Goal: Task Accomplishment & Management: Use online tool/utility

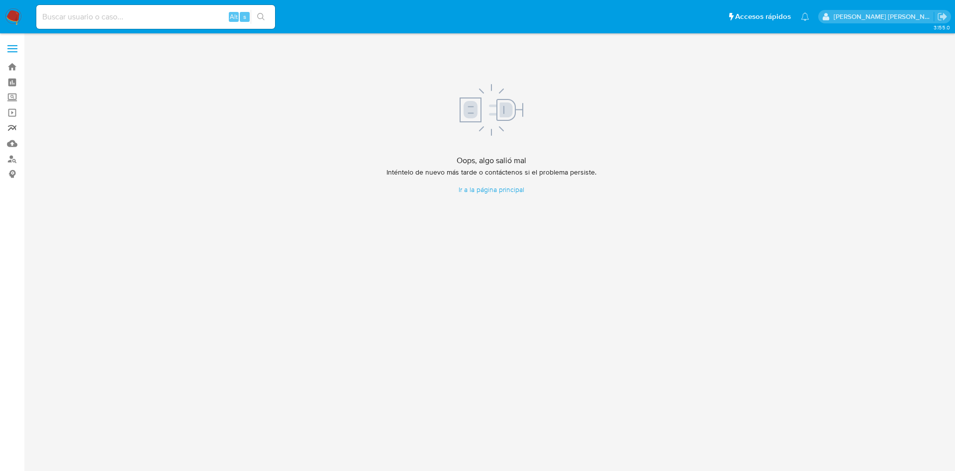
click at [12, 132] on link "Reportes" at bounding box center [59, 127] width 118 height 15
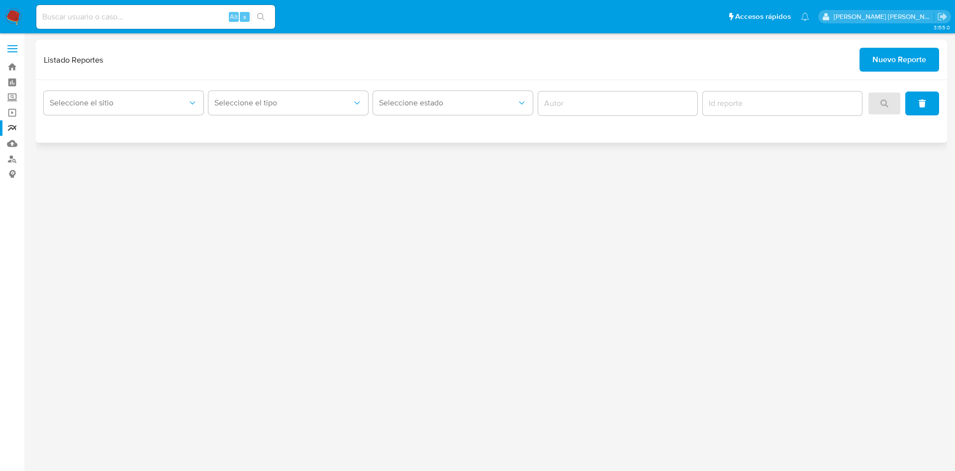
click at [888, 57] on span "Nuevo Reporte" at bounding box center [899, 60] width 54 height 22
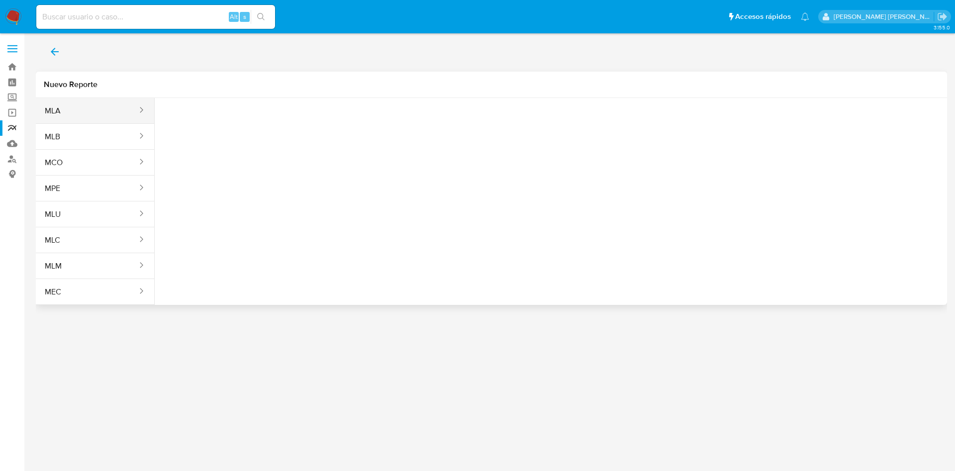
click at [69, 116] on button "MLA" at bounding box center [87, 111] width 102 height 24
click at [235, 131] on button "Seleccione una opcion" at bounding box center [217, 124] width 109 height 24
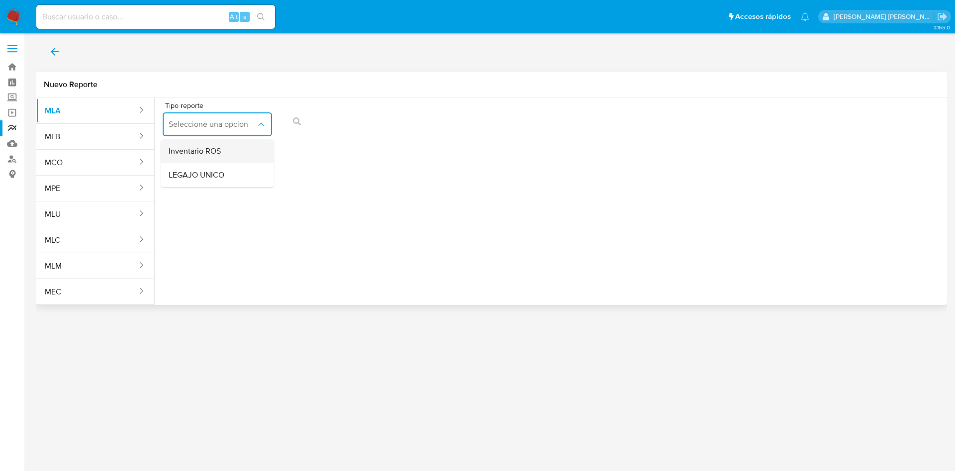
click at [222, 156] on div "Inventario ROS" at bounding box center [215, 151] width 92 height 24
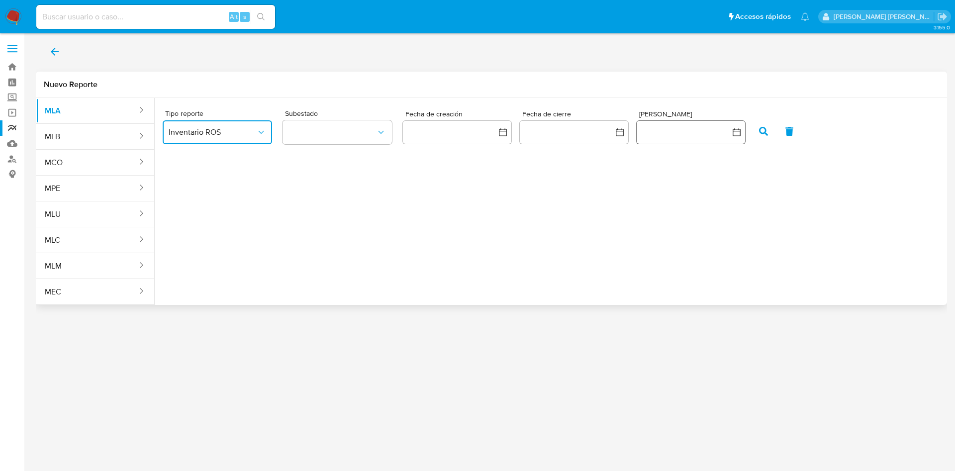
click at [659, 135] on button "button" at bounding box center [690, 132] width 109 height 24
click at [626, 165] on icon "Mes anterior" at bounding box center [629, 168] width 12 height 12
click at [628, 165] on icon "Mes anterior" at bounding box center [629, 168] width 12 height 12
click at [631, 171] on icon "Mes anterior" at bounding box center [629, 168] width 12 height 12
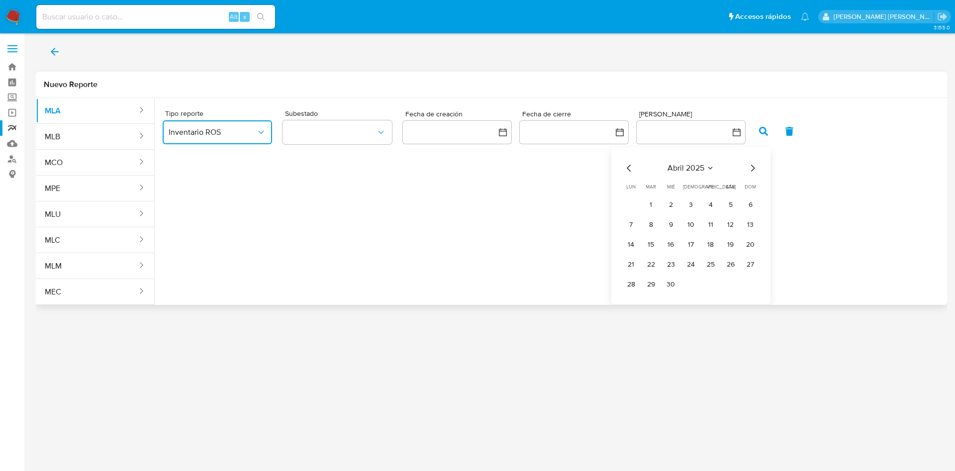
click at [631, 171] on icon "Mes anterior" at bounding box center [629, 168] width 12 height 12
click at [727, 205] on button "1" at bounding box center [731, 205] width 16 height 16
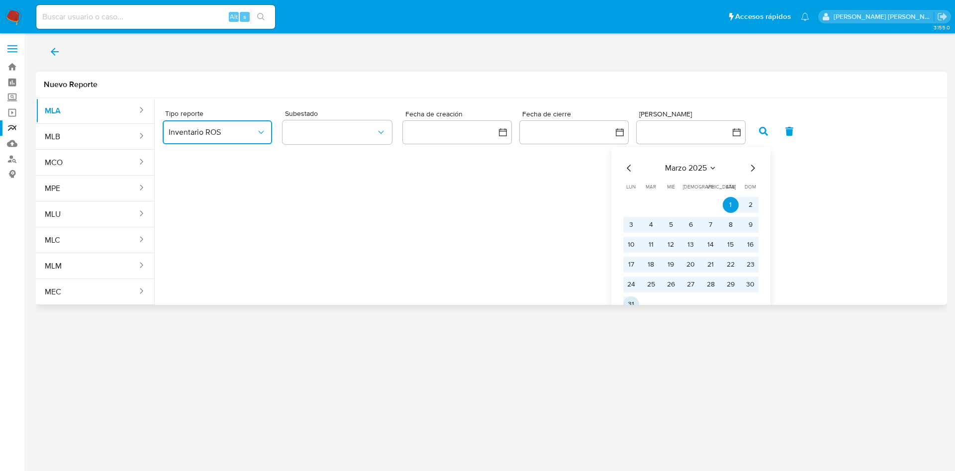
click at [629, 302] on button "31" at bounding box center [631, 304] width 16 height 16
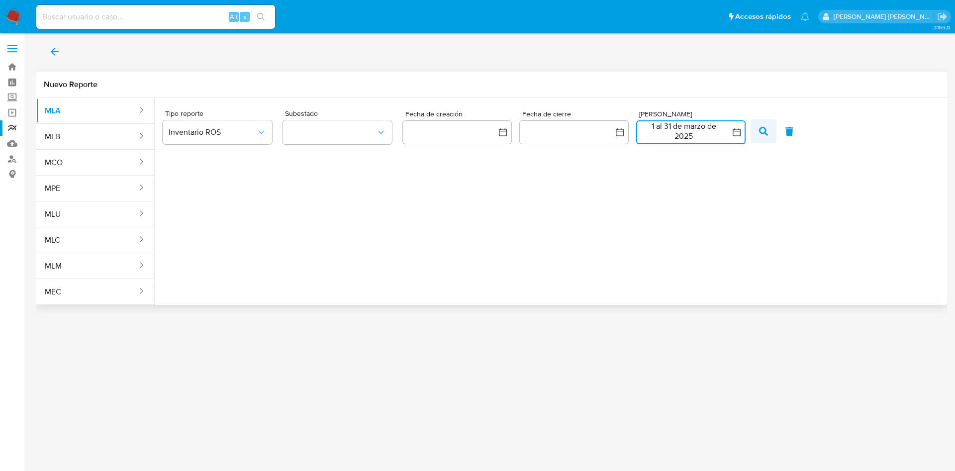
click at [759, 133] on icon "button" at bounding box center [763, 131] width 9 height 9
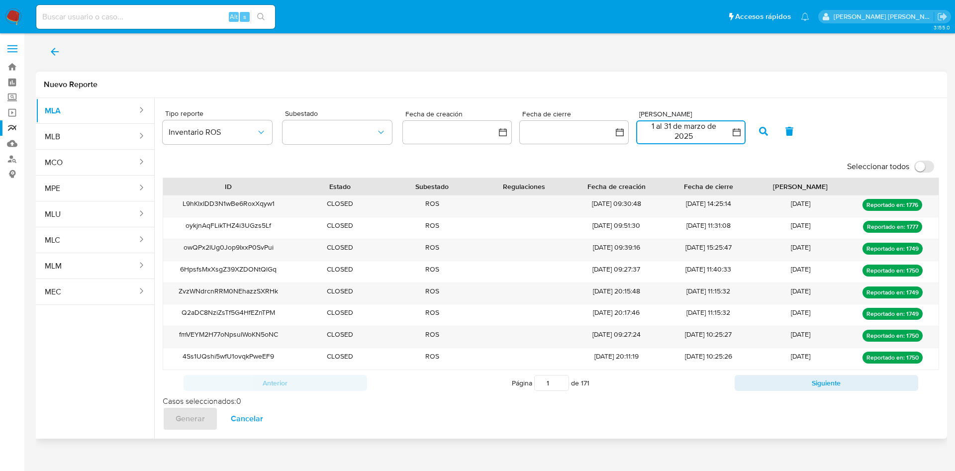
click at [928, 168] on input "Seleccionar todos" at bounding box center [924, 167] width 20 height 12
click at [922, 164] on input "Seleccionar todos" at bounding box center [924, 167] width 20 height 12
checkbox input "false"
click at [719, 136] on button "1 al 31 de marzo de 2025" at bounding box center [690, 132] width 109 height 24
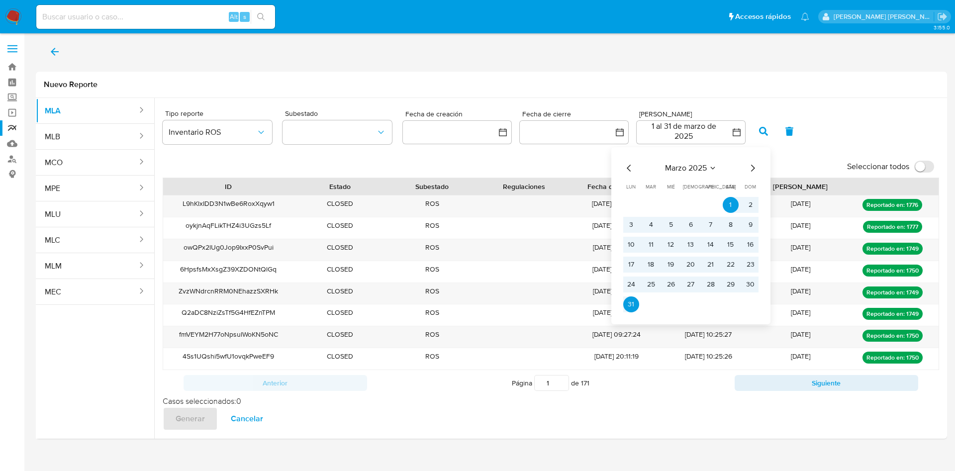
click at [750, 171] on icon "Mes siguiente" at bounding box center [753, 168] width 12 height 12
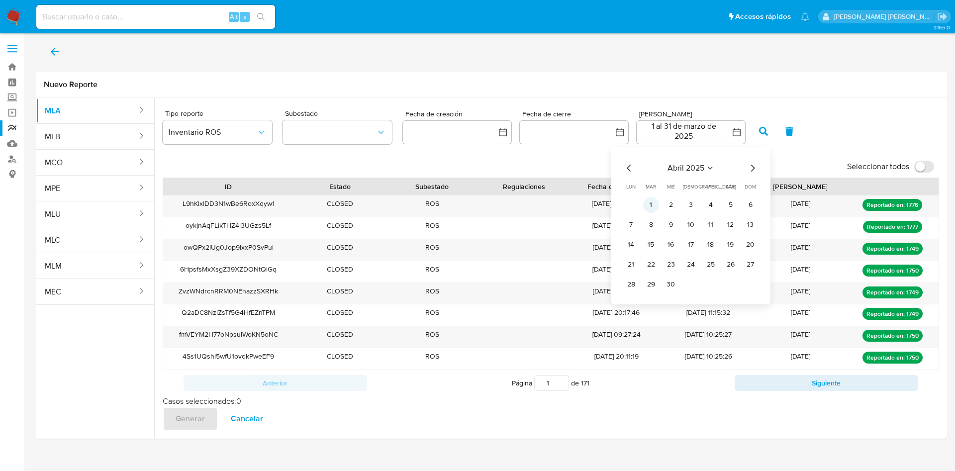
click at [652, 207] on button "1" at bounding box center [651, 205] width 16 height 16
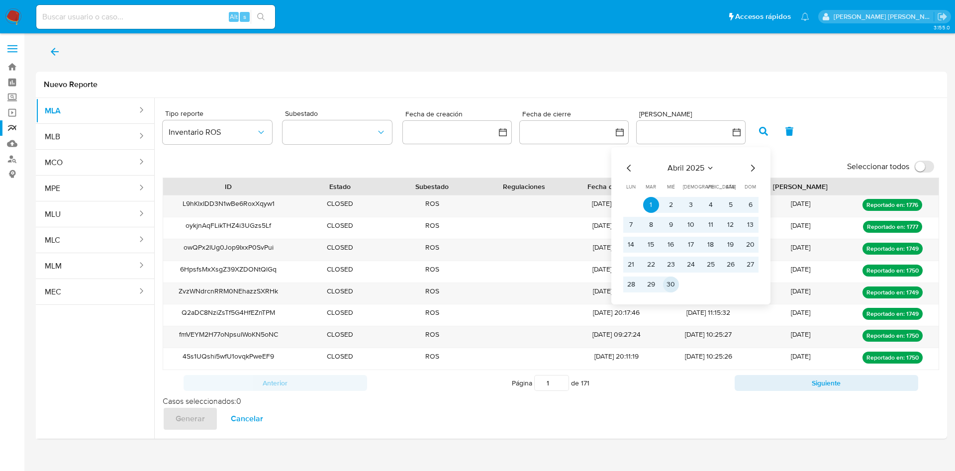
click at [671, 281] on button "30" at bounding box center [671, 285] width 16 height 16
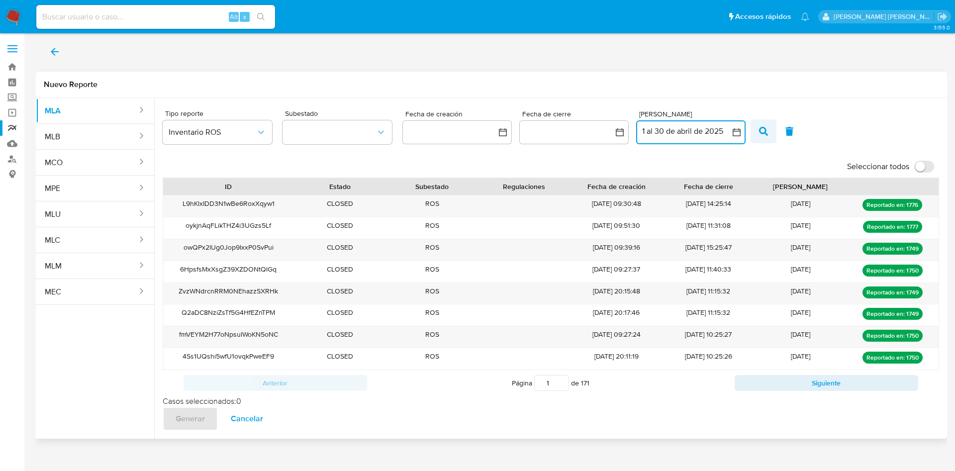
click at [763, 130] on icon "button" at bounding box center [763, 131] width 9 height 9
click at [930, 166] on input "Seleccionar todos" at bounding box center [924, 167] width 20 height 12
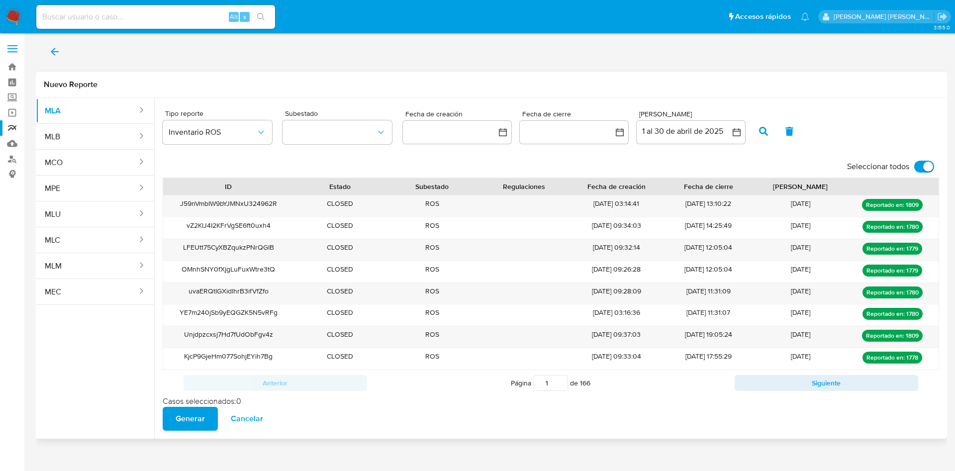
click at [924, 170] on input "Seleccionar todos" at bounding box center [924, 167] width 20 height 12
checkbox input "false"
click at [671, 129] on button "1 al 30 de abril de 2025" at bounding box center [690, 132] width 109 height 24
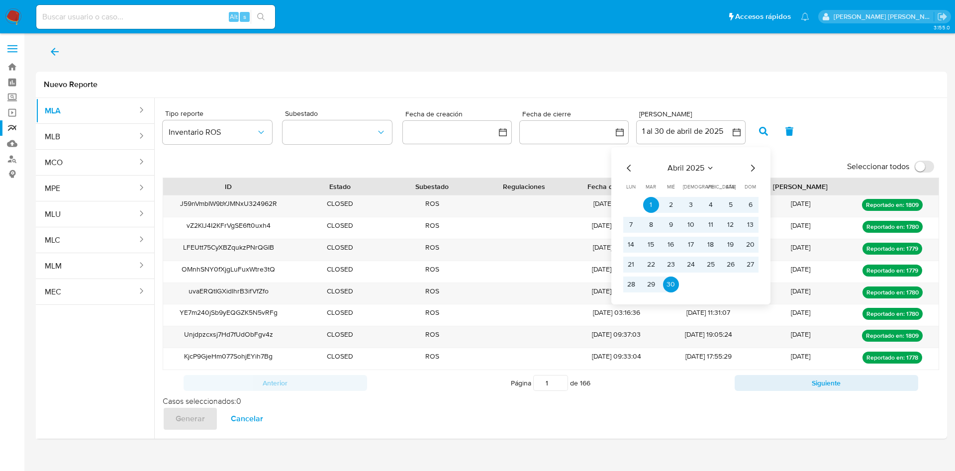
click at [746, 173] on div "abril 2025" at bounding box center [690, 168] width 135 height 12
click at [751, 168] on icon "Mes siguiente" at bounding box center [753, 168] width 12 height 12
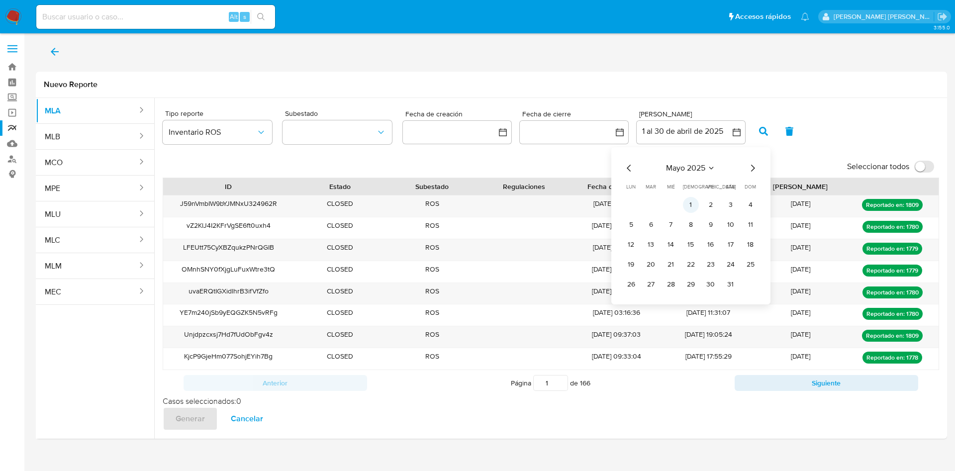
click at [687, 204] on button "1" at bounding box center [691, 205] width 16 height 16
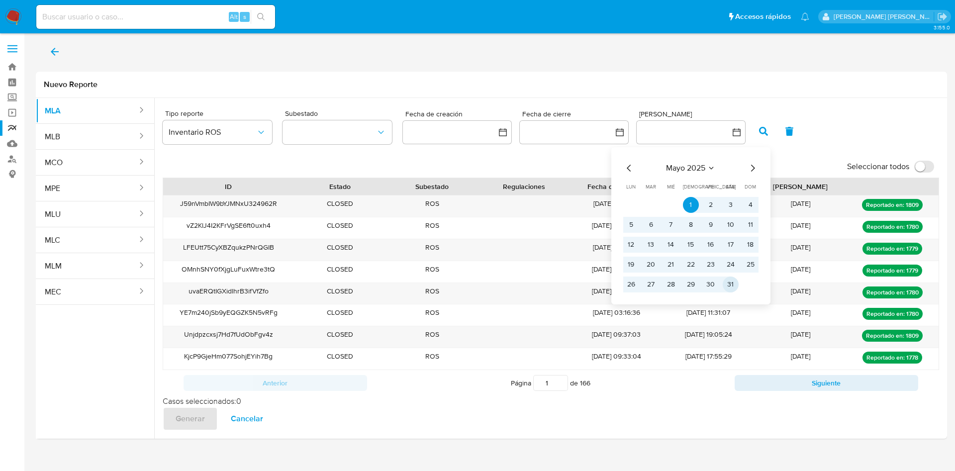
click at [729, 285] on button "31" at bounding box center [731, 285] width 16 height 16
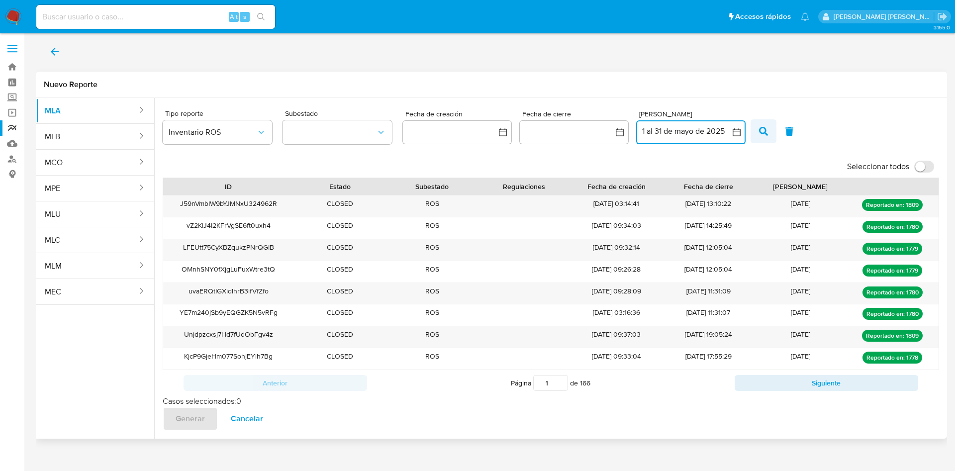
click at [763, 134] on icon "button" at bounding box center [763, 131] width 9 height 9
click at [929, 167] on input "Seleccionar todos" at bounding box center [924, 167] width 20 height 12
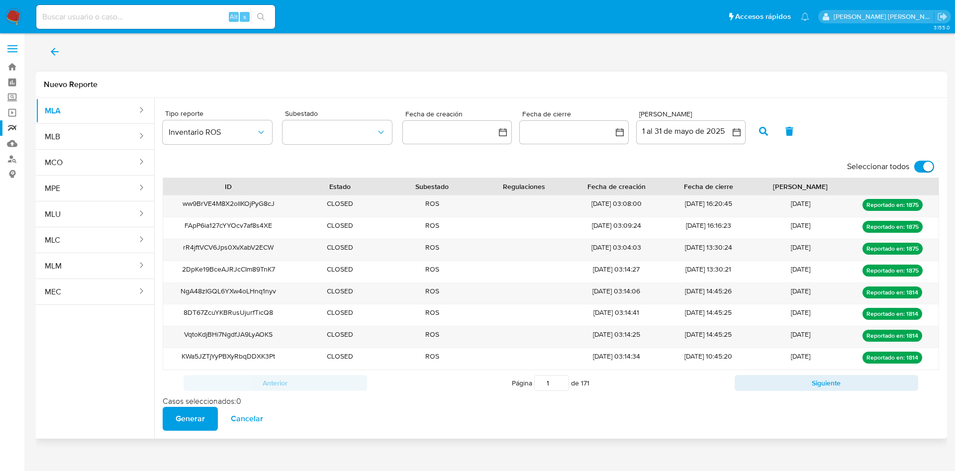
click at [922, 167] on input "Seleccionar todos" at bounding box center [924, 167] width 20 height 12
checkbox input "false"
click at [692, 136] on button "1 al 31 de mayo de 2025" at bounding box center [690, 132] width 109 height 24
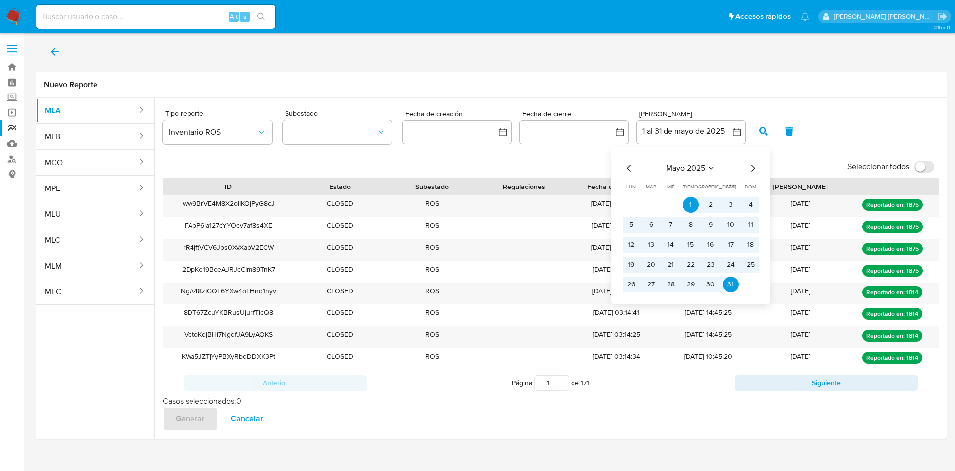
click at [758, 168] on icon "Mes siguiente" at bounding box center [753, 168] width 12 height 12
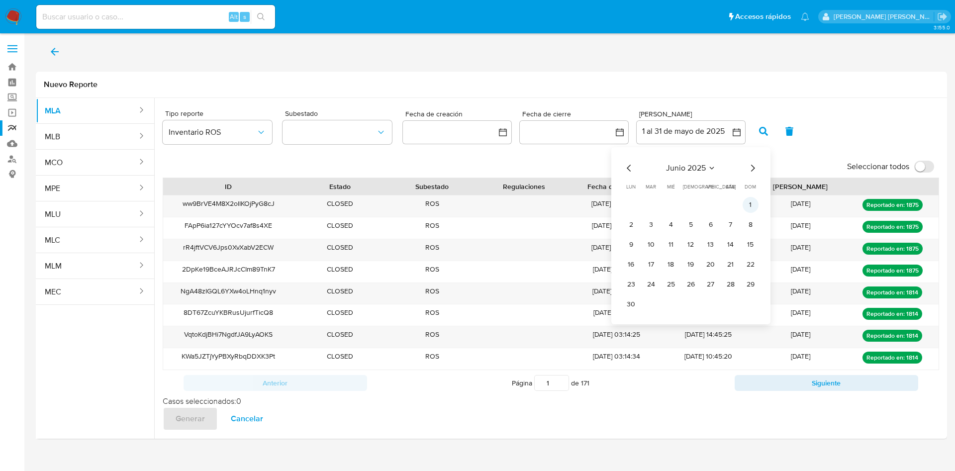
click at [755, 207] on button "1" at bounding box center [751, 205] width 16 height 16
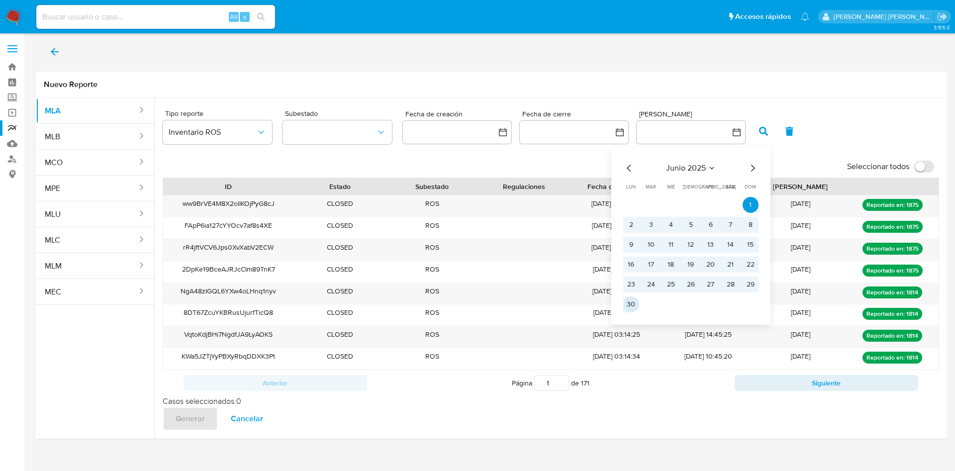
click at [632, 306] on button "30" at bounding box center [631, 304] width 16 height 16
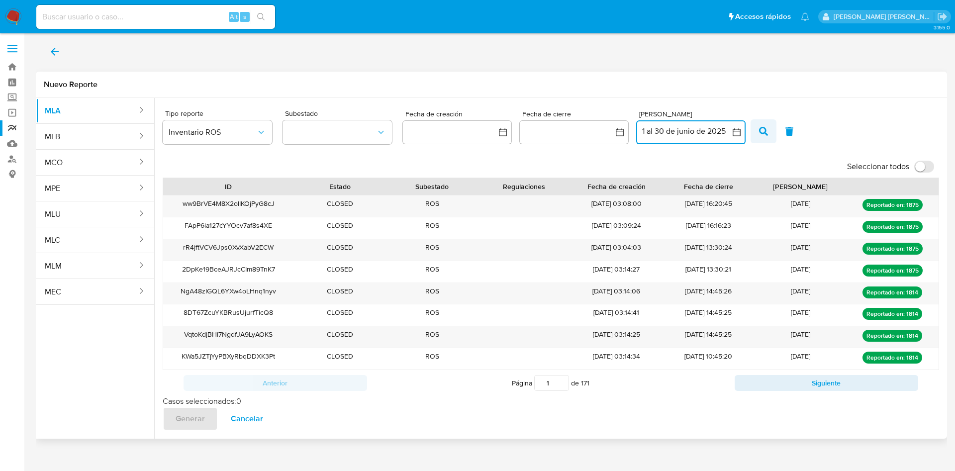
click at [762, 135] on icon "button" at bounding box center [763, 131] width 9 height 9
click at [929, 165] on input "Seleccionar todos" at bounding box center [924, 167] width 20 height 12
click at [918, 161] on input "Seleccionar todos" at bounding box center [924, 167] width 20 height 12
checkbox input "false"
click at [687, 131] on button "1 al 30 de junio de 2025" at bounding box center [690, 132] width 109 height 24
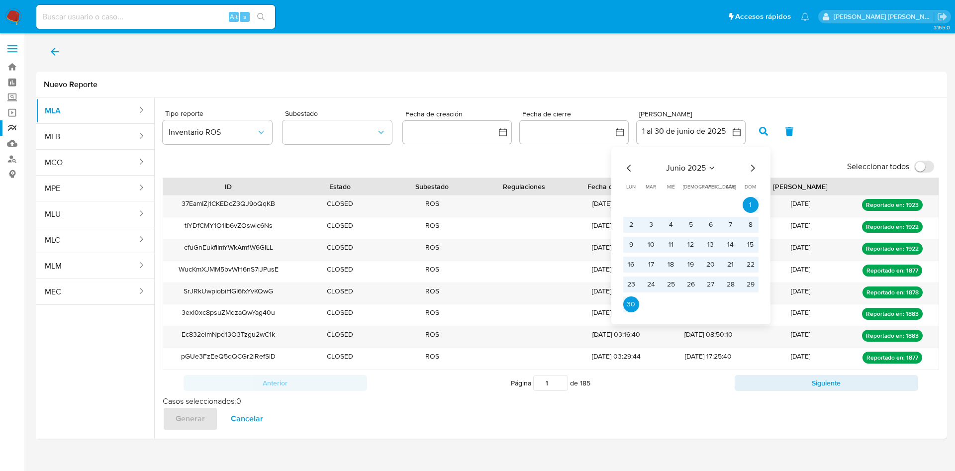
click at [751, 169] on icon "Mes siguiente" at bounding box center [753, 168] width 12 height 12
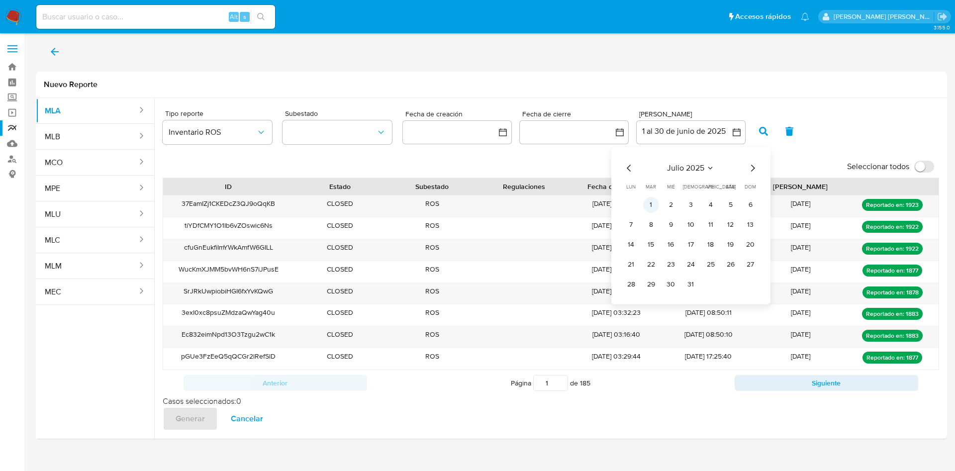
click at [650, 207] on button "1" at bounding box center [651, 205] width 16 height 16
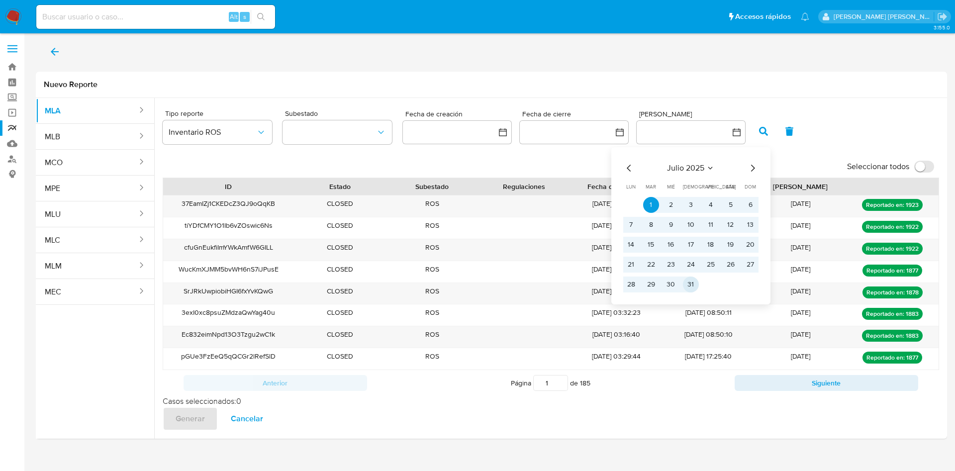
click at [687, 286] on button "31" at bounding box center [691, 285] width 16 height 16
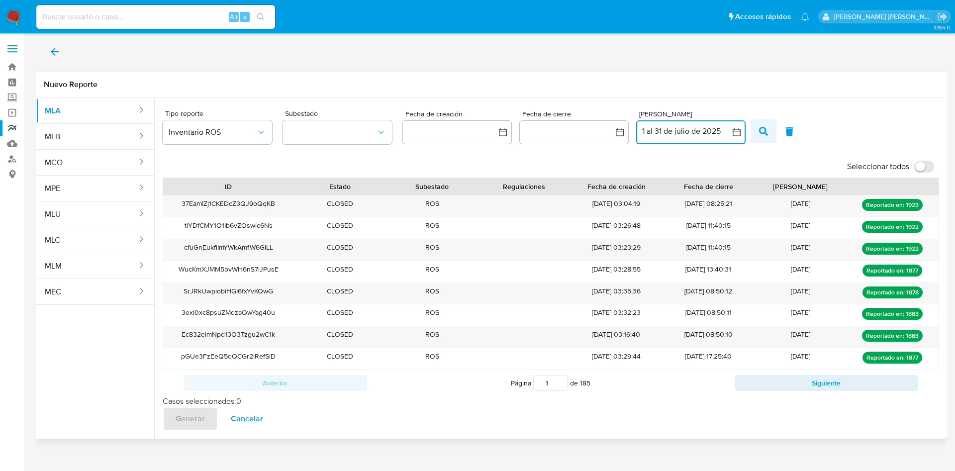
click at [769, 129] on button "button" at bounding box center [763, 131] width 26 height 24
click at [934, 170] on label "Seleccionar todos" at bounding box center [890, 167] width 97 height 22
click at [934, 170] on input "Seleccionar todos" at bounding box center [924, 167] width 20 height 12
checkbox input "true"
click at [716, 132] on button "1 al 31 de julio de 2025" at bounding box center [690, 132] width 109 height 24
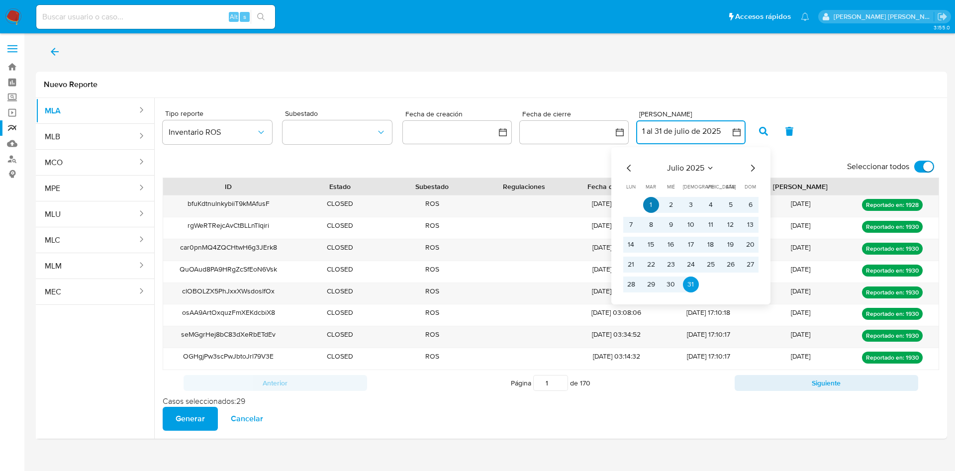
click at [657, 202] on button "1" at bounding box center [651, 205] width 16 height 16
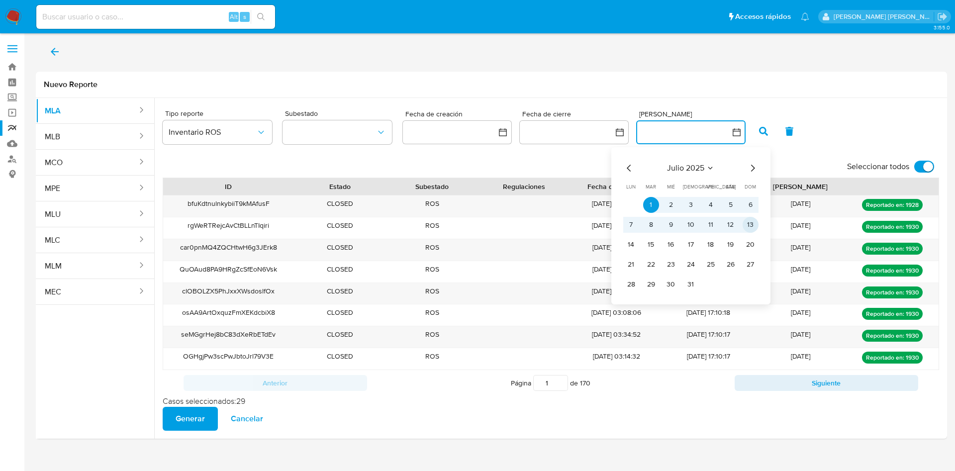
click at [747, 224] on button "13" at bounding box center [751, 225] width 16 height 16
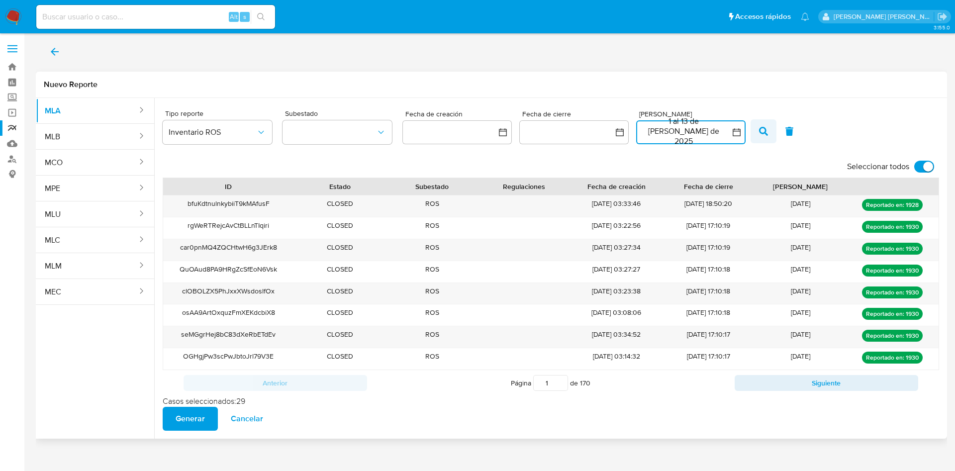
click at [756, 130] on button "button" at bounding box center [763, 131] width 26 height 24
click at [920, 169] on input "Seleccionar todos" at bounding box center [924, 167] width 20 height 12
checkbox input "false"
click at [768, 128] on button "button" at bounding box center [763, 131] width 26 height 24
click at [919, 163] on input "Seleccionar todos" at bounding box center [924, 167] width 20 height 12
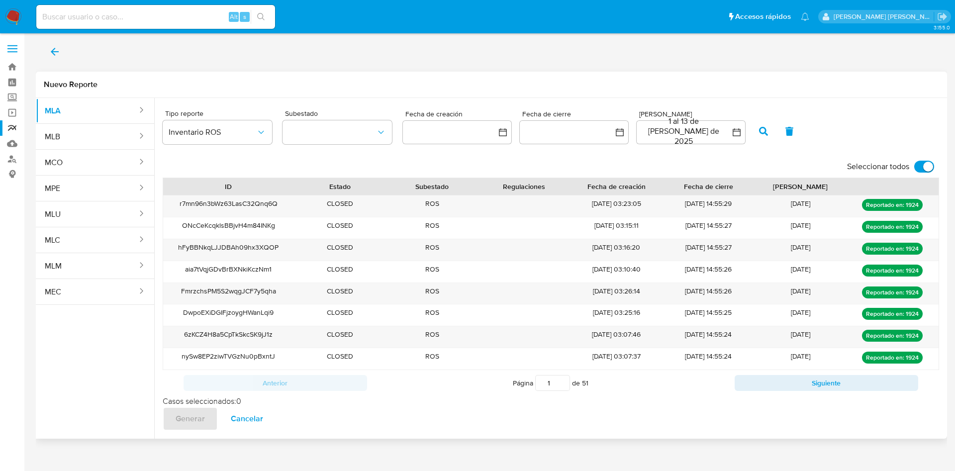
checkbox input "true"
click at [691, 131] on button "1 al 13 de julio de 2025" at bounding box center [690, 132] width 109 height 24
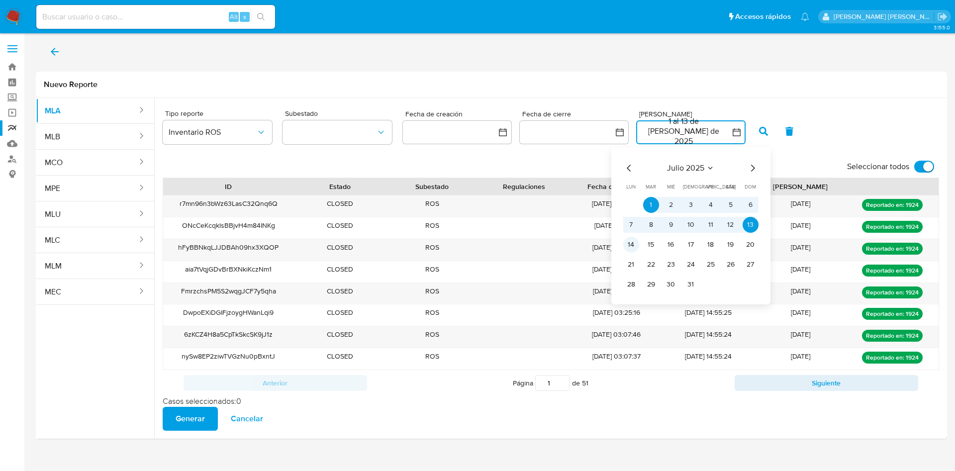
click at [630, 244] on button "14" at bounding box center [631, 245] width 16 height 16
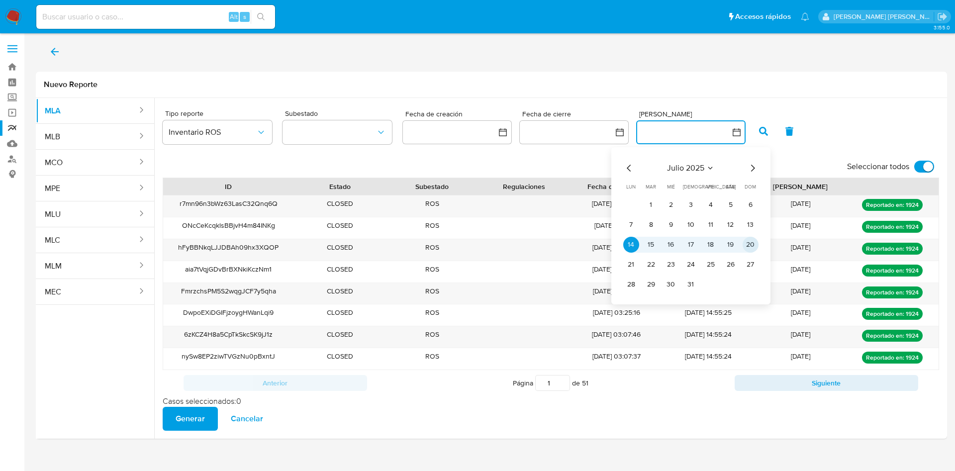
click at [750, 245] on button "20" at bounding box center [751, 245] width 16 height 16
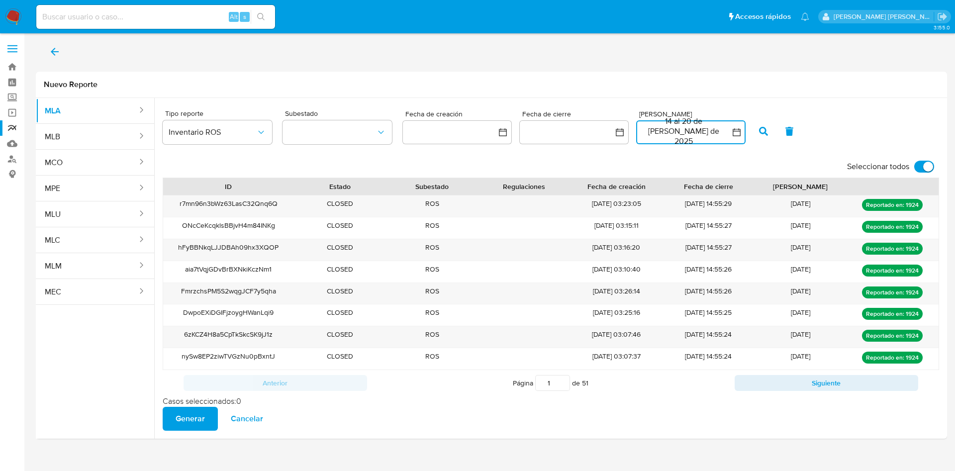
click at [676, 136] on button "14 al 20 de julio de 2025" at bounding box center [690, 132] width 109 height 24
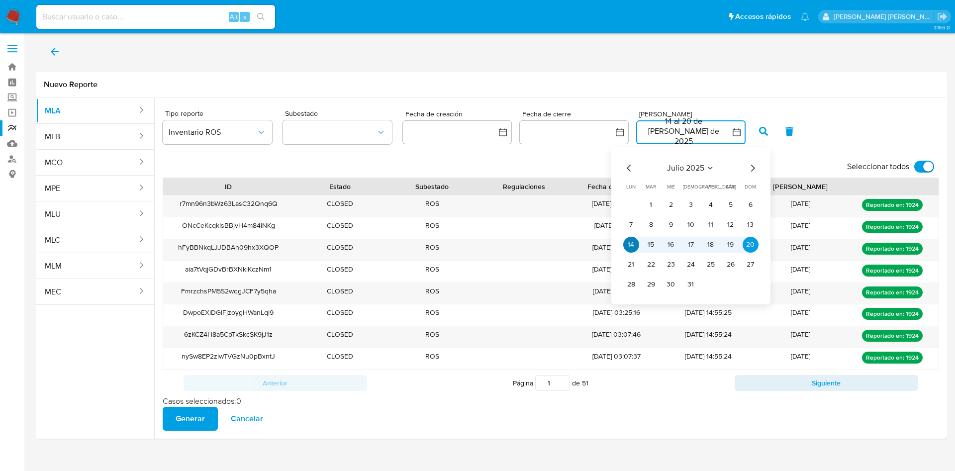
click at [635, 242] on button "14" at bounding box center [631, 245] width 16 height 16
click at [649, 243] on button "15" at bounding box center [651, 245] width 16 height 16
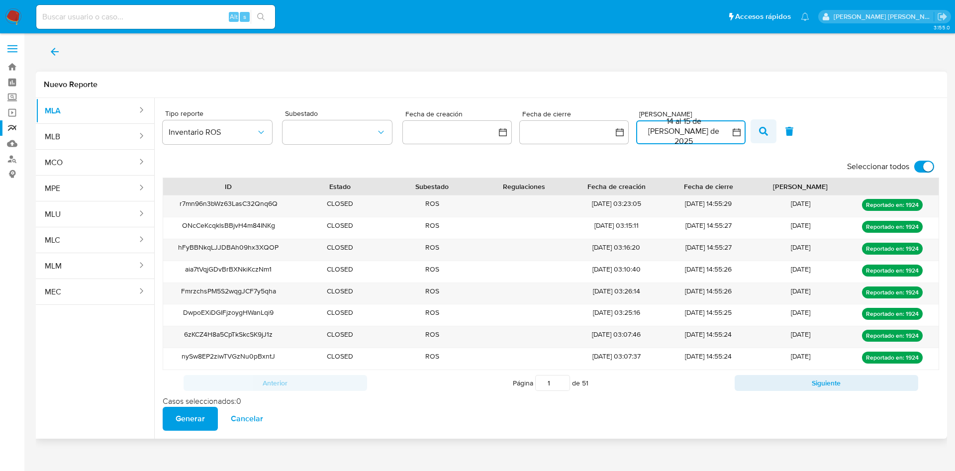
click at [759, 133] on icon "button" at bounding box center [763, 131] width 9 height 9
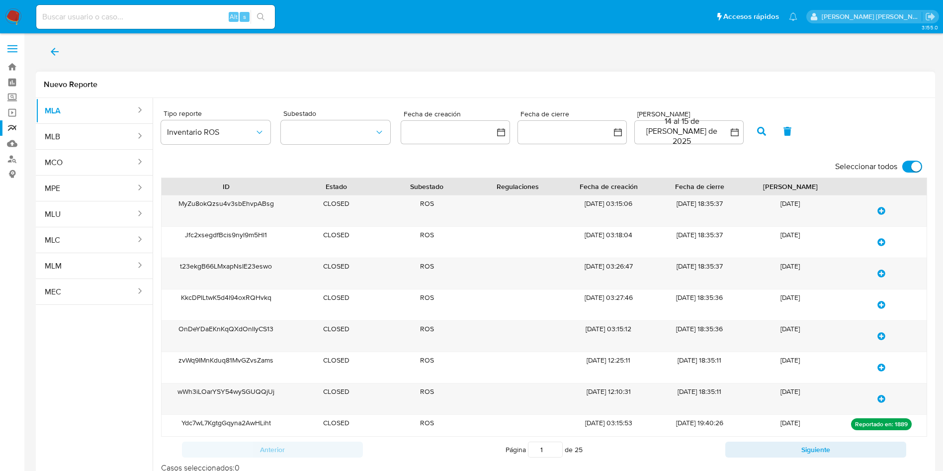
click at [906, 167] on input "Seleccionar todos" at bounding box center [913, 167] width 20 height 12
click at [918, 168] on input "Seleccionar todos" at bounding box center [913, 167] width 20 height 12
checkbox input "true"
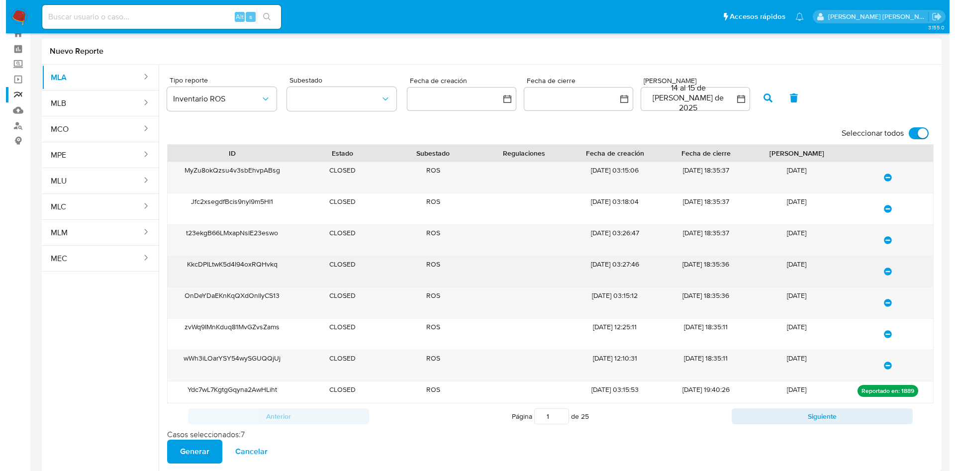
scroll to position [52, 0]
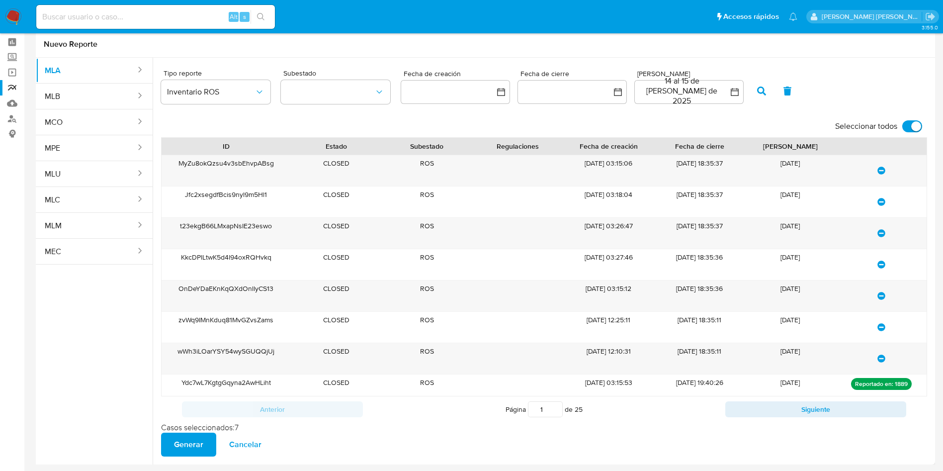
click at [188, 446] on span "Generar" at bounding box center [188, 445] width 29 height 22
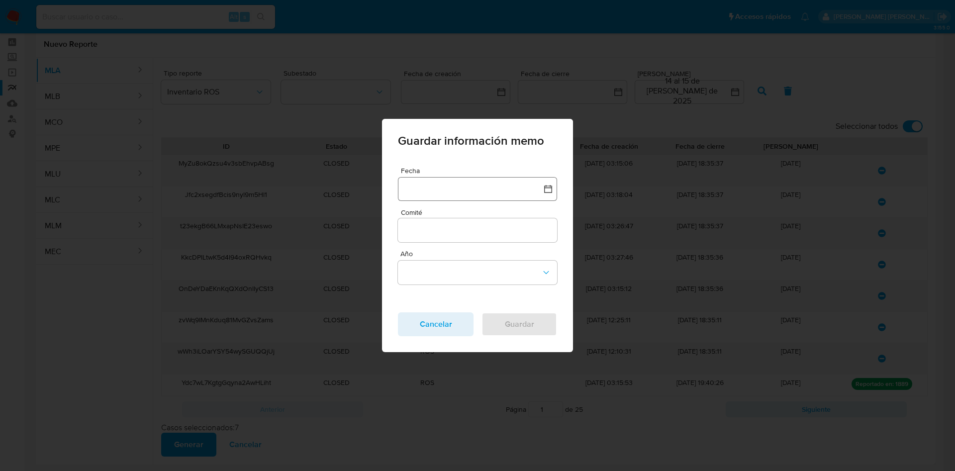
click at [469, 187] on button "button" at bounding box center [477, 189] width 159 height 24
click at [414, 239] on div "agosto 2025 agosto 2025 lun lunes mar martes mié miércoles jue jueves vie viern…" at bounding box center [477, 292] width 135 height 130
click at [412, 238] on icon "Mes anterior" at bounding box center [416, 233] width 12 height 12
click at [414, 306] on button "14" at bounding box center [418, 309] width 16 height 16
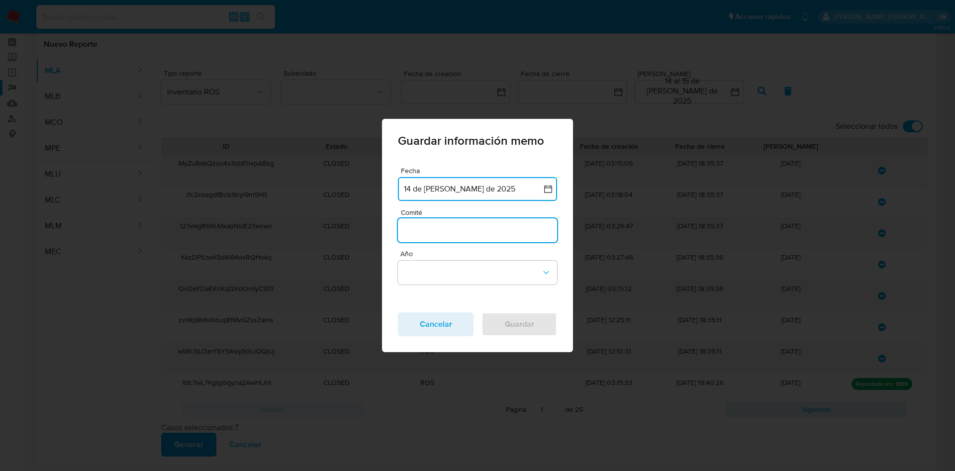
click at [463, 229] on input "Comité" at bounding box center [477, 230] width 159 height 13
type input "Julio"
click at [445, 276] on button "Año" at bounding box center [477, 273] width 159 height 24
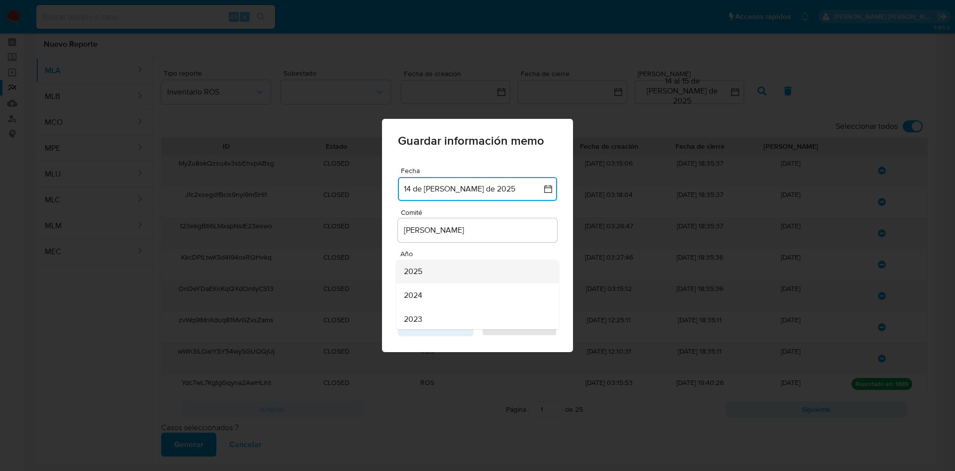
click at [444, 276] on div "2025" at bounding box center [474, 272] width 141 height 24
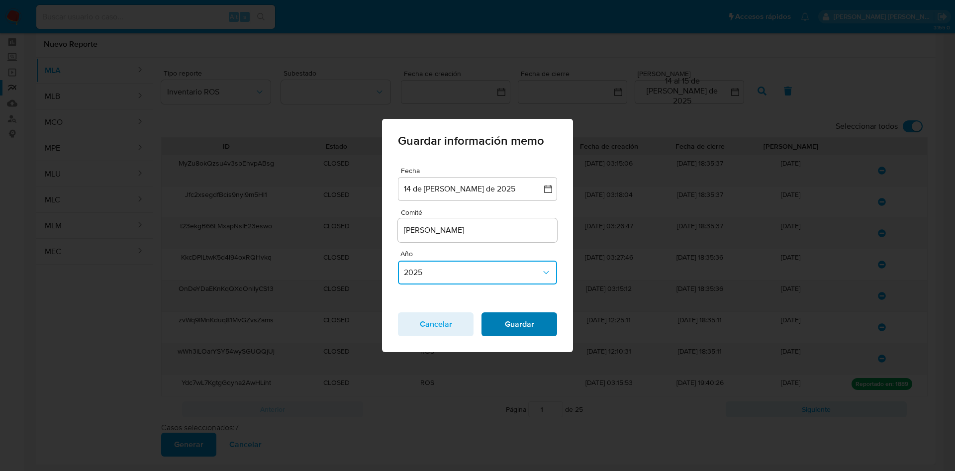
click at [517, 327] on span "Guardar" at bounding box center [519, 324] width 50 height 22
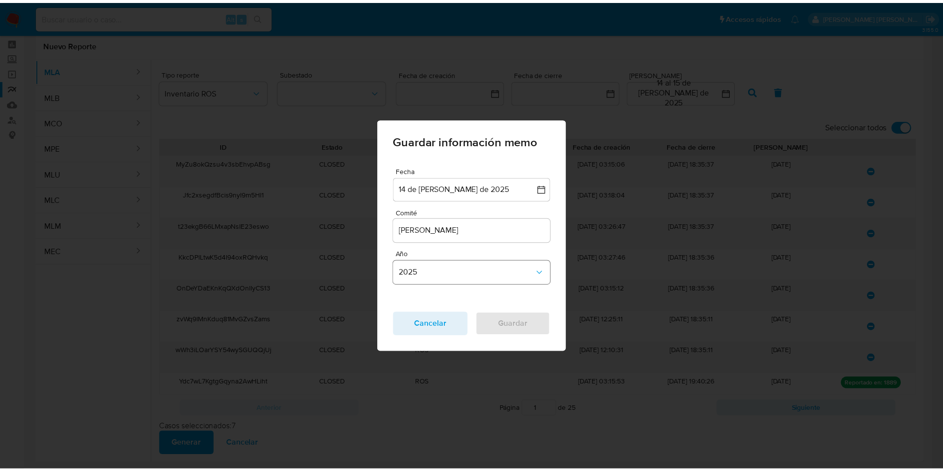
scroll to position [0, 0]
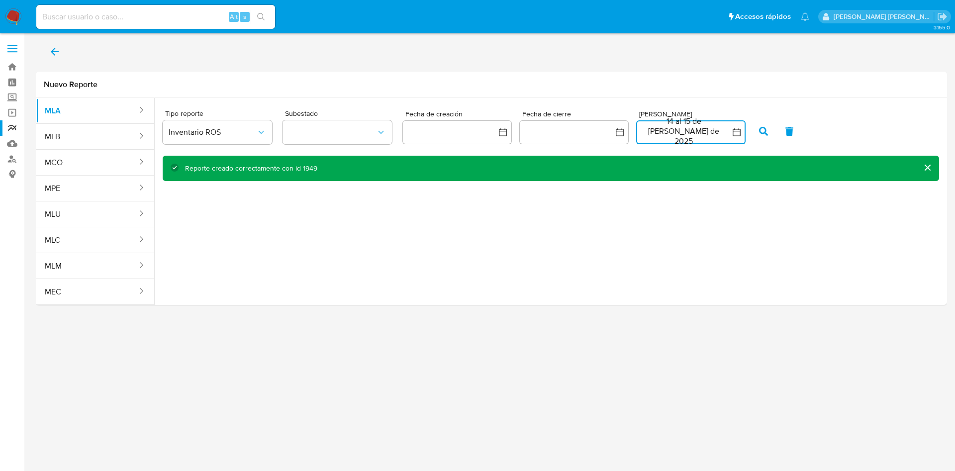
click at [659, 134] on button "14 al 15 de julio de 2025" at bounding box center [690, 132] width 109 height 24
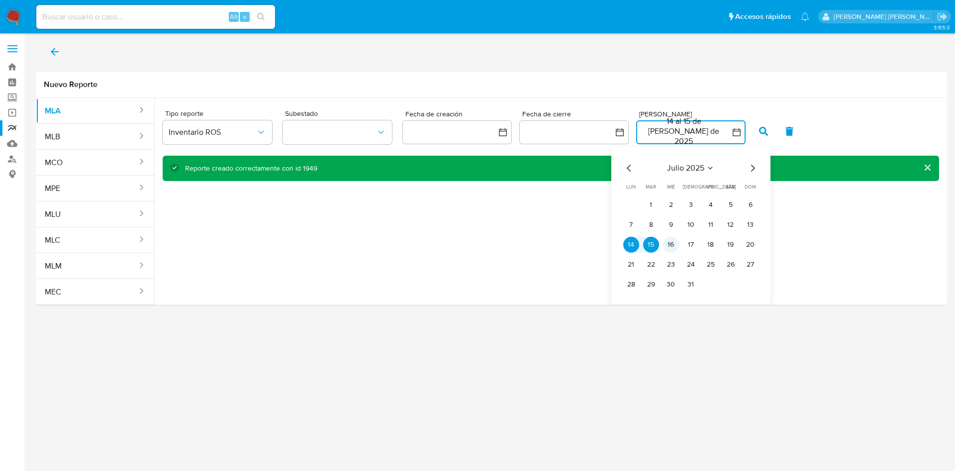
click at [675, 245] on button "16" at bounding box center [671, 245] width 16 height 16
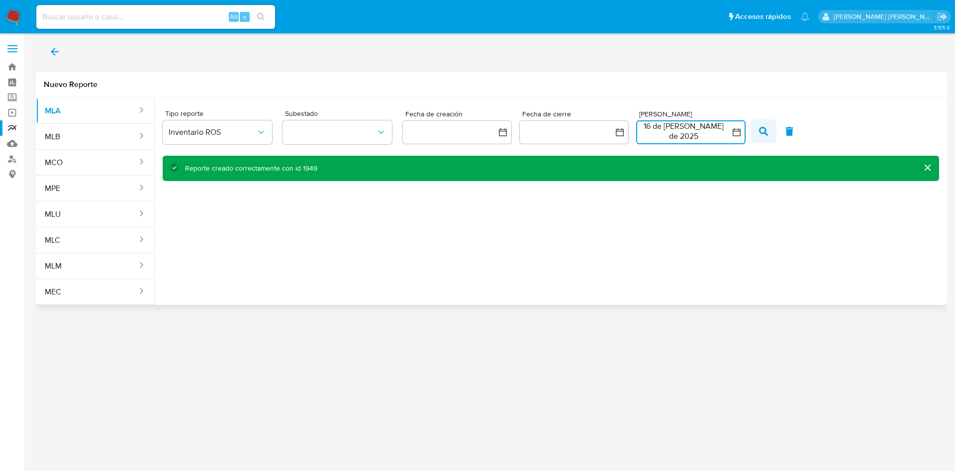
click at [763, 138] on span "button" at bounding box center [763, 131] width 9 height 17
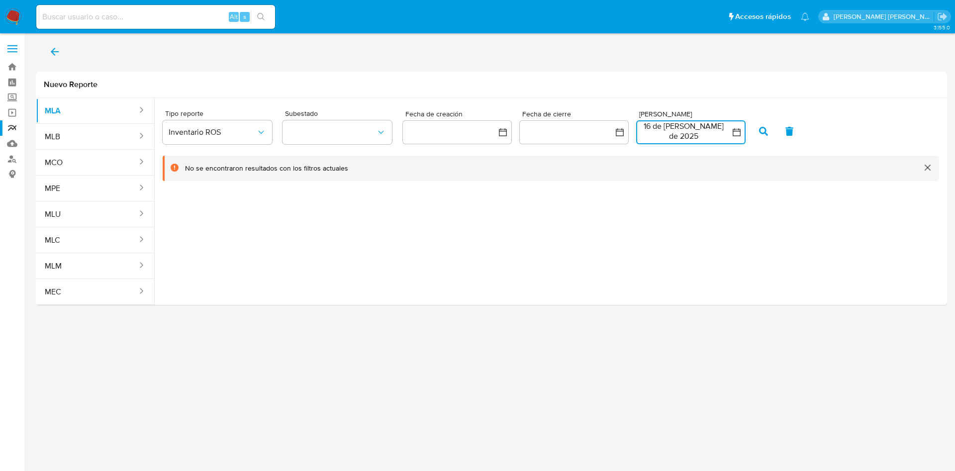
click at [718, 134] on button "16 de julio de 2025" at bounding box center [690, 132] width 109 height 24
click at [690, 245] on button "17" at bounding box center [691, 245] width 16 height 16
click at [684, 249] on button "17" at bounding box center [691, 245] width 16 height 16
click at [776, 130] on button "button" at bounding box center [789, 131] width 26 height 24
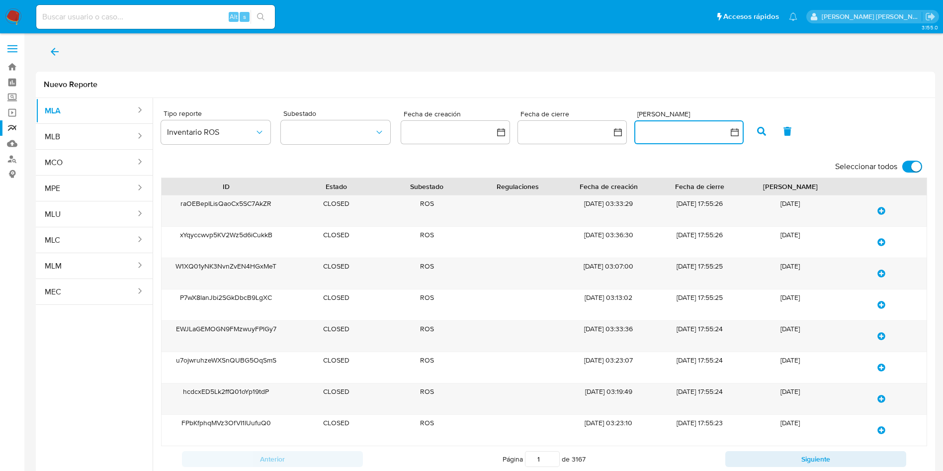
click at [685, 127] on button "button" at bounding box center [689, 132] width 109 height 24
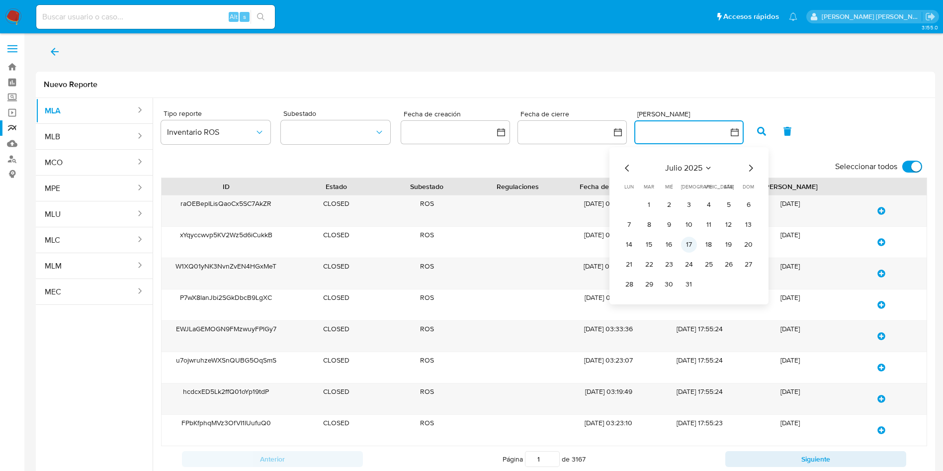
click at [692, 247] on button "17" at bounding box center [689, 245] width 16 height 16
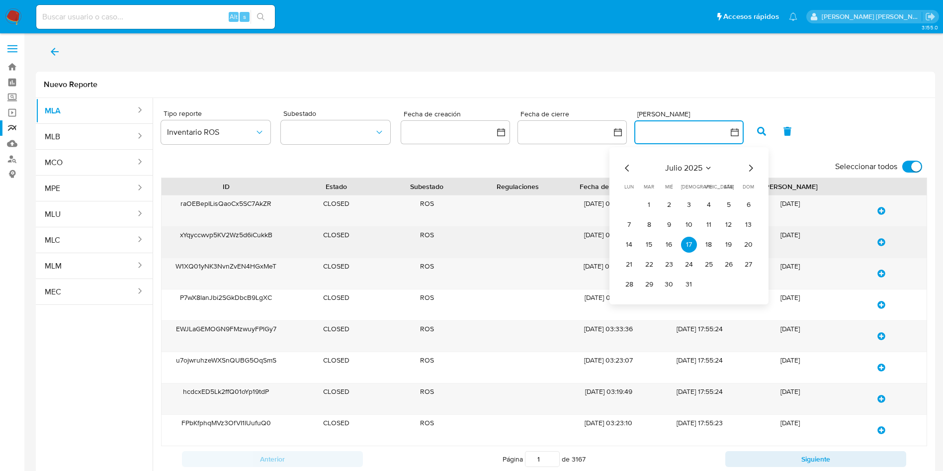
click at [691, 242] on button "17" at bounding box center [689, 245] width 16 height 16
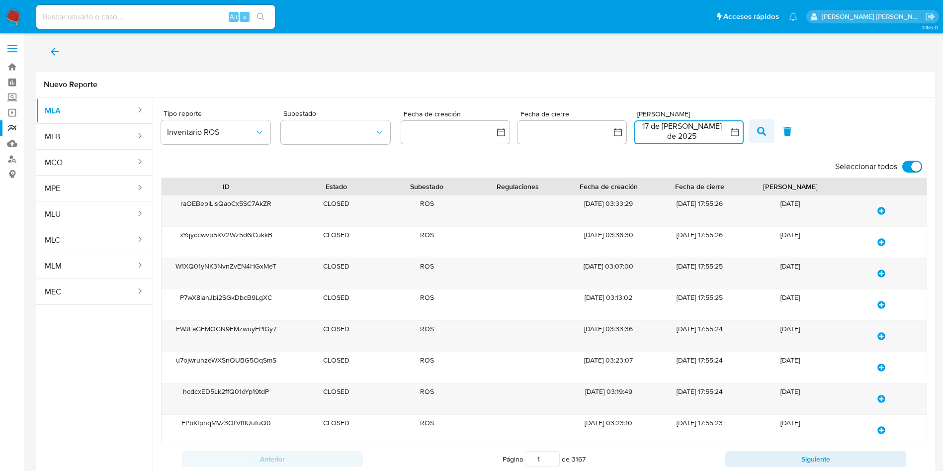
click at [757, 127] on icon "button" at bounding box center [761, 131] width 9 height 9
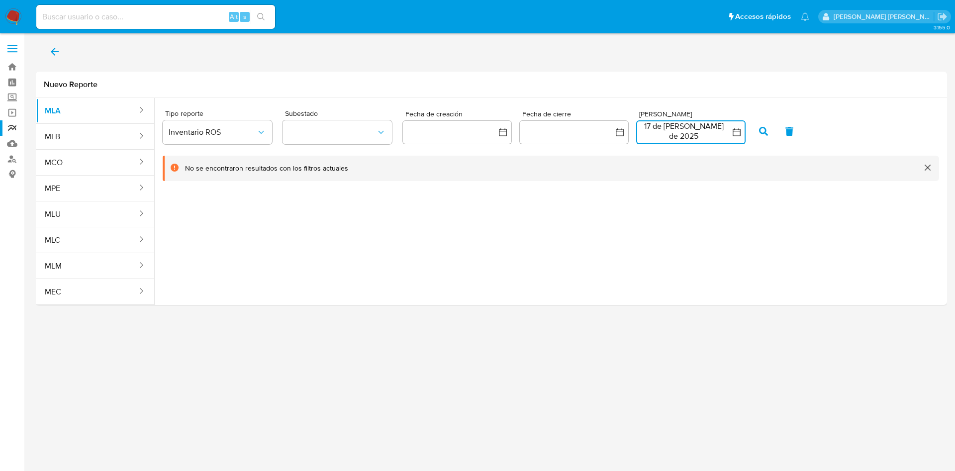
click at [674, 134] on button "17 de julio de 2025" at bounding box center [690, 132] width 109 height 24
click at [713, 242] on button "18" at bounding box center [711, 245] width 16 height 16
click at [715, 240] on button "18" at bounding box center [711, 245] width 16 height 16
click at [759, 130] on icon "button" at bounding box center [763, 131] width 9 height 9
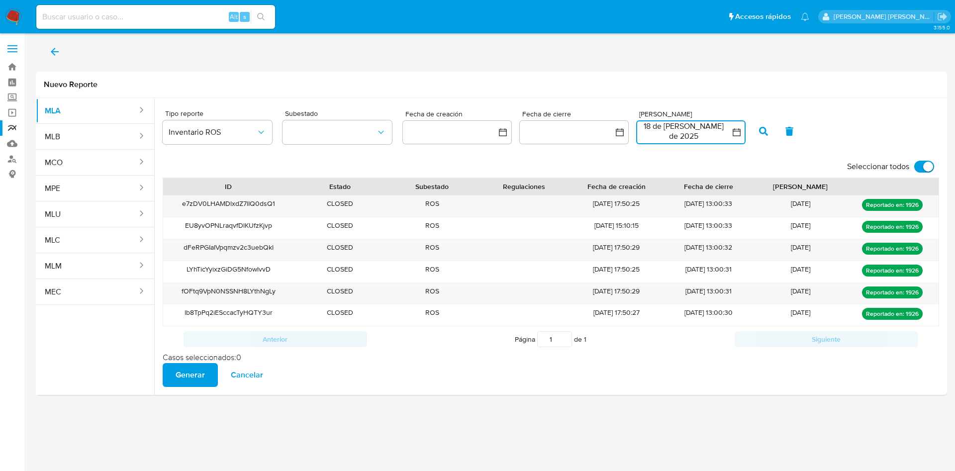
click at [918, 167] on input "Seleccionar todos" at bounding box center [924, 167] width 20 height 12
click at [928, 165] on input "Seleccionar todos" at bounding box center [924, 167] width 20 height 12
checkbox input "true"
click at [677, 132] on button "18 de julio de 2025" at bounding box center [690, 132] width 109 height 24
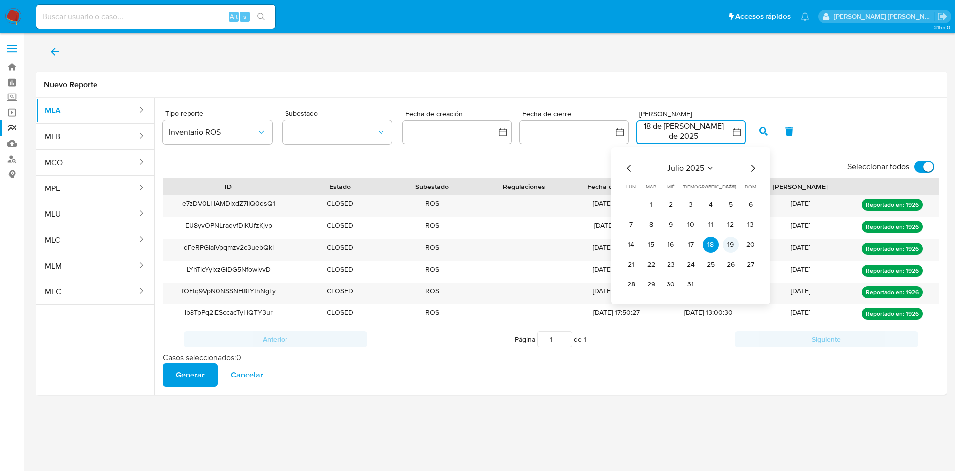
click at [727, 245] on button "19" at bounding box center [731, 245] width 16 height 16
click at [727, 241] on button "19" at bounding box center [731, 245] width 16 height 16
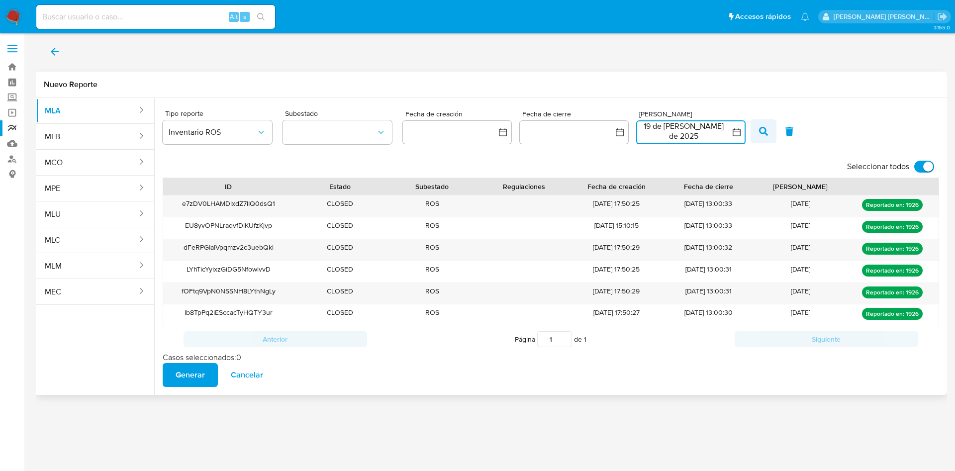
click at [759, 133] on icon "button" at bounding box center [763, 131] width 9 height 9
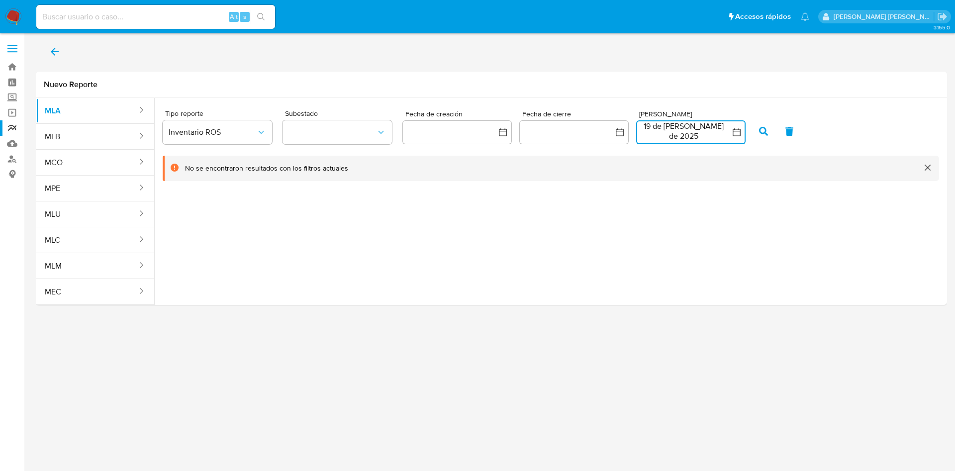
click at [700, 138] on button "19 de julio de 2025" at bounding box center [690, 132] width 109 height 24
click at [750, 249] on button "20" at bounding box center [751, 245] width 16 height 16
click at [762, 127] on icon "button" at bounding box center [763, 131] width 9 height 9
click at [648, 131] on button "20 de julio de 2025" at bounding box center [690, 132] width 109 height 24
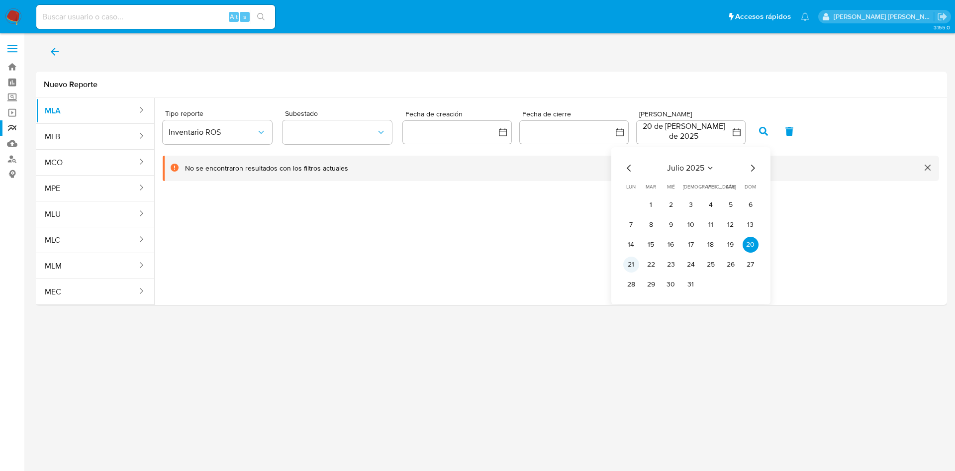
click at [629, 264] on button "21" at bounding box center [631, 265] width 16 height 16
click at [643, 266] on button "22" at bounding box center [651, 265] width 16 height 16
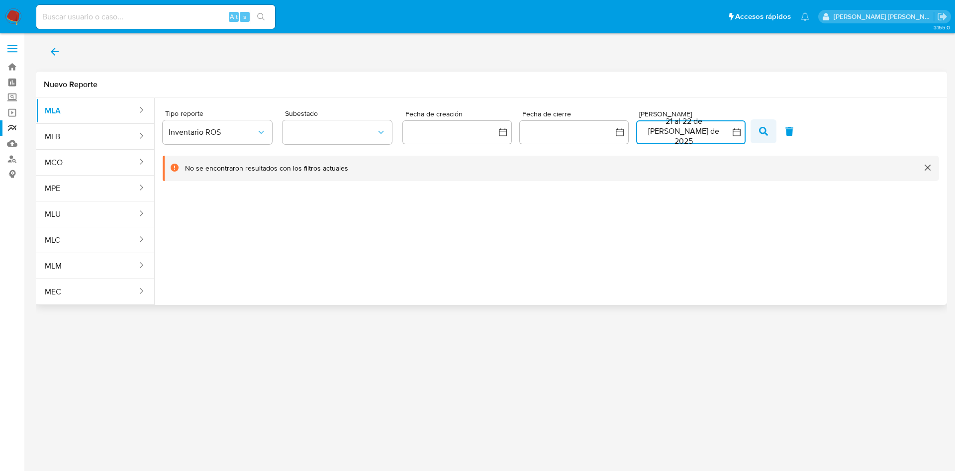
click at [756, 123] on button "button" at bounding box center [763, 131] width 26 height 24
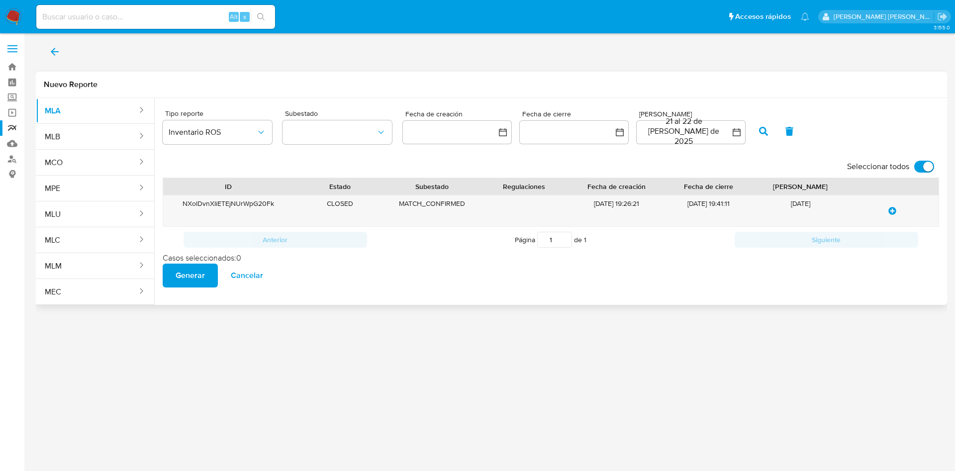
click at [919, 167] on input "Seleccionar todos" at bounding box center [924, 167] width 20 height 12
click at [927, 167] on input "Seleccionar todos" at bounding box center [924, 167] width 20 height 12
checkbox input "true"
click at [169, 286] on button "Generar" at bounding box center [190, 276] width 55 height 24
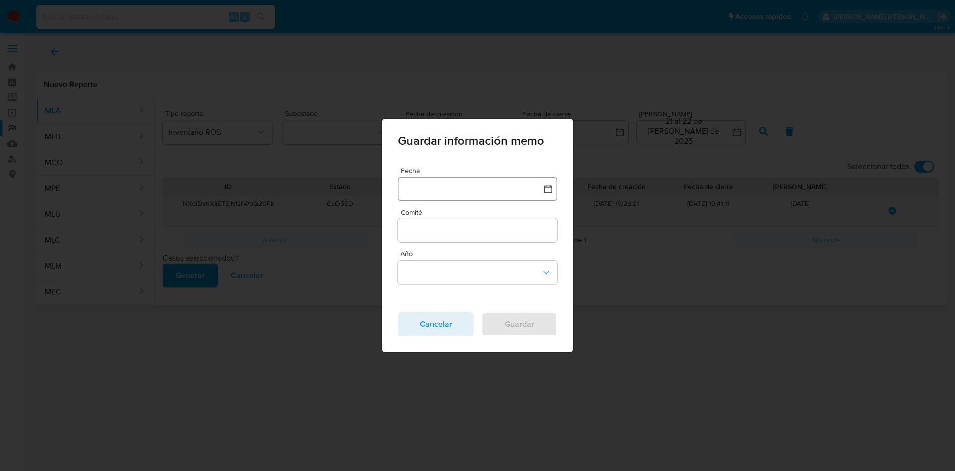
click at [464, 189] on button "button" at bounding box center [477, 189] width 159 height 24
click at [410, 230] on icon "Mes anterior" at bounding box center [416, 233] width 12 height 12
click at [415, 331] on button "21" at bounding box center [418, 329] width 16 height 16
click at [426, 225] on input "Comité" at bounding box center [477, 230] width 159 height 13
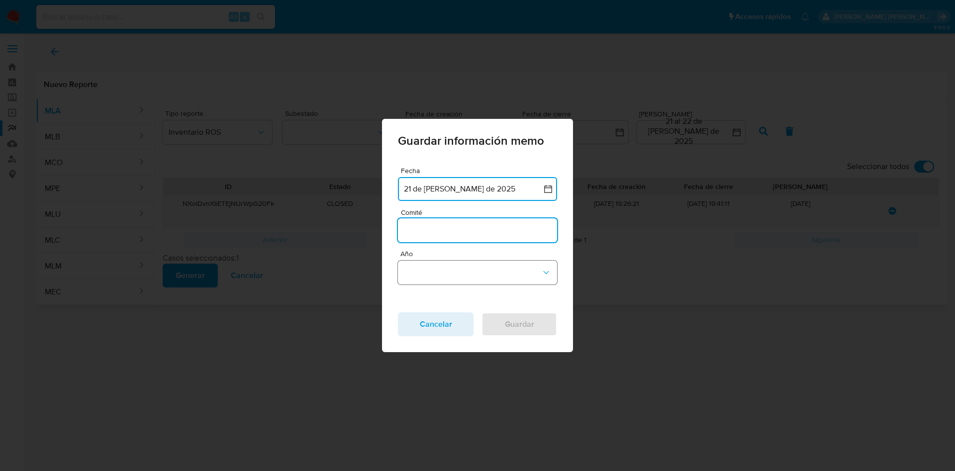
type input "Julio"
click at [434, 260] on div "Año" at bounding box center [477, 267] width 159 height 34
click at [439, 266] on button "Año" at bounding box center [477, 273] width 159 height 24
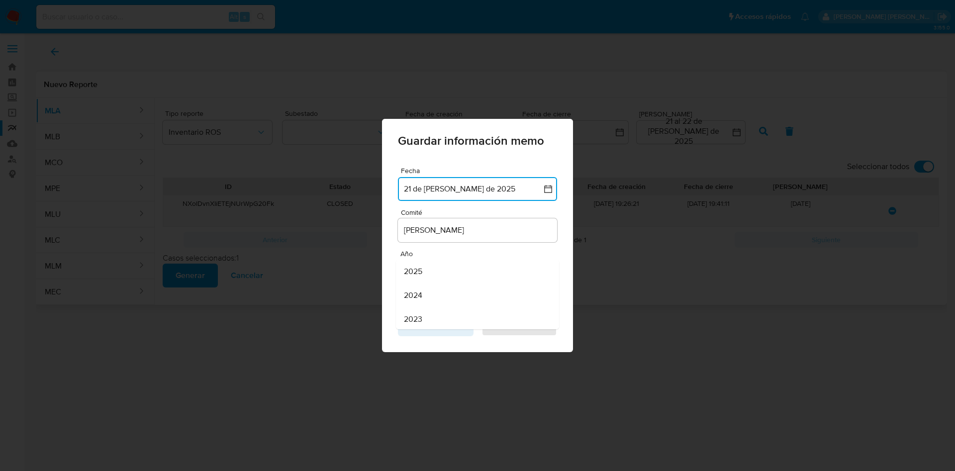
click at [431, 278] on div "2025" at bounding box center [474, 272] width 141 height 24
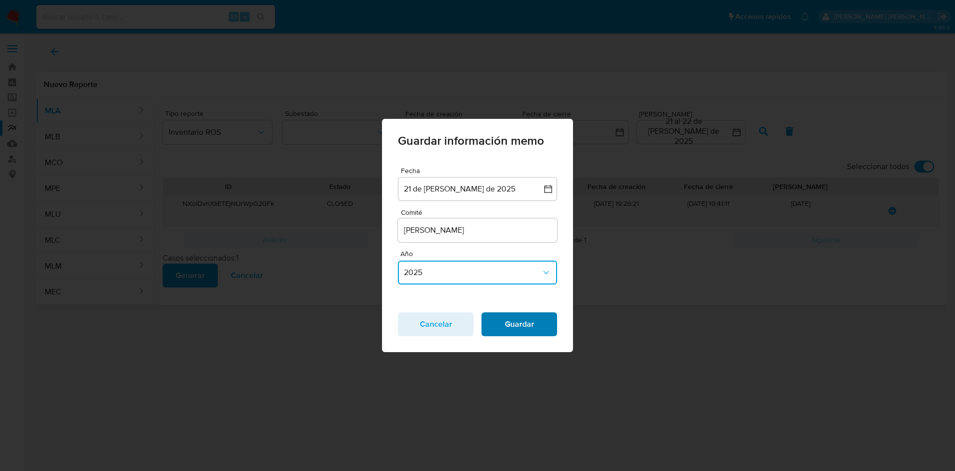
click at [520, 328] on span "Guardar" at bounding box center [519, 324] width 50 height 22
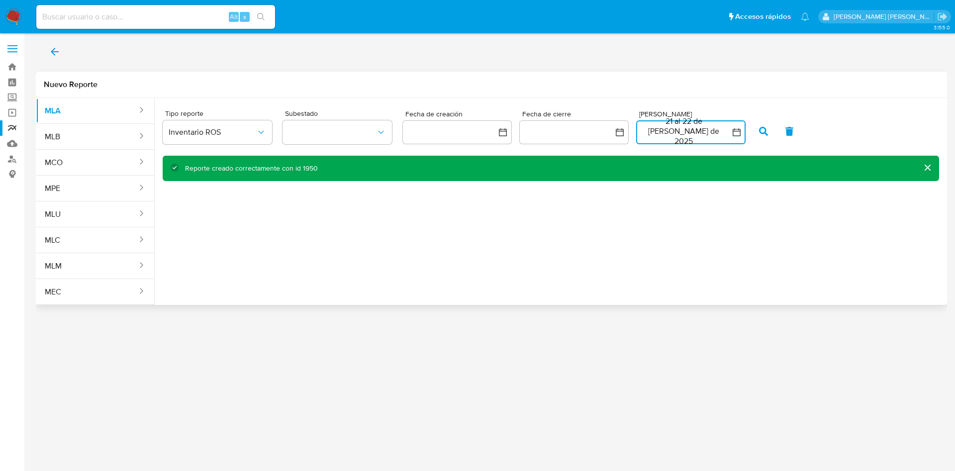
click at [677, 132] on button "21 al 22 de julio de 2025" at bounding box center [690, 132] width 109 height 24
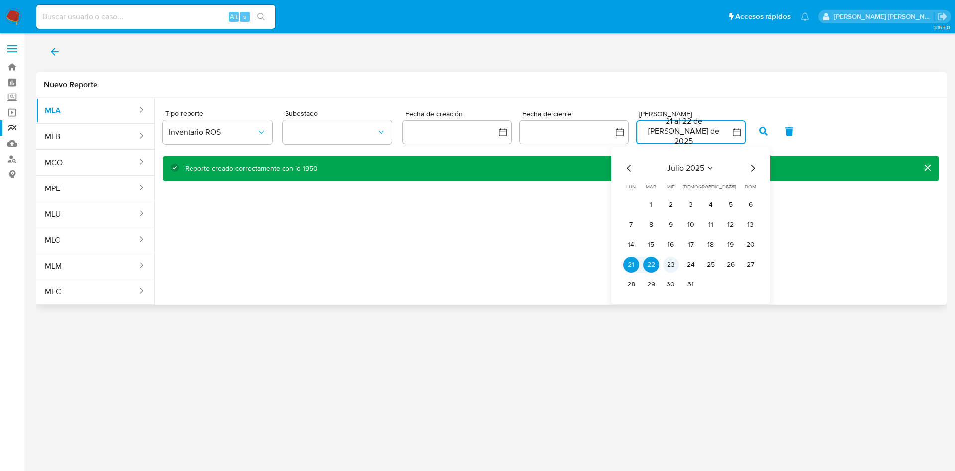
click at [671, 266] on button "23" at bounding box center [671, 265] width 16 height 16
click at [672, 266] on button "23" at bounding box center [671, 265] width 16 height 16
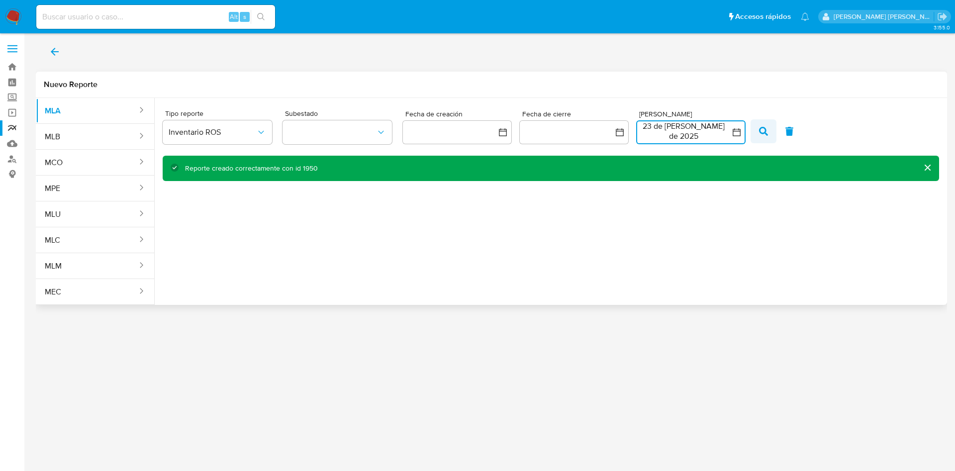
click at [767, 131] on icon "button" at bounding box center [763, 131] width 9 height 9
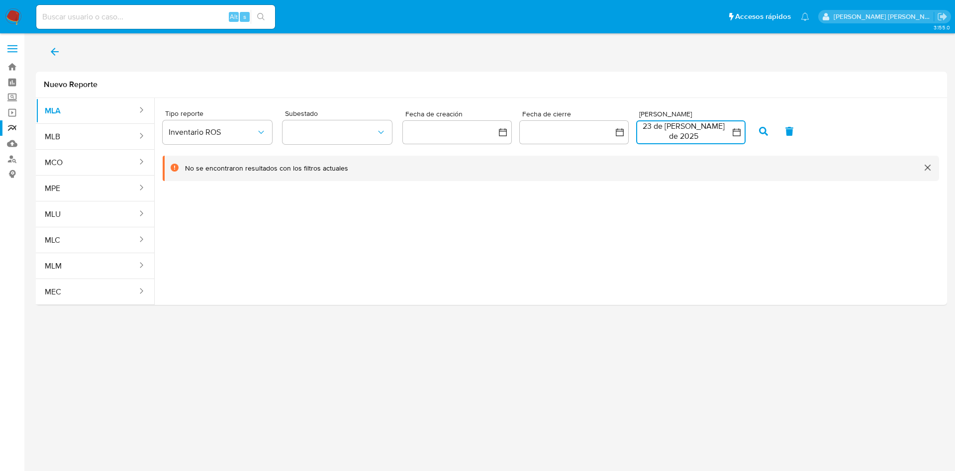
click at [721, 132] on button "23 de julio de 2025" at bounding box center [690, 132] width 109 height 24
click at [695, 264] on button "24" at bounding box center [691, 265] width 16 height 16
click at [686, 265] on button "24" at bounding box center [691, 265] width 16 height 16
click at [760, 128] on icon "button" at bounding box center [763, 131] width 9 height 9
click at [671, 123] on button "24 de julio de 2025" at bounding box center [690, 132] width 109 height 24
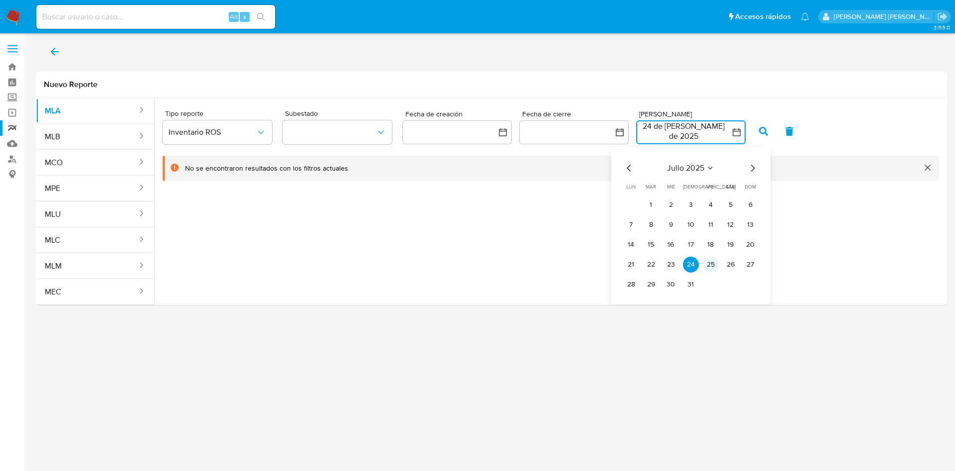
click at [709, 267] on button "25" at bounding box center [711, 265] width 16 height 16
click at [757, 122] on button "button" at bounding box center [763, 131] width 26 height 24
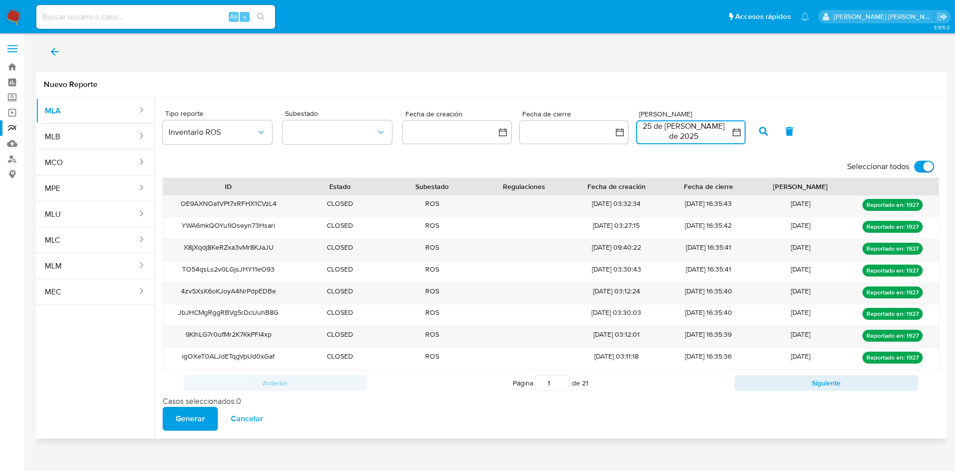
click at [924, 163] on input "Seleccionar todos" at bounding box center [924, 167] width 20 height 12
click at [927, 168] on input "Seleccionar todos" at bounding box center [924, 167] width 20 height 12
checkbox input "true"
click at [196, 421] on span "Generar" at bounding box center [190, 419] width 29 height 22
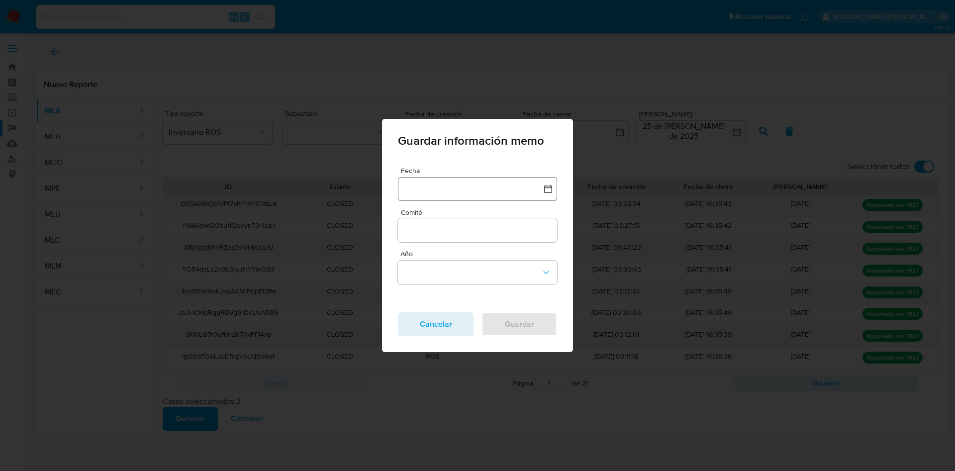
click at [469, 199] on button "button" at bounding box center [477, 189] width 159 height 24
click at [410, 233] on icon "Mes anterior" at bounding box center [416, 233] width 12 height 12
click at [476, 327] on button "24" at bounding box center [477, 329] width 16 height 16
click at [442, 231] on input "Comité" at bounding box center [477, 230] width 159 height 13
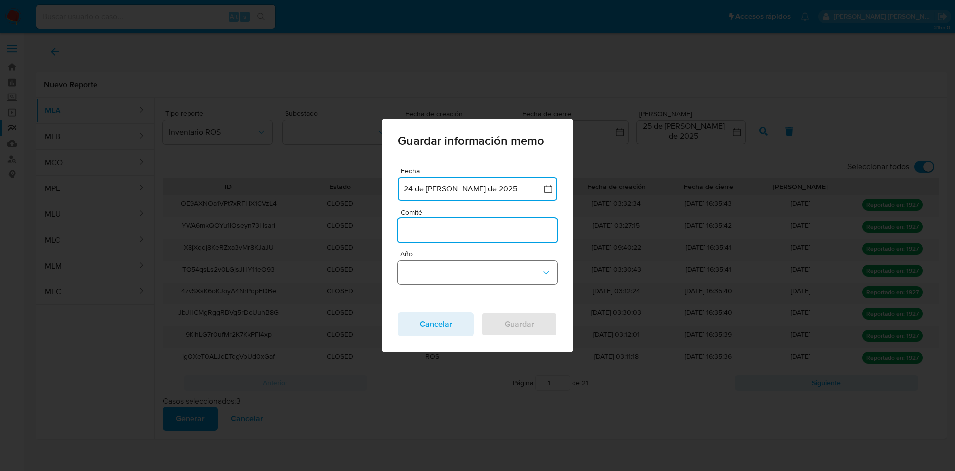
type input "Julio"
click at [438, 275] on button "Año" at bounding box center [477, 273] width 159 height 24
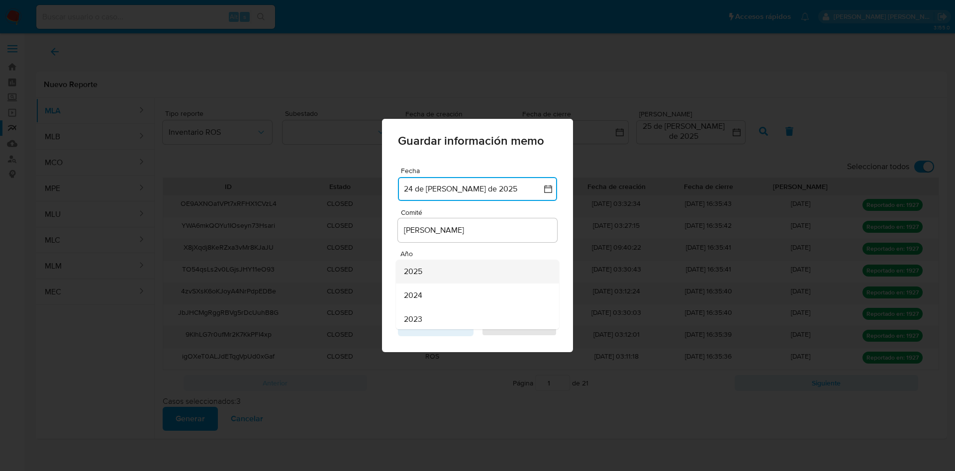
click at [437, 281] on div "2025" at bounding box center [474, 272] width 141 height 24
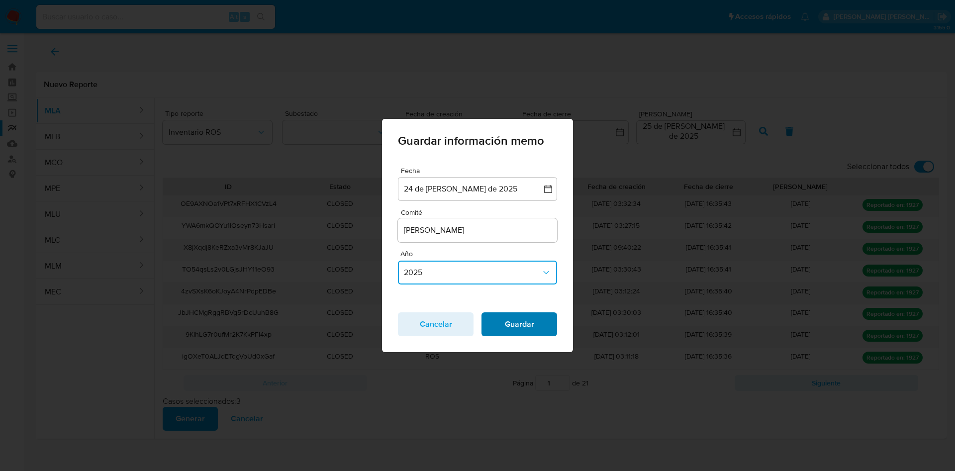
click at [524, 317] on span "Guardar" at bounding box center [519, 324] width 50 height 22
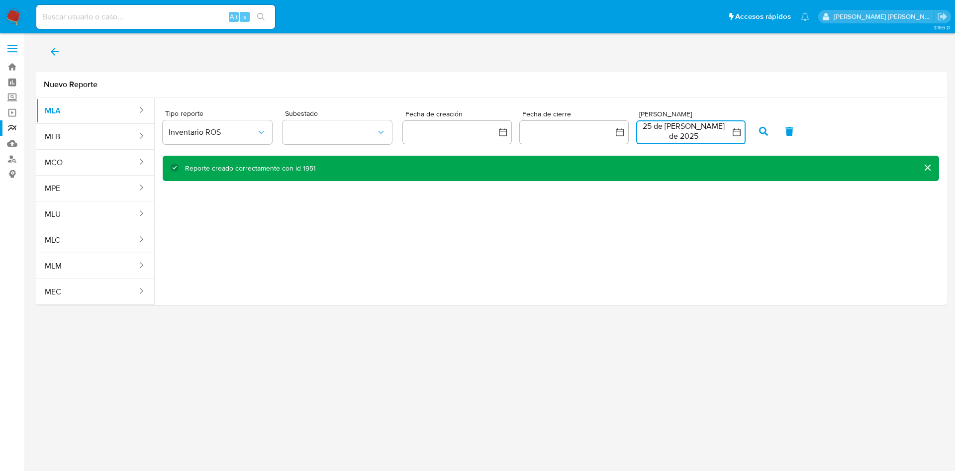
click at [658, 130] on button "25 de julio de 2025" at bounding box center [690, 132] width 109 height 24
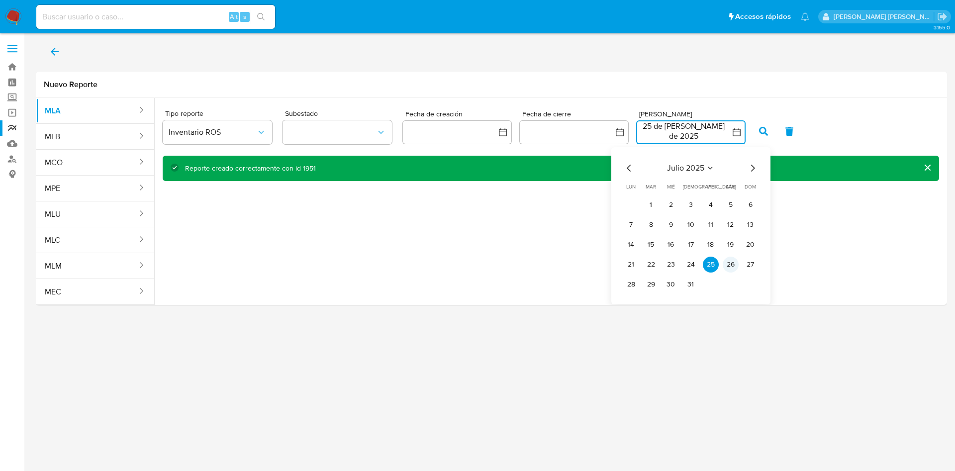
click at [732, 268] on button "26" at bounding box center [731, 265] width 16 height 16
click at [731, 265] on button "26" at bounding box center [731, 265] width 16 height 16
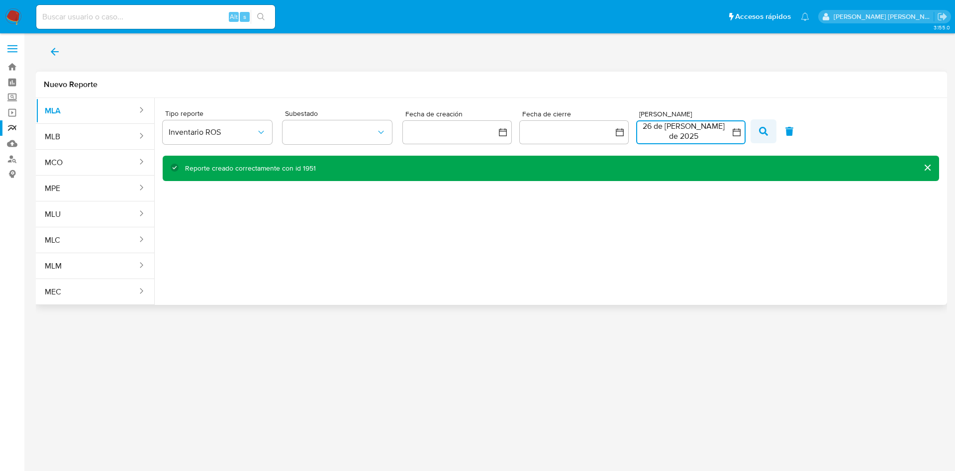
click at [760, 133] on icon "button" at bounding box center [763, 131] width 9 height 9
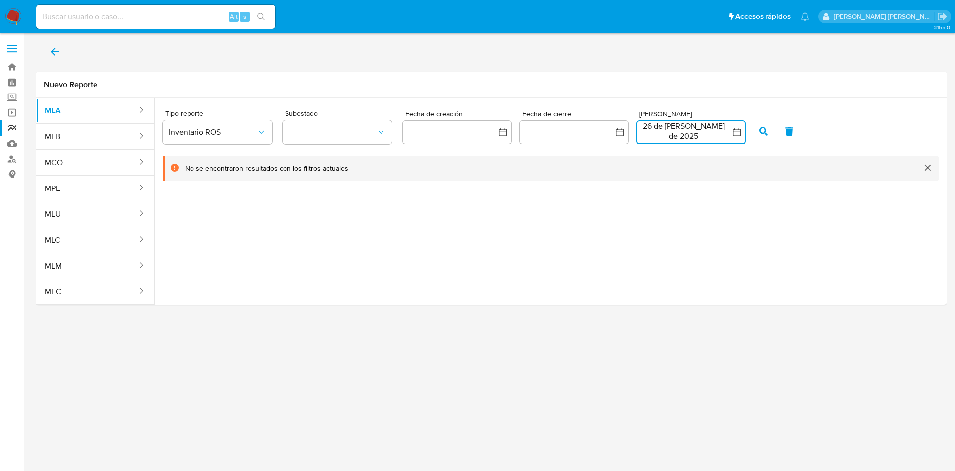
click at [709, 128] on button "26 de julio de 2025" at bounding box center [690, 132] width 109 height 24
click at [752, 266] on button "27" at bounding box center [751, 265] width 16 height 16
click at [753, 266] on button "27" at bounding box center [751, 265] width 16 height 16
click at [757, 130] on button "button" at bounding box center [763, 131] width 26 height 24
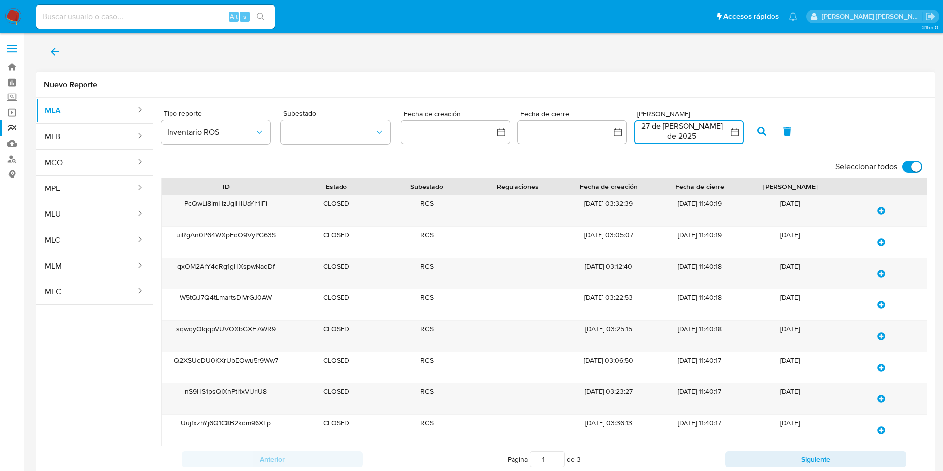
click at [907, 165] on input "Seleccionar todos" at bounding box center [913, 167] width 20 height 12
click at [916, 168] on input "Seleccionar todos" at bounding box center [913, 167] width 20 height 12
checkbox input "true"
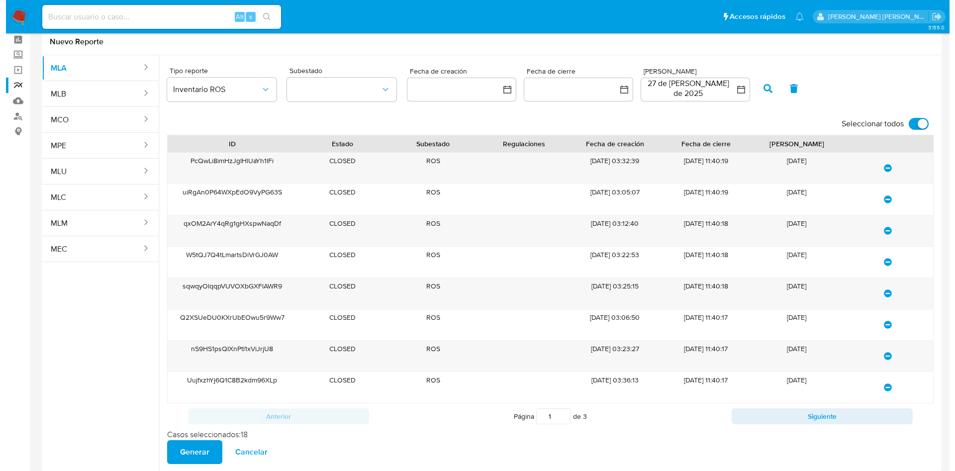
scroll to position [61, 0]
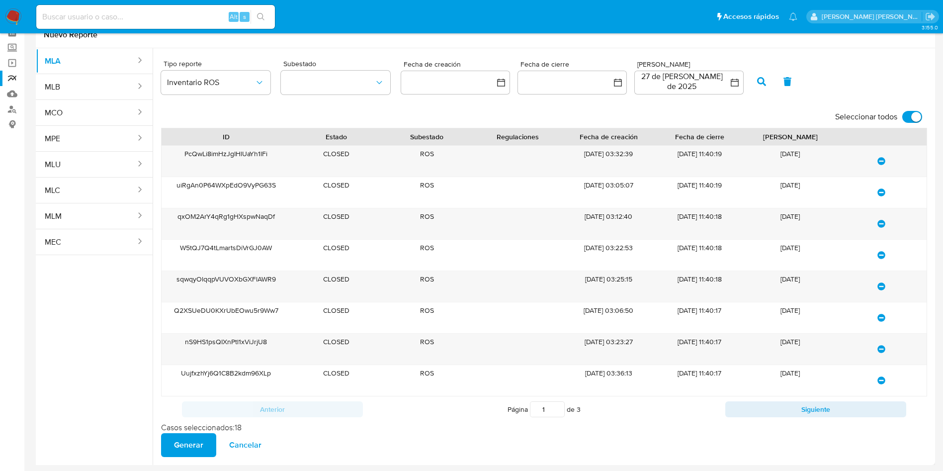
click at [193, 448] on span "Generar" at bounding box center [188, 445] width 29 height 22
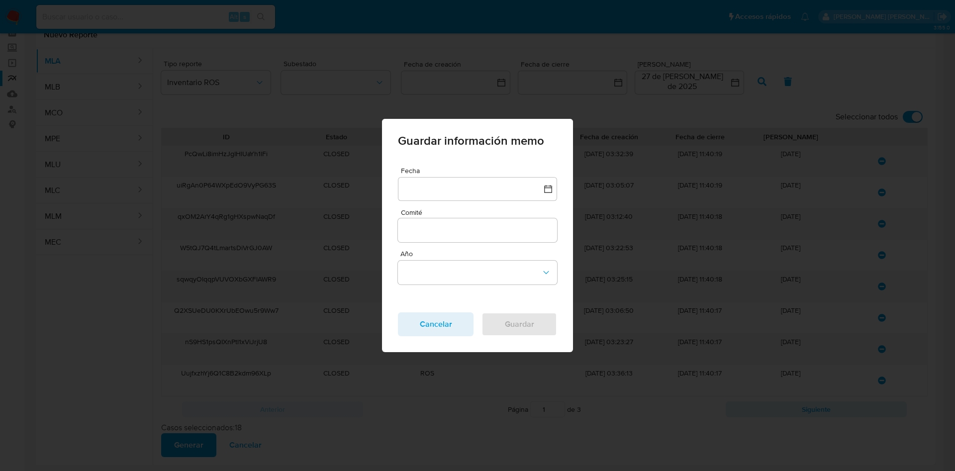
click at [451, 201] on div "Fecha Fecha Comité Año Cancelar Guardar" at bounding box center [477, 252] width 159 height 170
click at [459, 186] on button "button" at bounding box center [477, 189] width 159 height 24
click at [413, 234] on icon "Mes anterior" at bounding box center [415, 232] width 4 height 7
click at [513, 326] on button "26" at bounding box center [517, 329] width 16 height 16
click at [440, 238] on div at bounding box center [477, 230] width 159 height 24
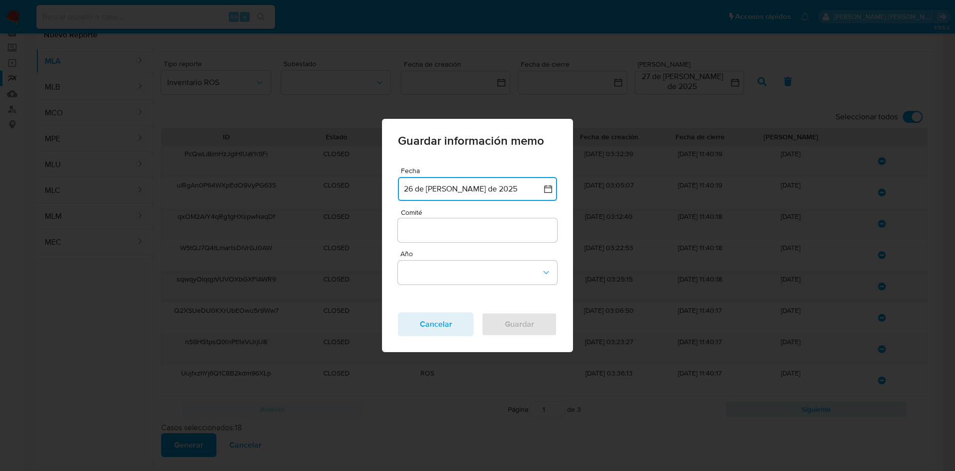
click at [445, 233] on input "Comité" at bounding box center [477, 230] width 159 height 13
type input "Julio"
click at [441, 275] on button "Año" at bounding box center [477, 273] width 159 height 24
click at [443, 277] on div "2025" at bounding box center [474, 272] width 141 height 24
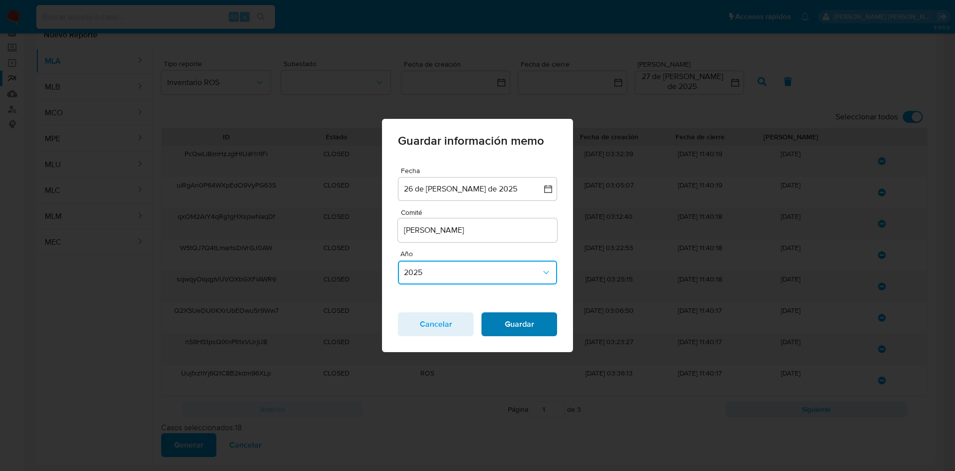
click at [524, 327] on span "Guardar" at bounding box center [519, 324] width 50 height 22
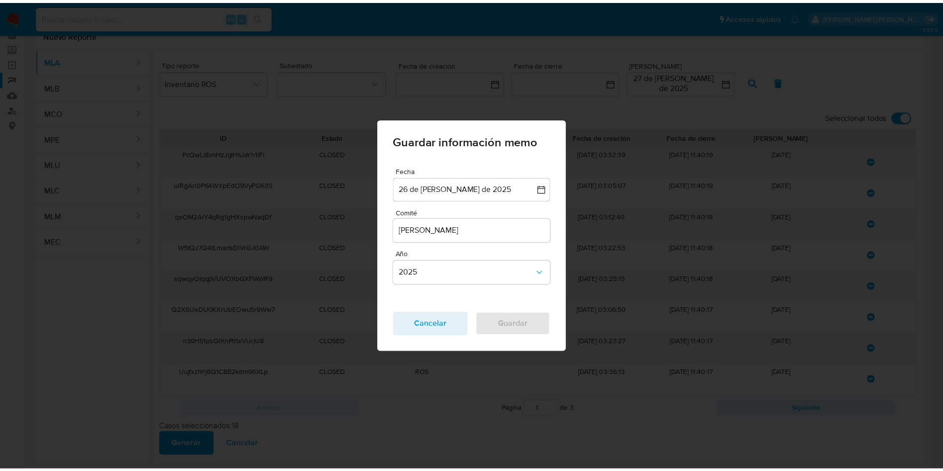
scroll to position [0, 0]
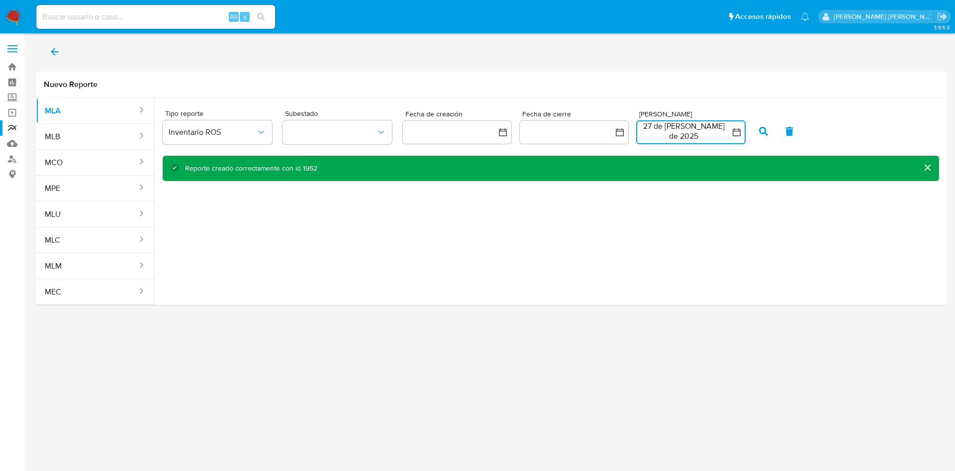
click at [650, 129] on button "27 de julio de 2025" at bounding box center [690, 132] width 109 height 24
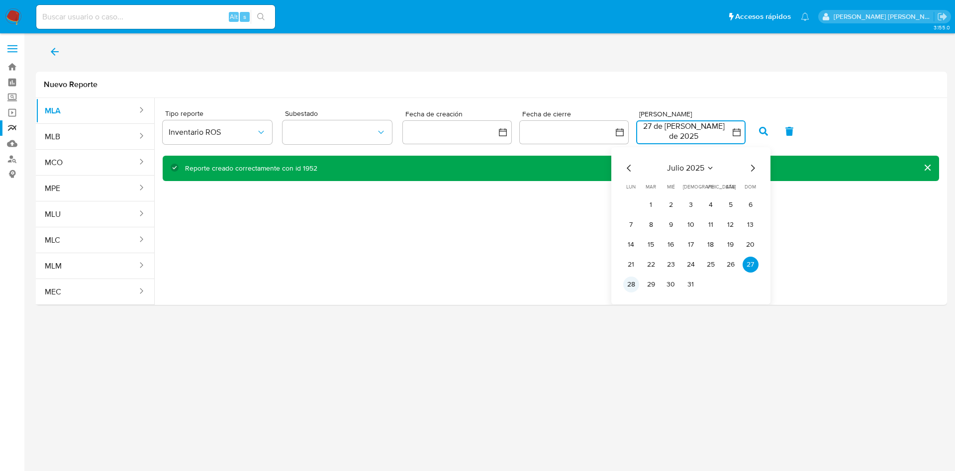
click at [631, 283] on button "28" at bounding box center [631, 285] width 16 height 16
click at [647, 284] on button "29" at bounding box center [651, 285] width 16 height 16
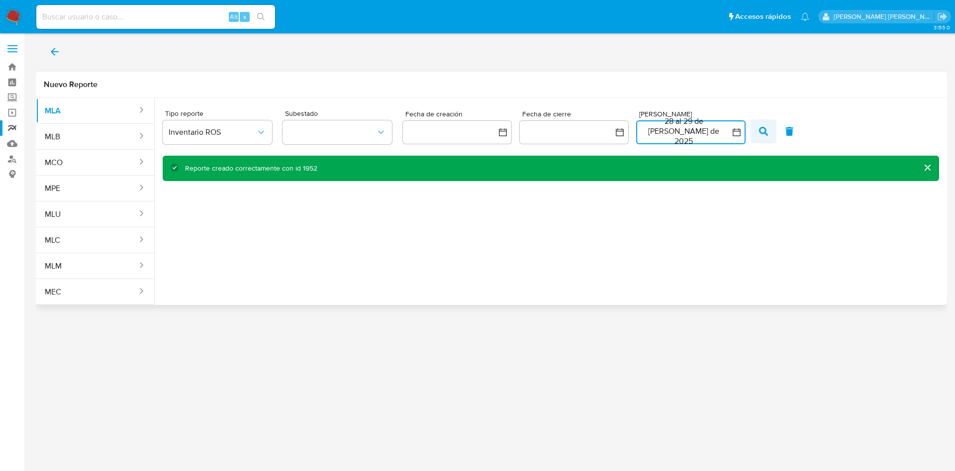
click at [759, 128] on icon "button" at bounding box center [763, 131] width 9 height 9
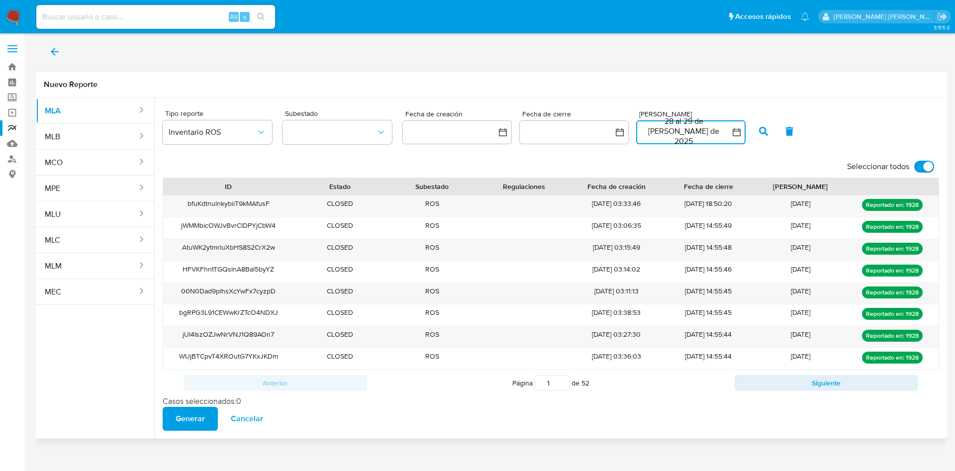
click at [921, 165] on input "Seleccionar todos" at bounding box center [924, 167] width 20 height 12
click at [927, 164] on input "Seleccionar todos" at bounding box center [924, 167] width 20 height 12
checkbox input "true"
click at [685, 137] on button "28 al 29 de julio de 2025" at bounding box center [690, 132] width 109 height 24
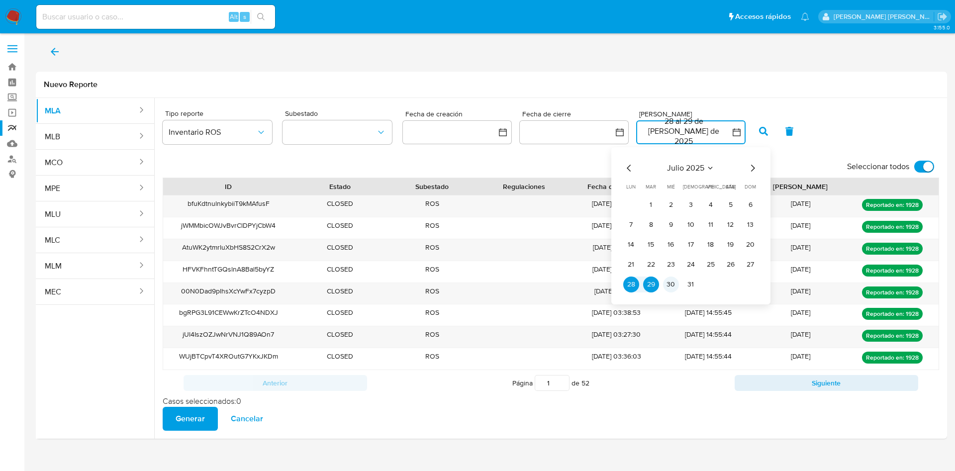
click at [670, 279] on button "30" at bounding box center [671, 285] width 16 height 16
click at [670, 281] on button "30" at bounding box center [671, 285] width 16 height 16
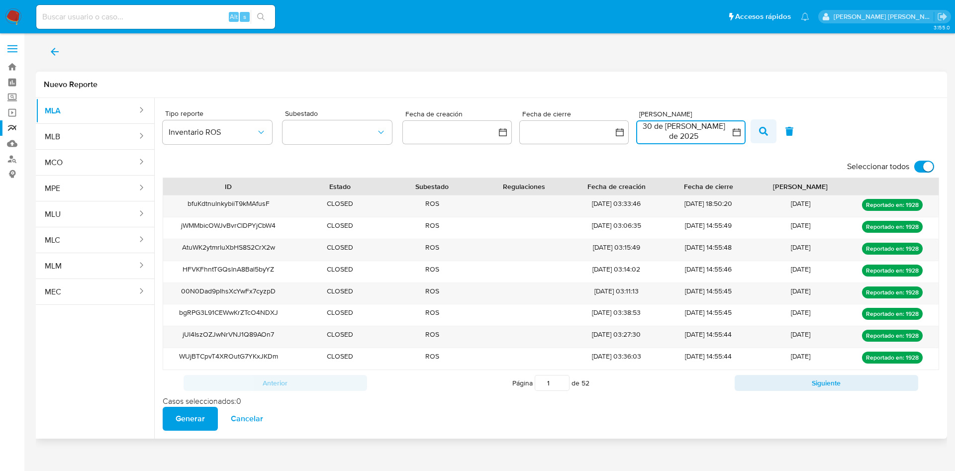
click at [771, 140] on button "button" at bounding box center [763, 131] width 26 height 24
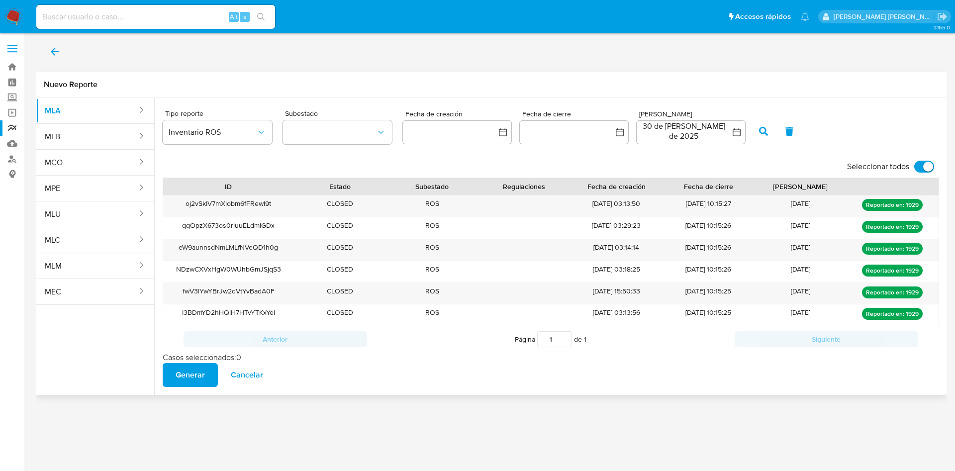
click at [914, 169] on label "Seleccionar todos" at bounding box center [890, 167] width 97 height 22
click at [914, 169] on input "Seleccionar todos" at bounding box center [924, 167] width 20 height 12
click at [932, 163] on input "Seleccionar todos" at bounding box center [924, 167] width 20 height 12
checkbox input "true"
click at [678, 126] on button "30 de julio de 2025" at bounding box center [690, 132] width 109 height 24
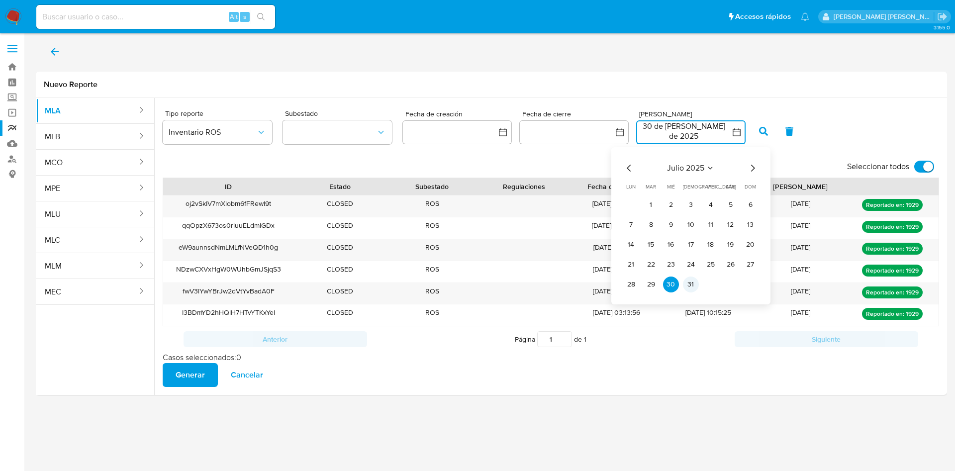
click at [693, 283] on button "31" at bounding box center [691, 285] width 16 height 16
click at [692, 283] on button "31" at bounding box center [691, 285] width 16 height 16
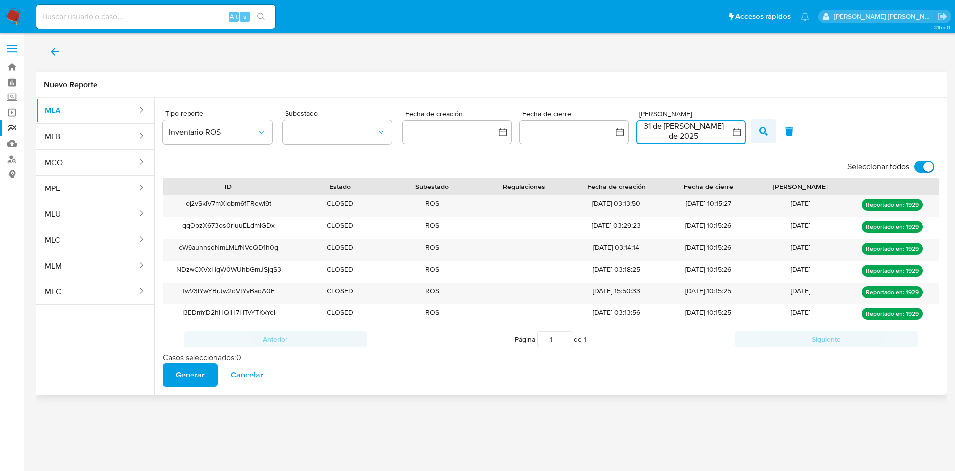
click at [761, 132] on icon "button" at bounding box center [763, 131] width 9 height 9
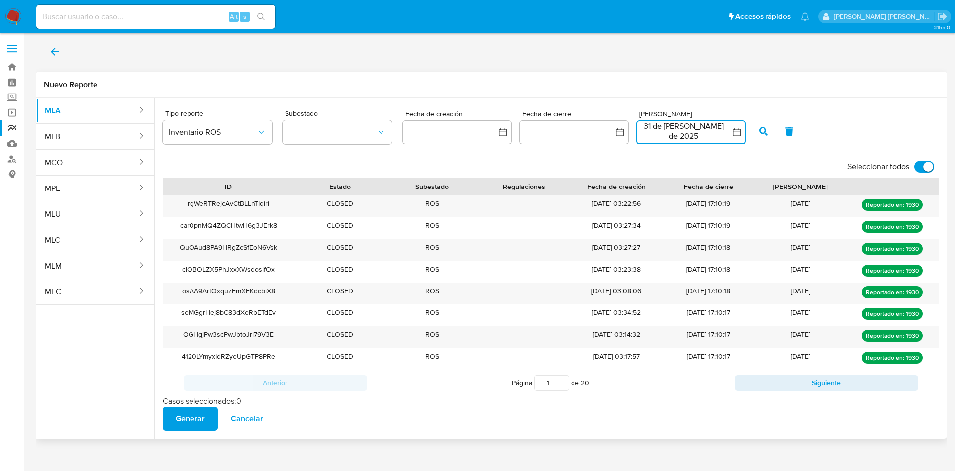
click at [917, 169] on input "Seleccionar todos" at bounding box center [924, 167] width 20 height 12
click at [923, 167] on input "Seleccionar todos" at bounding box center [924, 167] width 20 height 12
checkbox input "true"
click at [707, 140] on button "31 de julio de 2025" at bounding box center [690, 132] width 109 height 24
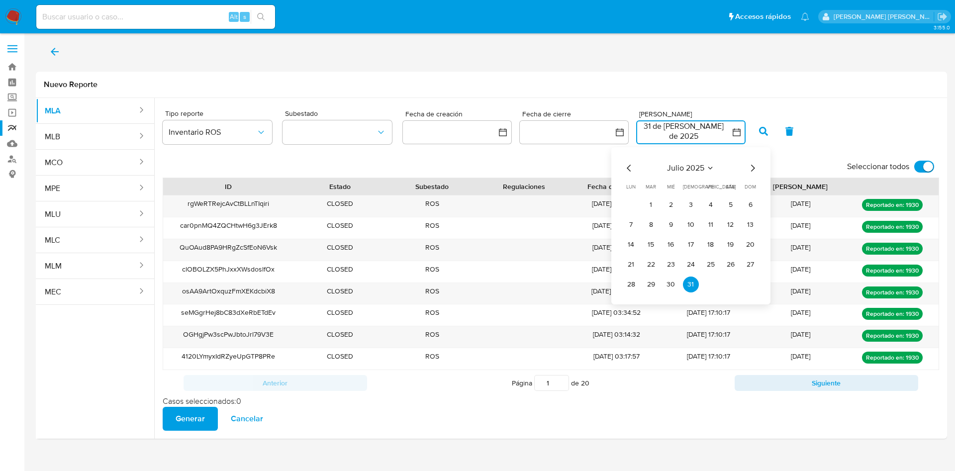
click at [751, 163] on icon "Mes siguiente" at bounding box center [753, 168] width 12 height 12
click at [709, 203] on button "1" at bounding box center [711, 205] width 16 height 16
click at [715, 205] on button "1" at bounding box center [711, 205] width 16 height 16
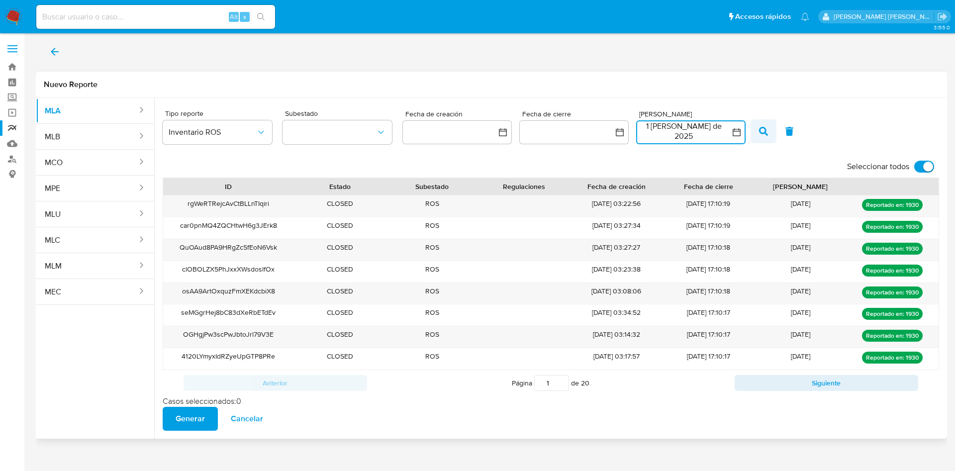
click at [764, 133] on icon "button" at bounding box center [763, 131] width 9 height 9
click at [918, 169] on input "Seleccionar todos" at bounding box center [924, 167] width 20 height 12
click at [928, 166] on input "Seleccionar todos" at bounding box center [924, 167] width 20 height 12
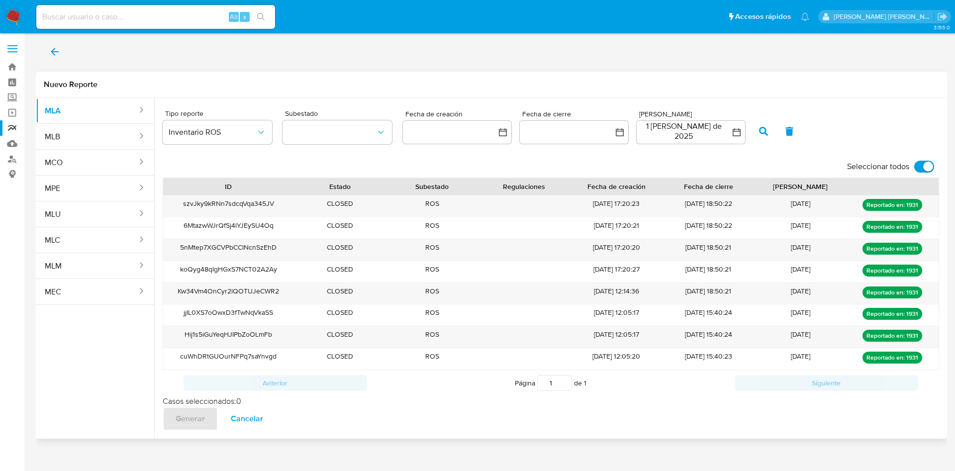
checkbox input "true"
click at [699, 130] on button "1 de agosto de 2025" at bounding box center [690, 132] width 109 height 24
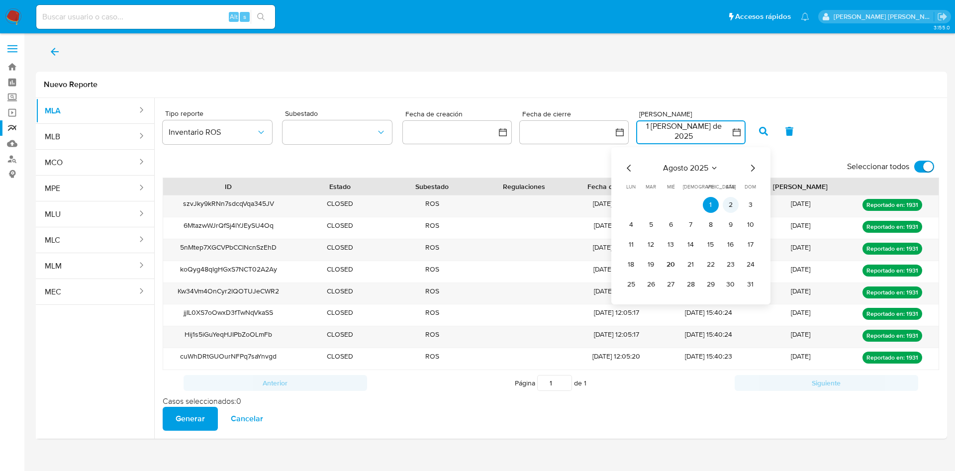
click at [726, 208] on button "2" at bounding box center [731, 205] width 16 height 16
click at [727, 207] on button "2" at bounding box center [731, 205] width 16 height 16
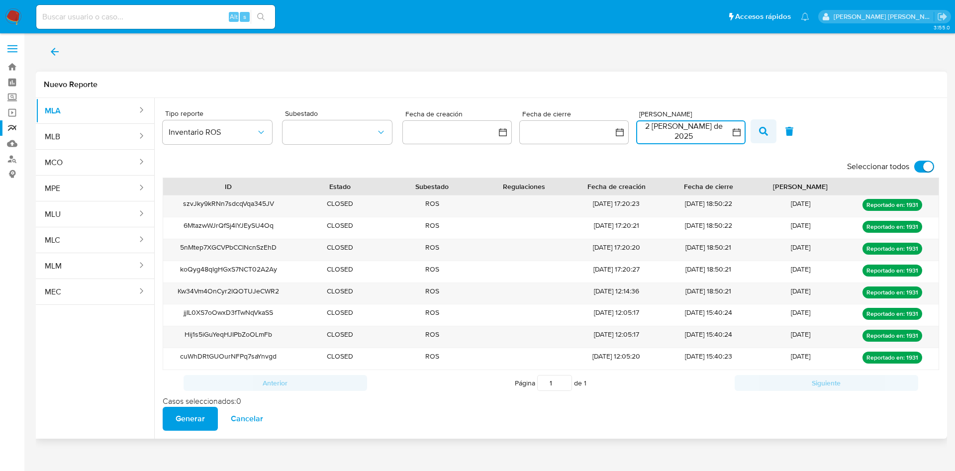
click at [767, 124] on span "button" at bounding box center [763, 131] width 9 height 17
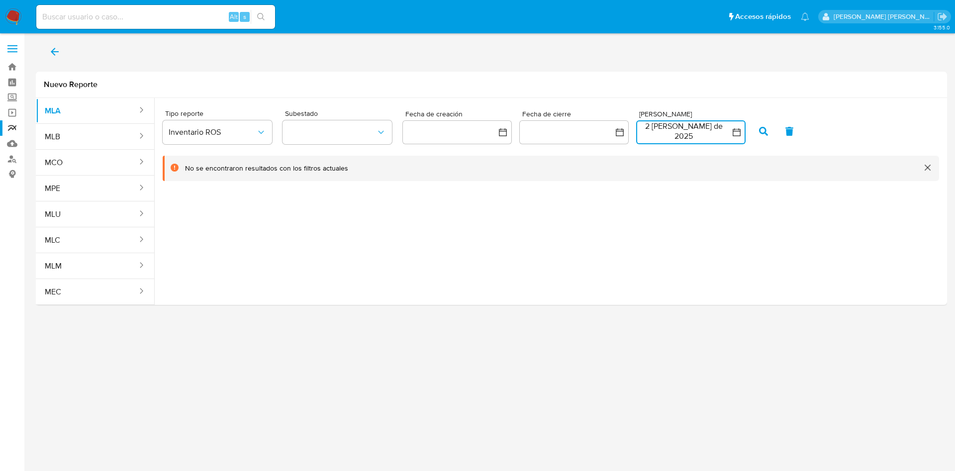
click at [715, 139] on button "2 de agosto de 2025" at bounding box center [690, 132] width 109 height 24
click at [748, 206] on button "3" at bounding box center [751, 205] width 16 height 16
click at [750, 205] on button "3" at bounding box center [751, 205] width 16 height 16
click at [759, 130] on icon "button" at bounding box center [763, 131] width 9 height 9
click at [700, 137] on button "3 de agosto de 2025" at bounding box center [690, 132] width 109 height 24
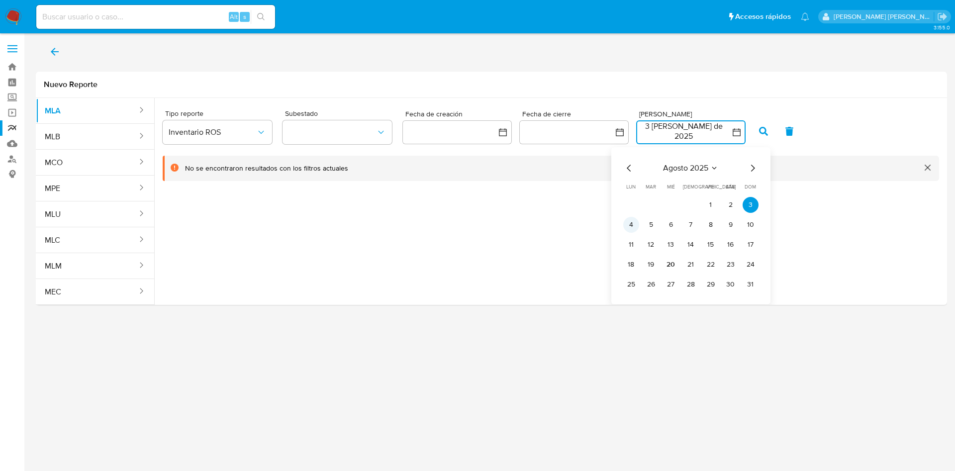
click at [631, 224] on button "4" at bounding box center [631, 225] width 16 height 16
click at [656, 221] on button "5" at bounding box center [651, 225] width 16 height 16
click at [760, 129] on icon "button" at bounding box center [763, 131] width 9 height 9
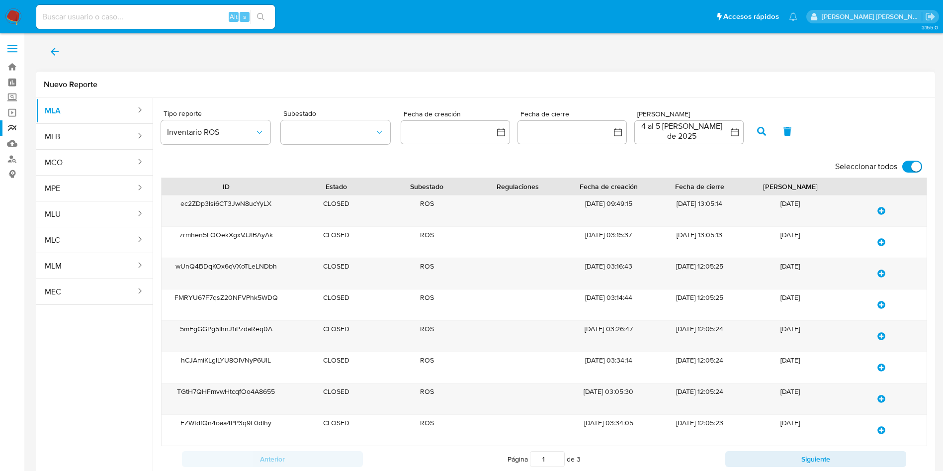
click at [902, 169] on label "Seleccionar todos" at bounding box center [879, 167] width 97 height 22
click at [903, 169] on input "Seleccionar todos" at bounding box center [913, 167] width 20 height 12
click at [916, 168] on input "Seleccionar todos" at bounding box center [913, 167] width 20 height 12
checkbox input "true"
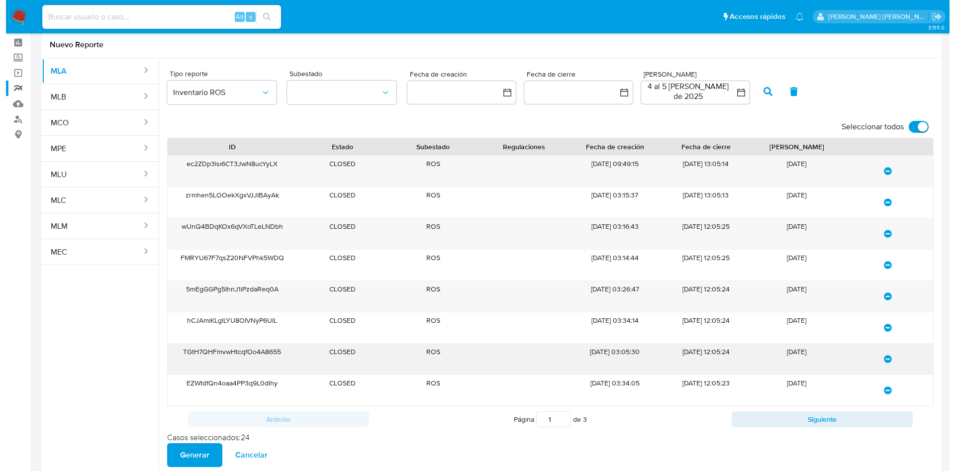
scroll to position [61, 0]
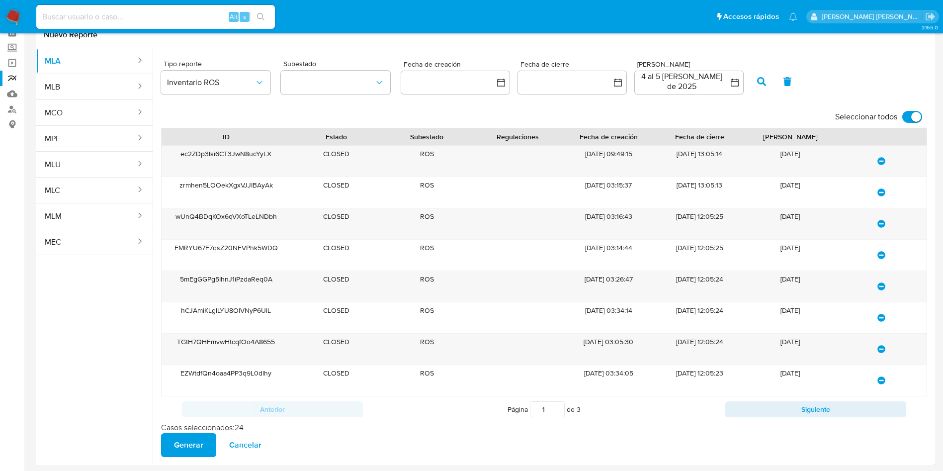
click at [193, 445] on span "Generar" at bounding box center [188, 445] width 29 height 22
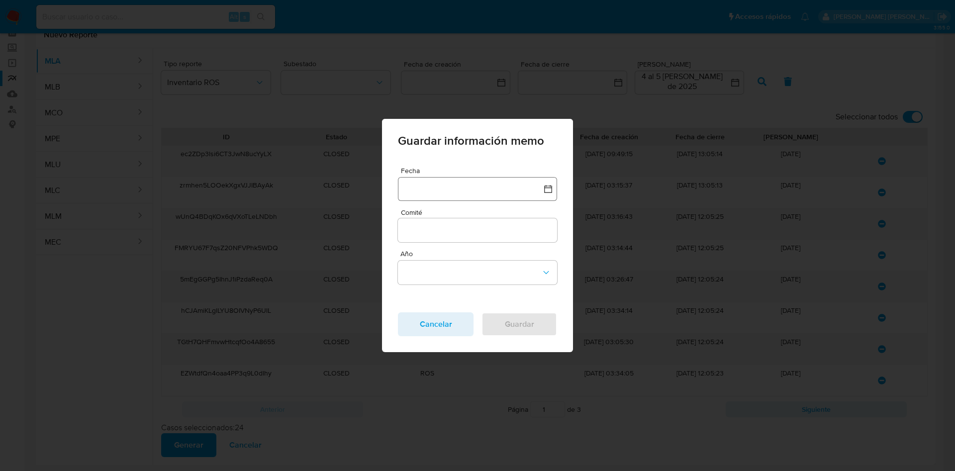
click at [477, 195] on button "button" at bounding box center [477, 189] width 159 height 24
click at [414, 291] on button "4" at bounding box center [418, 289] width 16 height 16
click at [434, 240] on div at bounding box center [477, 230] width 159 height 24
click at [436, 231] on input "Comité" at bounding box center [477, 230] width 159 height 13
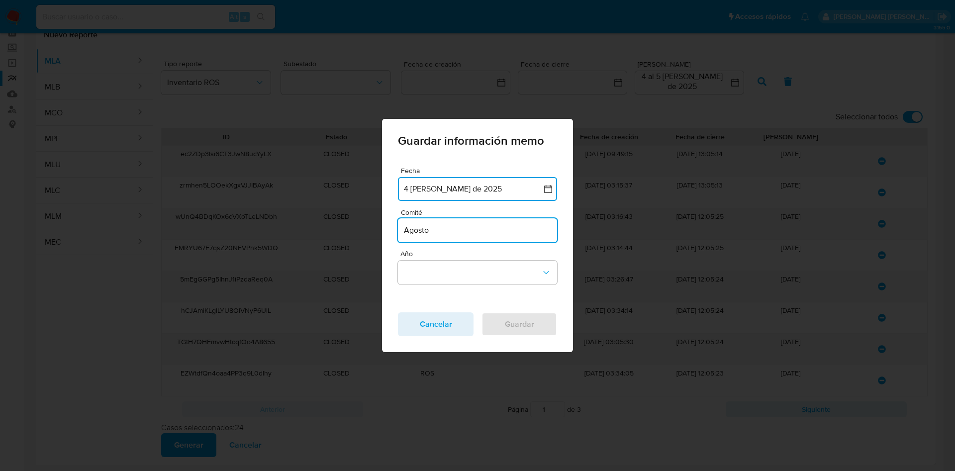
type input "Agosto"
click at [456, 262] on button "Año" at bounding box center [477, 273] width 159 height 24
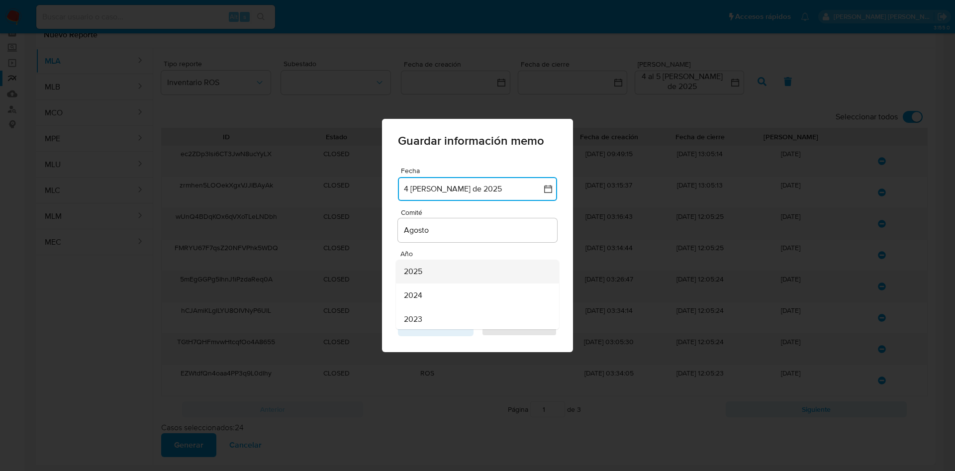
click at [444, 271] on div "2025" at bounding box center [474, 272] width 141 height 24
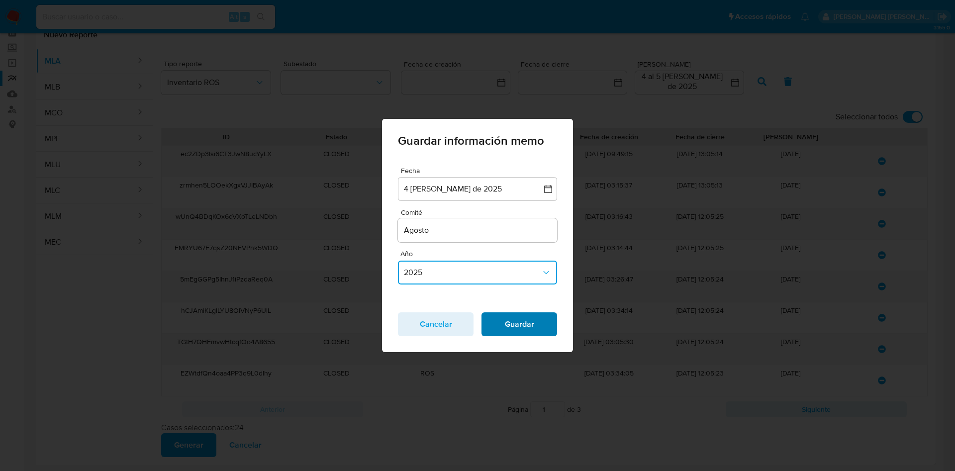
click at [514, 319] on span "Guardar" at bounding box center [519, 324] width 50 height 22
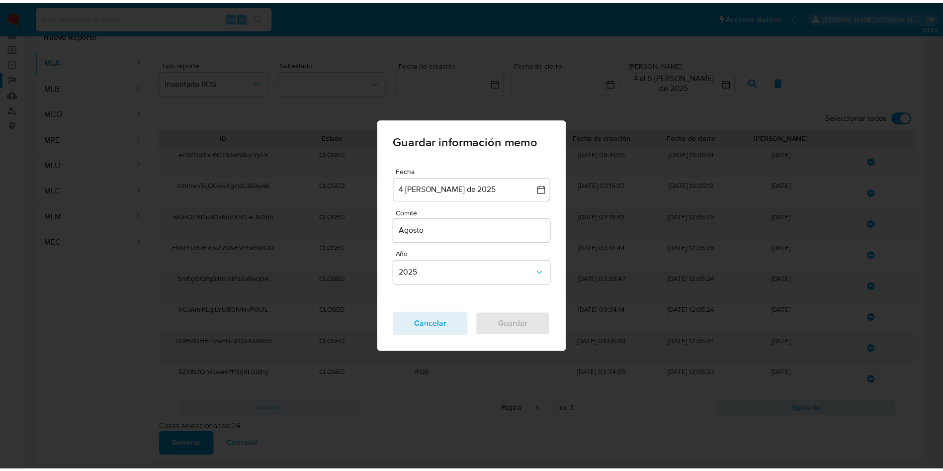
scroll to position [0, 0]
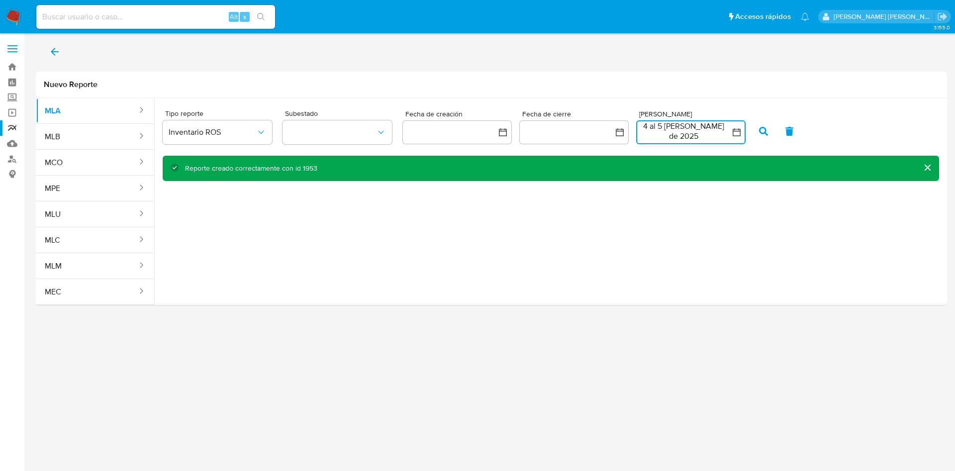
click at [707, 134] on button "4 al 5 de agosto de 2025" at bounding box center [690, 132] width 109 height 24
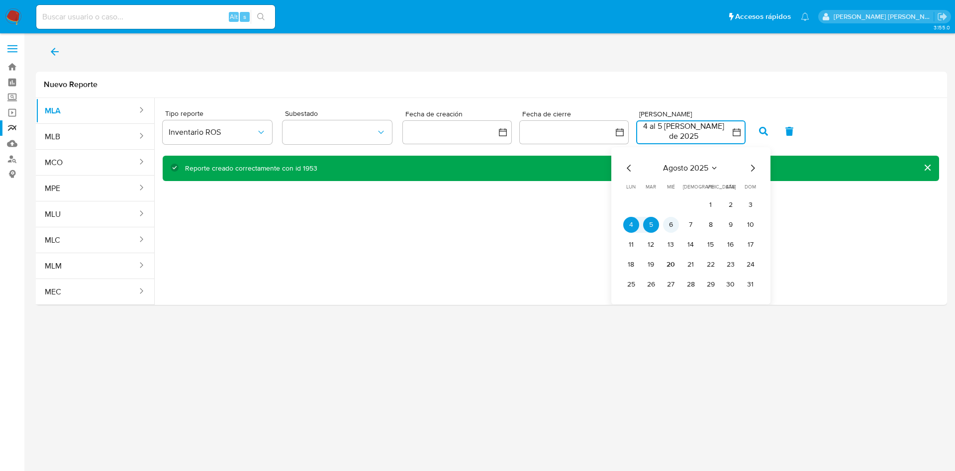
click at [670, 226] on button "6" at bounding box center [671, 225] width 16 height 16
click at [671, 226] on button "6" at bounding box center [671, 225] width 16 height 16
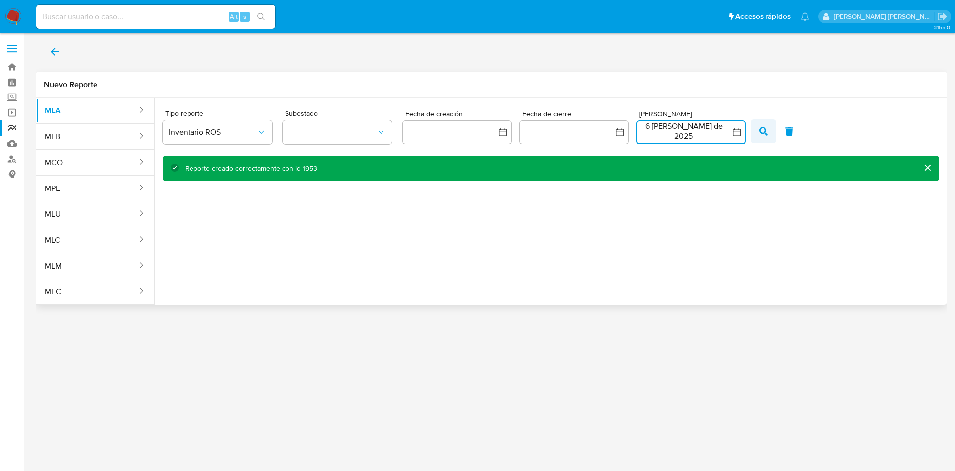
click at [775, 132] on button "button" at bounding box center [763, 131] width 26 height 24
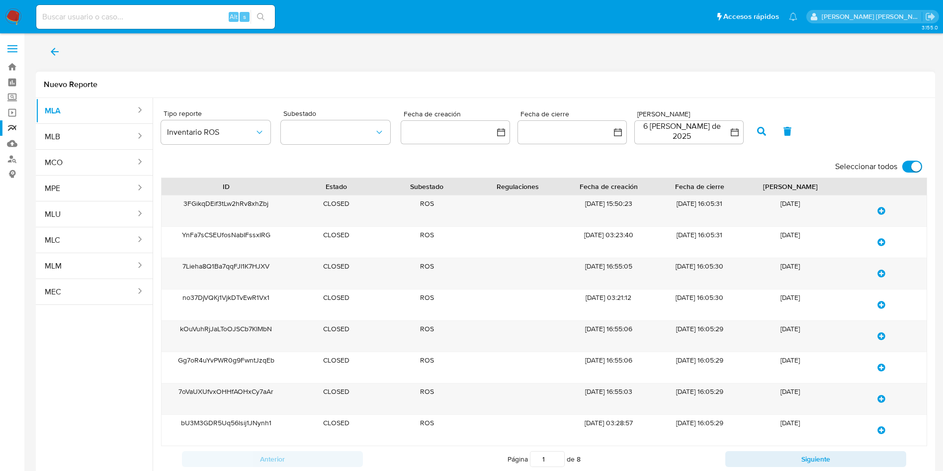
click at [902, 169] on label "Seleccionar todos" at bounding box center [879, 167] width 97 height 22
click at [903, 169] on input "Seleccionar todos" at bounding box center [913, 167] width 20 height 12
click at [916, 169] on input "Seleccionar todos" at bounding box center [913, 167] width 20 height 12
checkbox input "true"
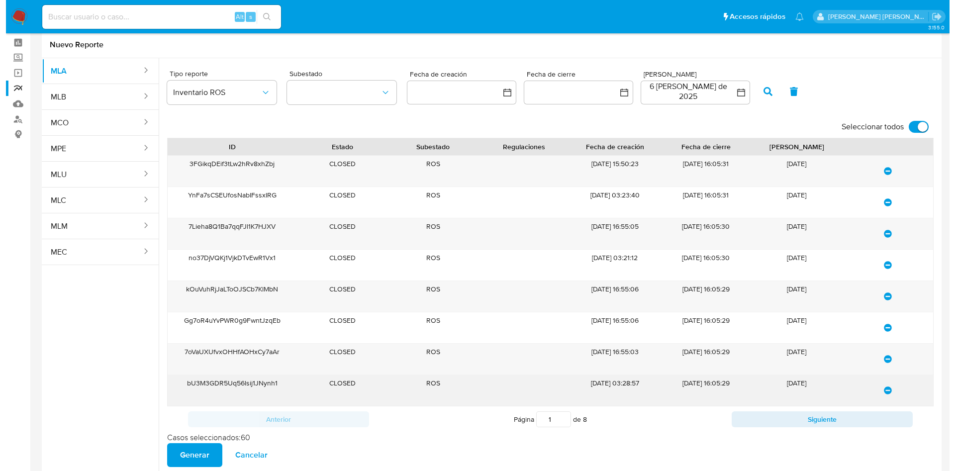
scroll to position [61, 0]
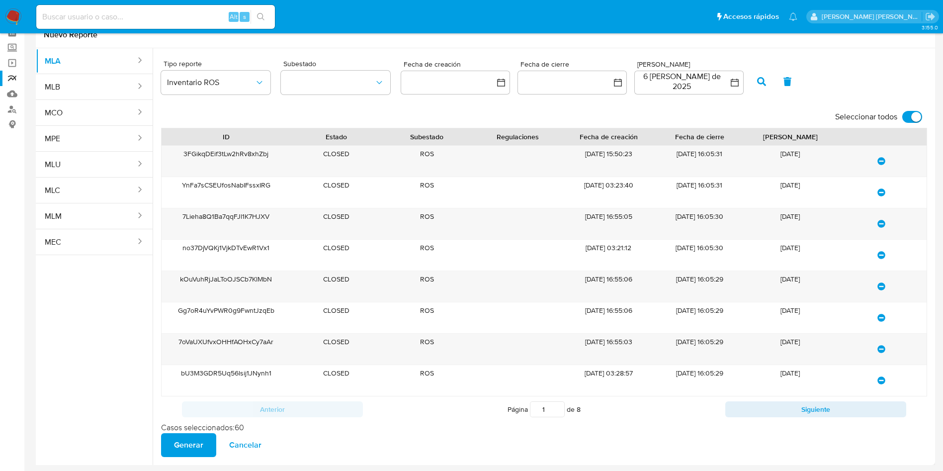
click at [193, 443] on span "Generar" at bounding box center [188, 445] width 29 height 22
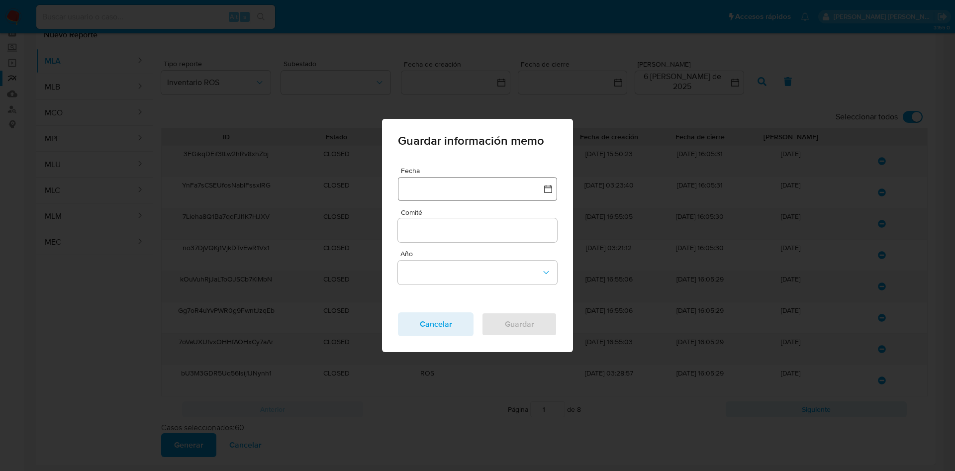
click at [474, 178] on button "button" at bounding box center [477, 189] width 159 height 24
click at [430, 294] on button "5" at bounding box center [438, 289] width 16 height 16
click at [444, 228] on input "Comité" at bounding box center [477, 230] width 159 height 13
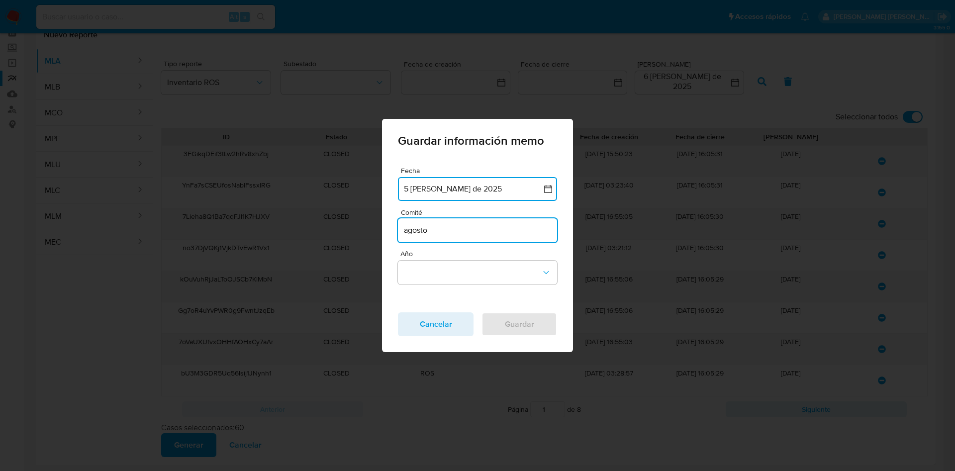
type input "agosto"
click at [486, 272] on button "Año" at bounding box center [477, 273] width 159 height 24
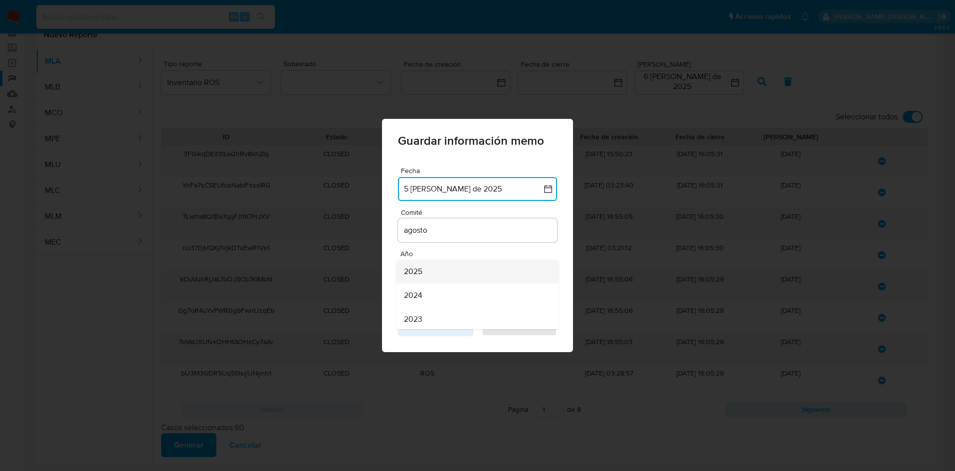
click at [442, 275] on div "2025" at bounding box center [474, 272] width 141 height 24
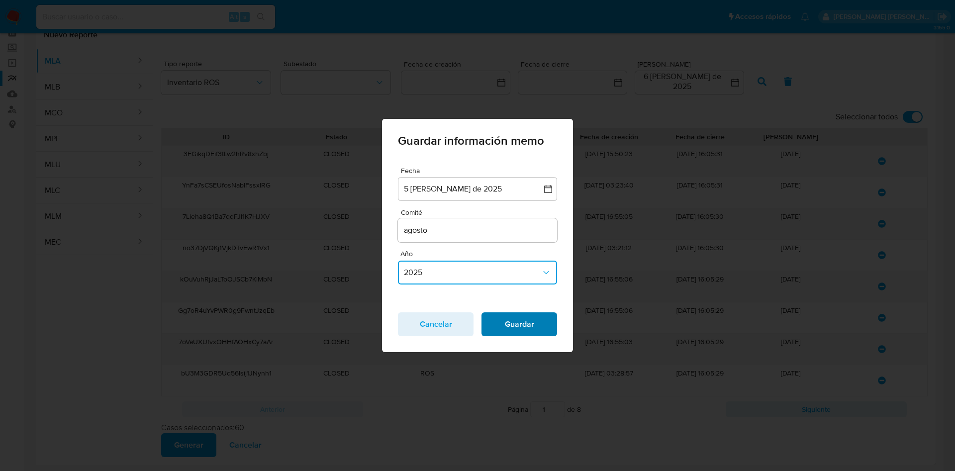
click at [522, 325] on span "Guardar" at bounding box center [519, 324] width 50 height 22
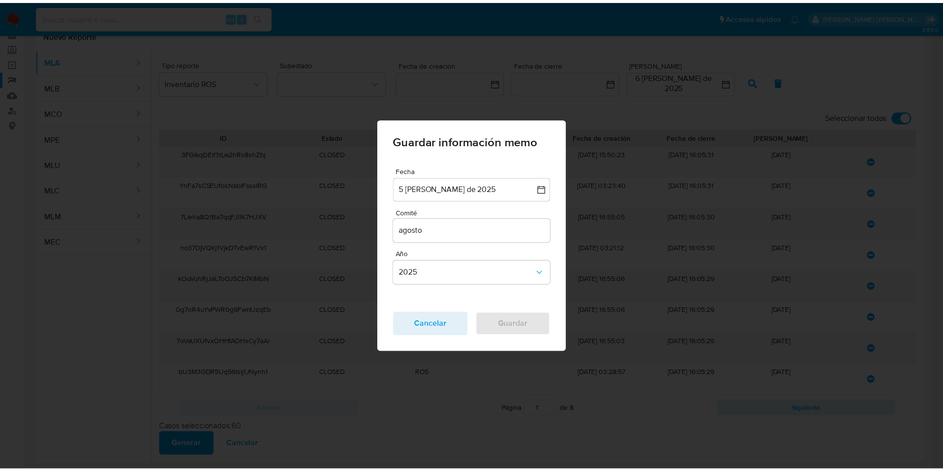
scroll to position [0, 0]
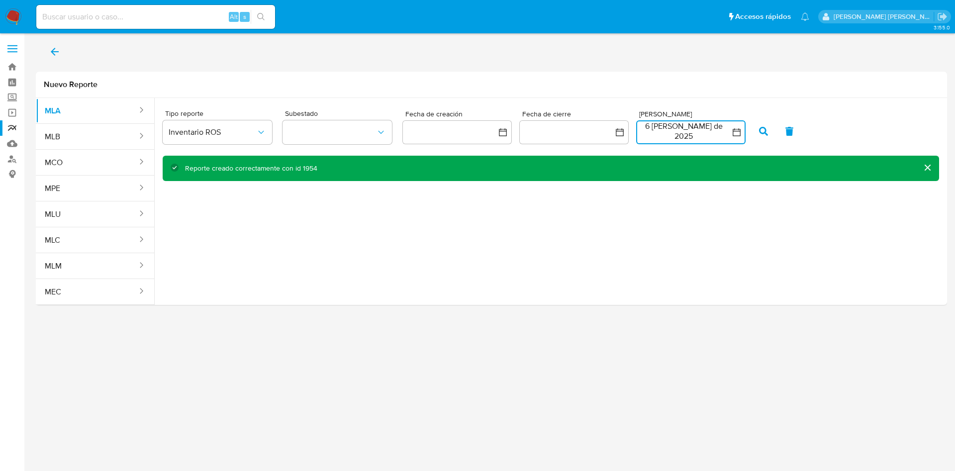
click at [674, 134] on button "6 de agosto de 2025" at bounding box center [690, 132] width 109 height 24
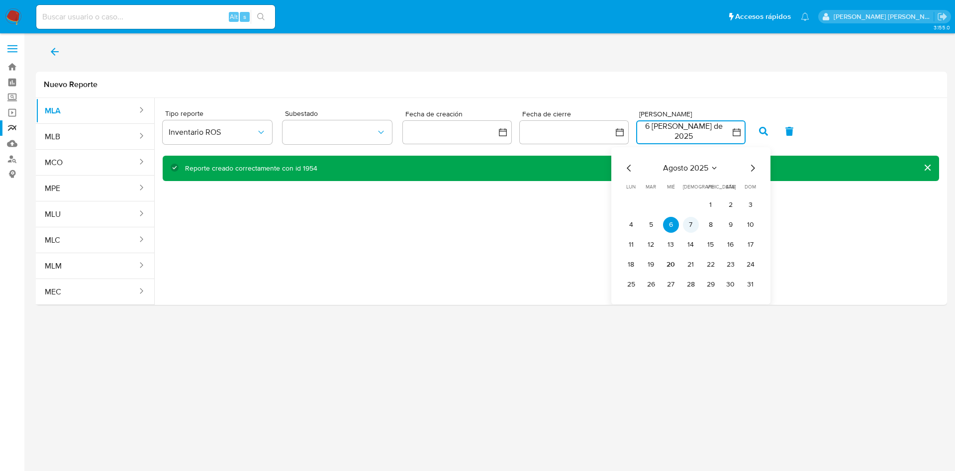
click at [690, 228] on button "7" at bounding box center [691, 225] width 16 height 16
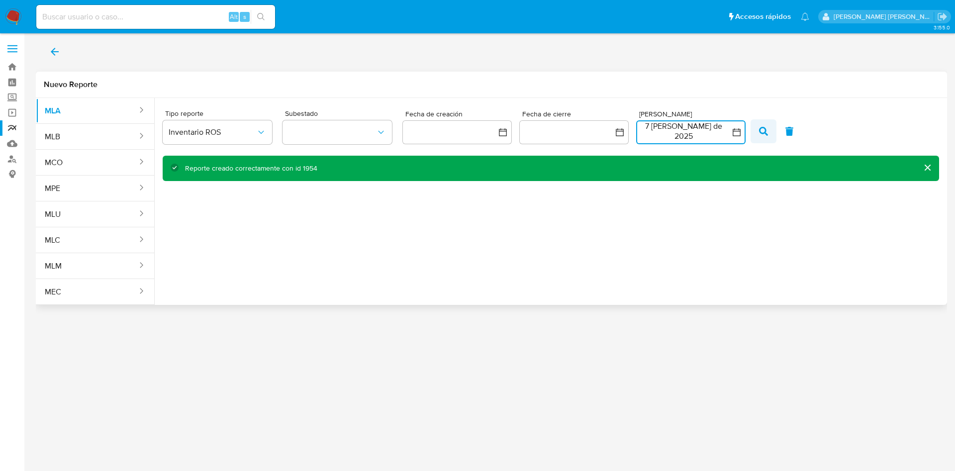
click at [759, 131] on icon "button" at bounding box center [763, 131] width 9 height 9
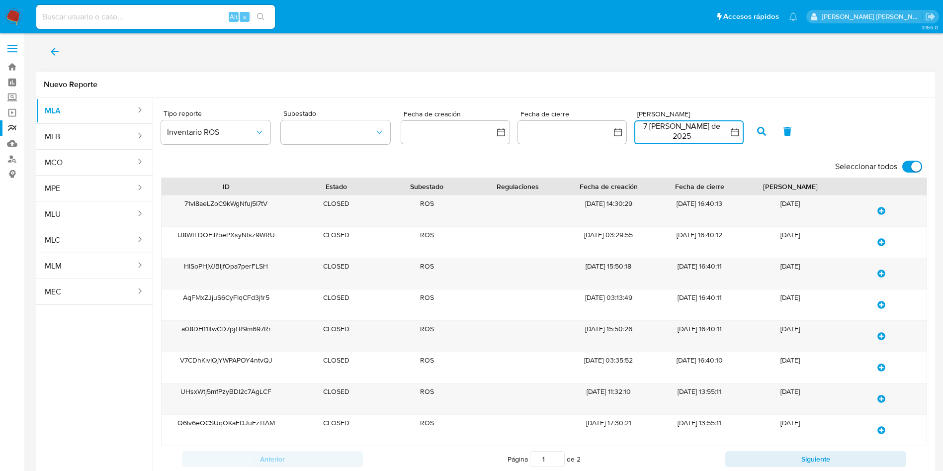
click at [911, 171] on input "Seleccionar todos" at bounding box center [913, 167] width 20 height 12
click at [917, 170] on input "Seleccionar todos" at bounding box center [913, 167] width 20 height 12
checkbox input "true"
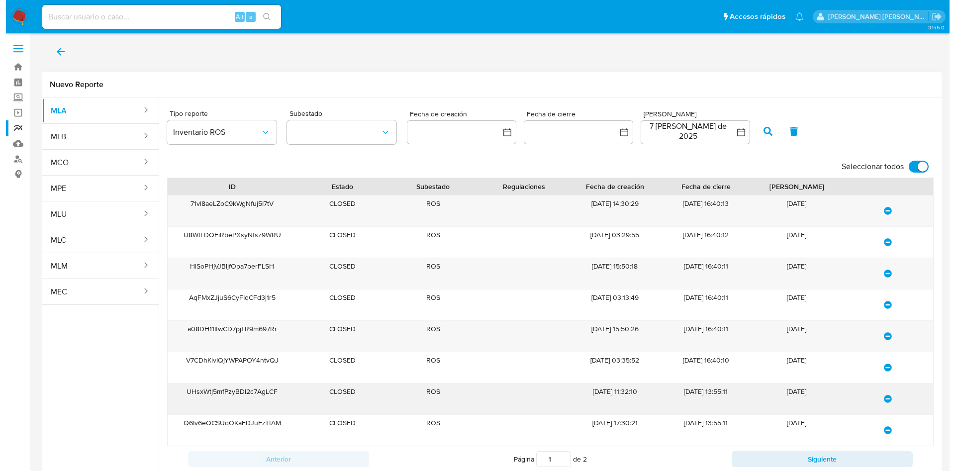
scroll to position [61, 0]
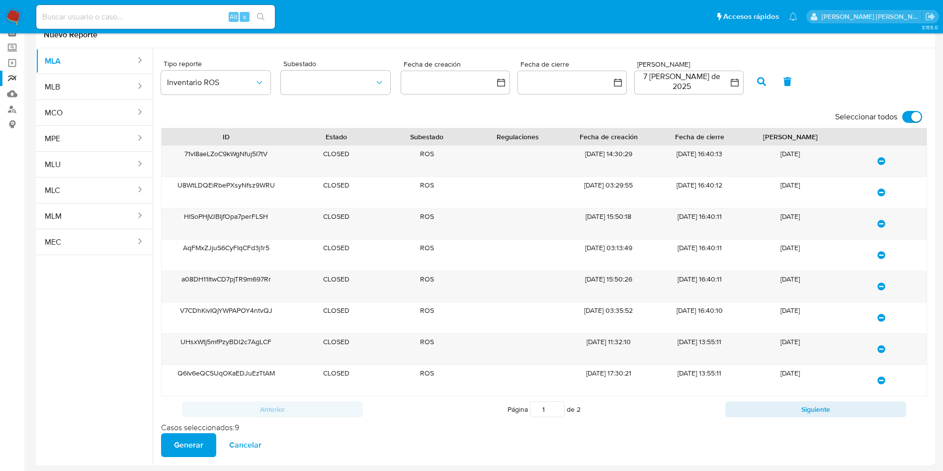
click at [186, 454] on span "Generar" at bounding box center [188, 445] width 29 height 22
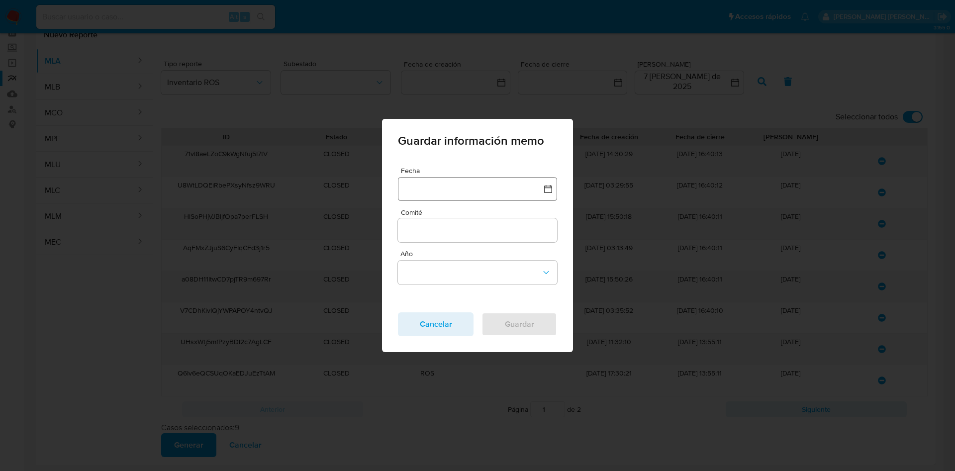
click at [482, 193] on button "button" at bounding box center [477, 189] width 159 height 24
click at [450, 286] on button "6" at bounding box center [458, 289] width 16 height 16
click at [462, 238] on div at bounding box center [477, 230] width 159 height 24
click at [463, 229] on input "Comité" at bounding box center [477, 230] width 159 height 13
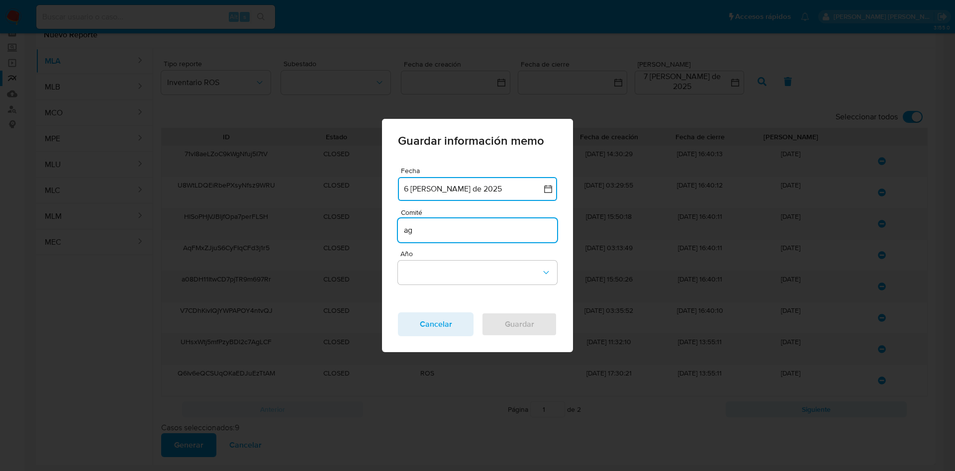
type input "Agosto"
click at [436, 275] on button "Año" at bounding box center [477, 273] width 159 height 24
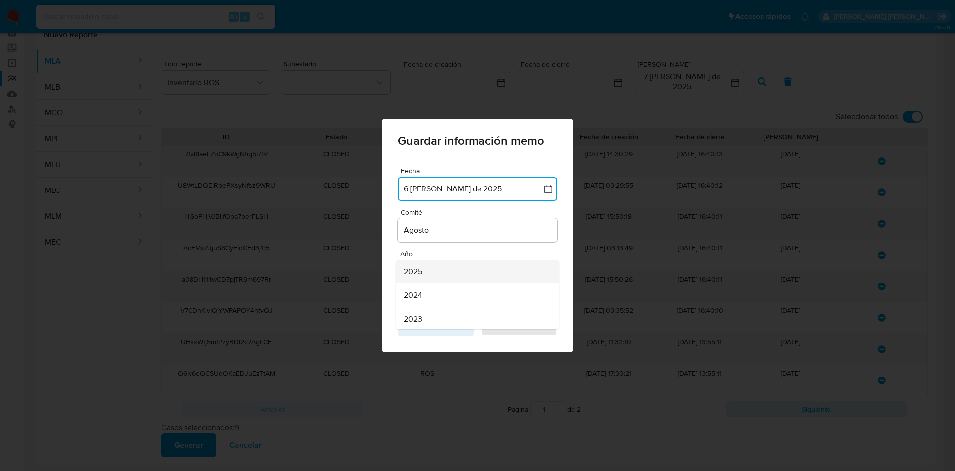
click at [436, 271] on div "2025" at bounding box center [474, 272] width 141 height 24
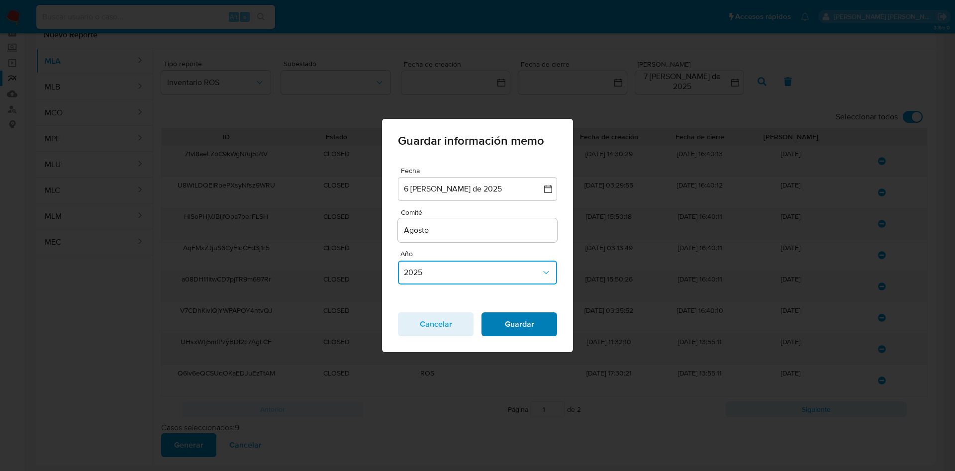
click at [515, 320] on span "Guardar" at bounding box center [519, 324] width 50 height 22
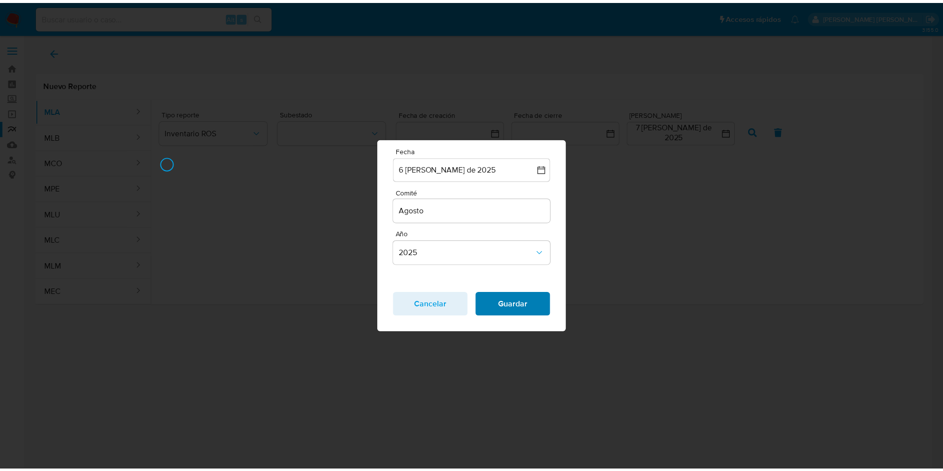
scroll to position [0, 0]
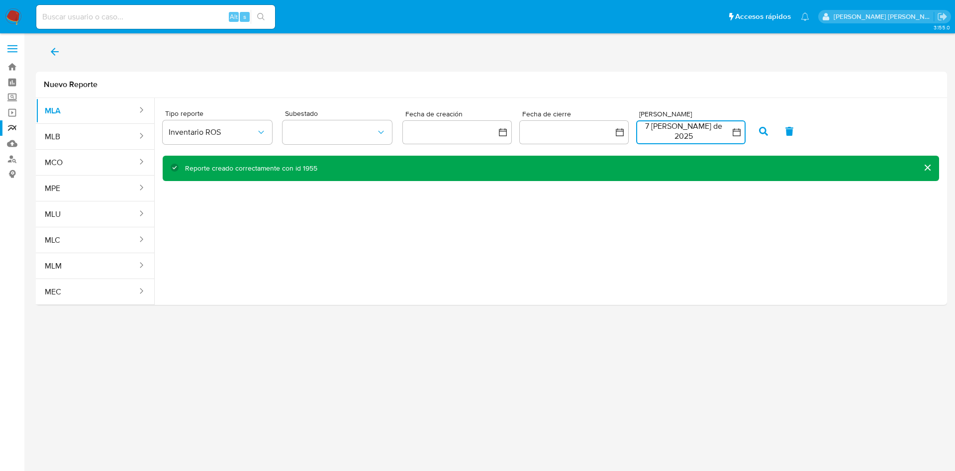
click at [694, 143] on button "7 de agosto de 2025" at bounding box center [690, 132] width 109 height 24
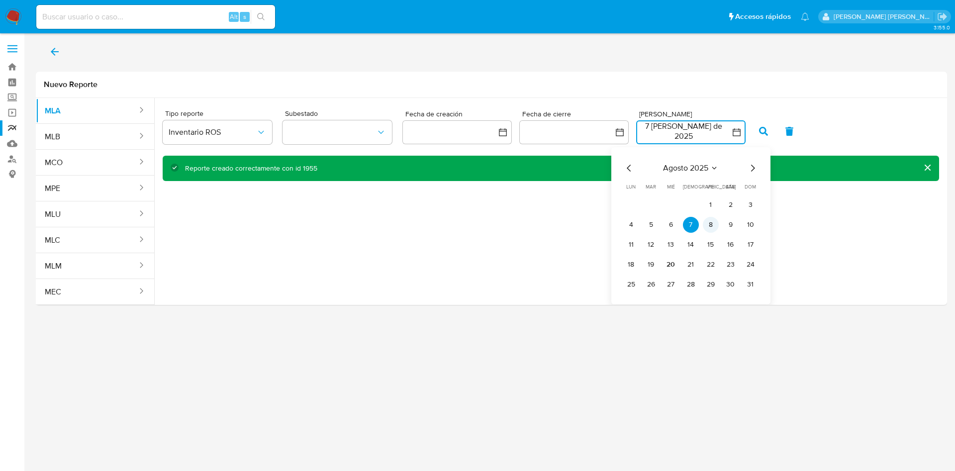
click at [711, 227] on button "8" at bounding box center [711, 225] width 16 height 16
click at [712, 226] on button "8" at bounding box center [711, 225] width 16 height 16
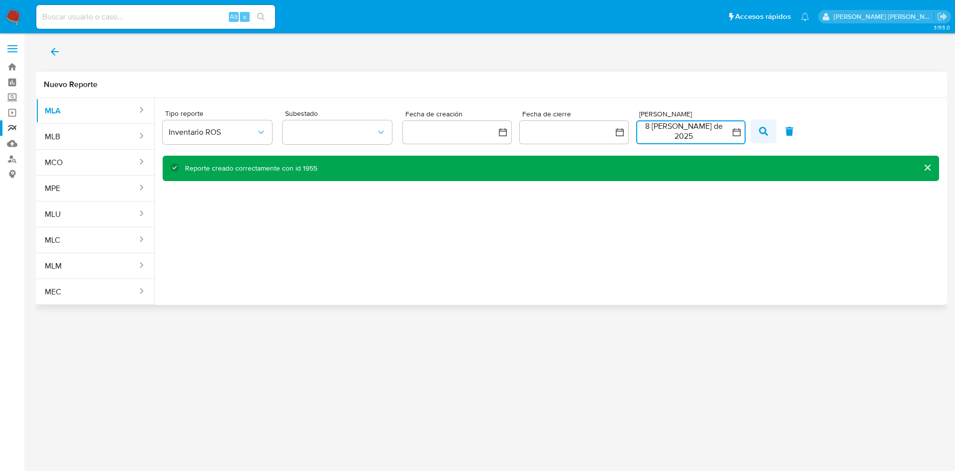
click at [760, 132] on icon "button" at bounding box center [763, 131] width 9 height 9
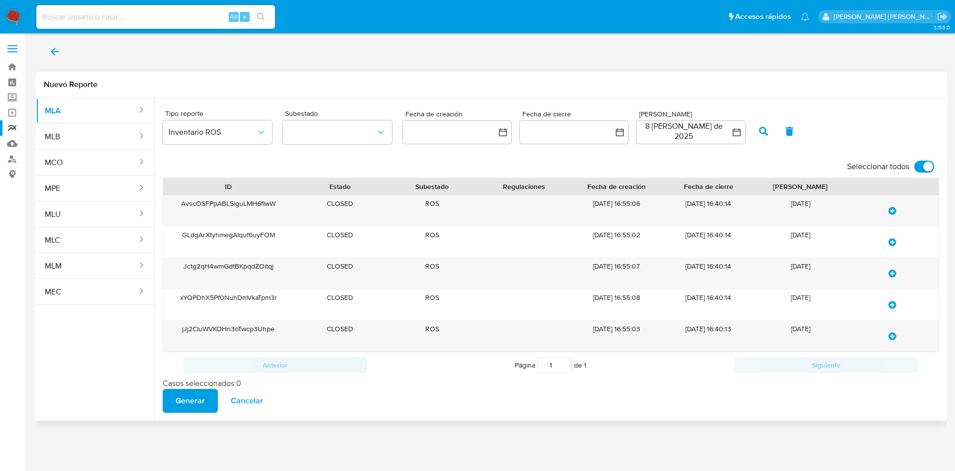
click at [919, 175] on label "Seleccionar todos" at bounding box center [890, 167] width 97 height 22
click at [919, 173] on input "Seleccionar todos" at bounding box center [924, 167] width 20 height 12
click at [922, 168] on input "Seleccionar todos" at bounding box center [924, 167] width 20 height 12
checkbox input "true"
click at [195, 404] on span "Generar" at bounding box center [190, 401] width 29 height 22
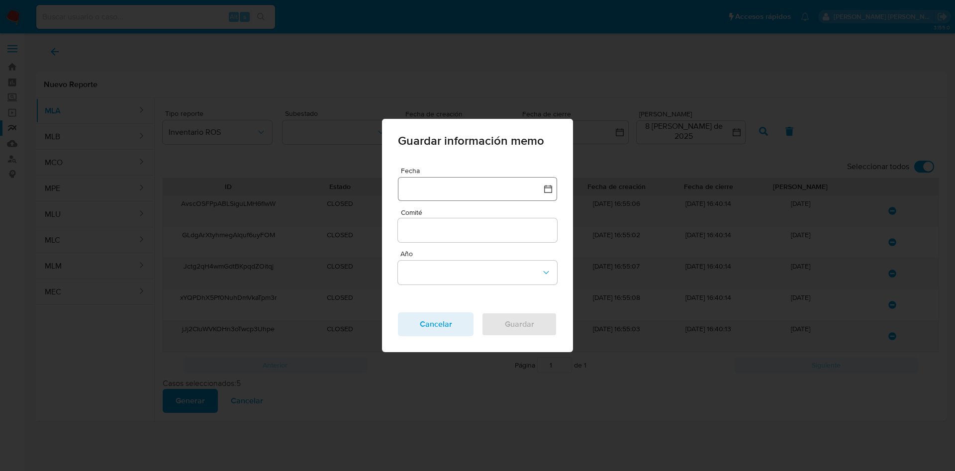
click at [478, 188] on button "button" at bounding box center [477, 189] width 159 height 24
click at [469, 291] on button "7" at bounding box center [477, 289] width 16 height 16
click at [469, 223] on div at bounding box center [477, 230] width 159 height 24
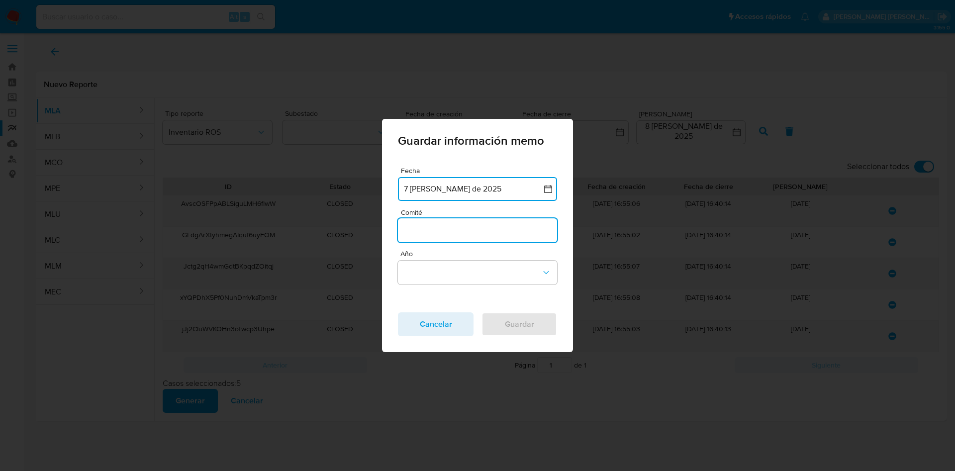
click at [471, 231] on input "Comité" at bounding box center [477, 230] width 159 height 13
type input "Agosto"
click at [435, 274] on button "Año" at bounding box center [477, 273] width 159 height 24
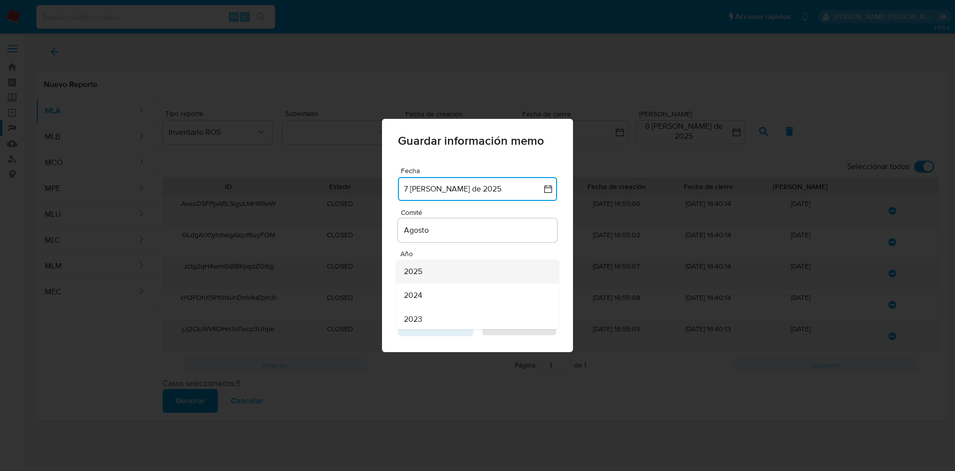
click at [432, 273] on div "2025" at bounding box center [474, 272] width 141 height 24
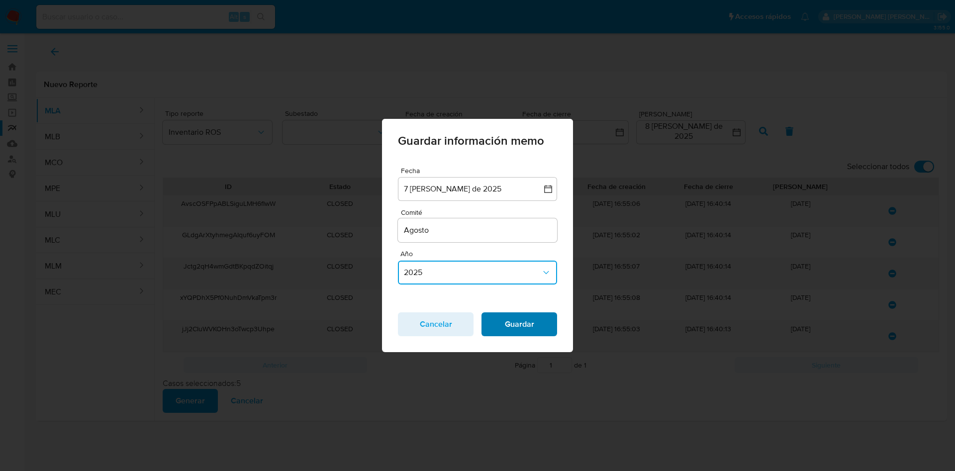
click at [518, 329] on span "Guardar" at bounding box center [519, 324] width 50 height 22
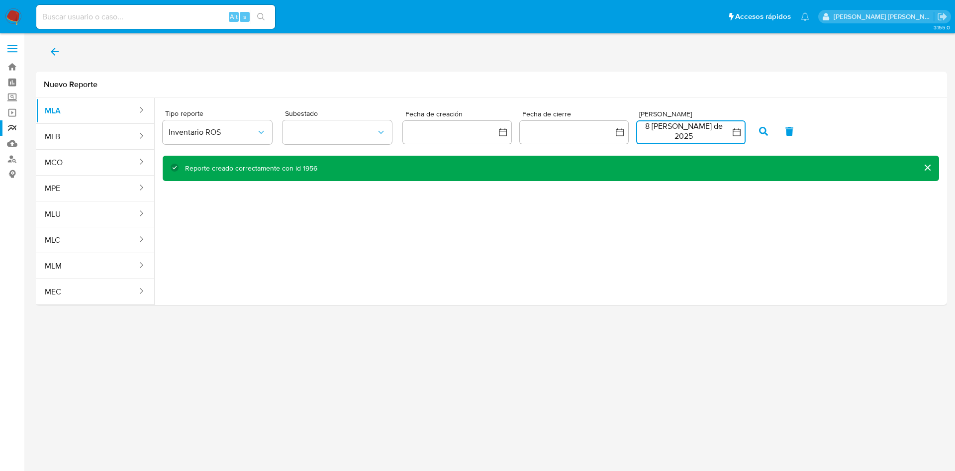
click at [668, 137] on button "8 de agosto de 2025" at bounding box center [690, 132] width 109 height 24
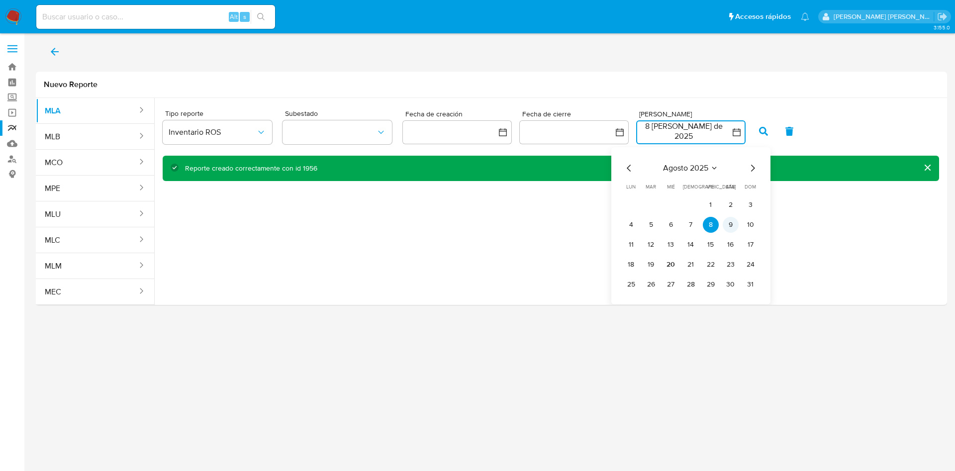
click at [726, 224] on button "9" at bounding box center [731, 225] width 16 height 16
click at [729, 222] on button "9" at bounding box center [731, 225] width 16 height 16
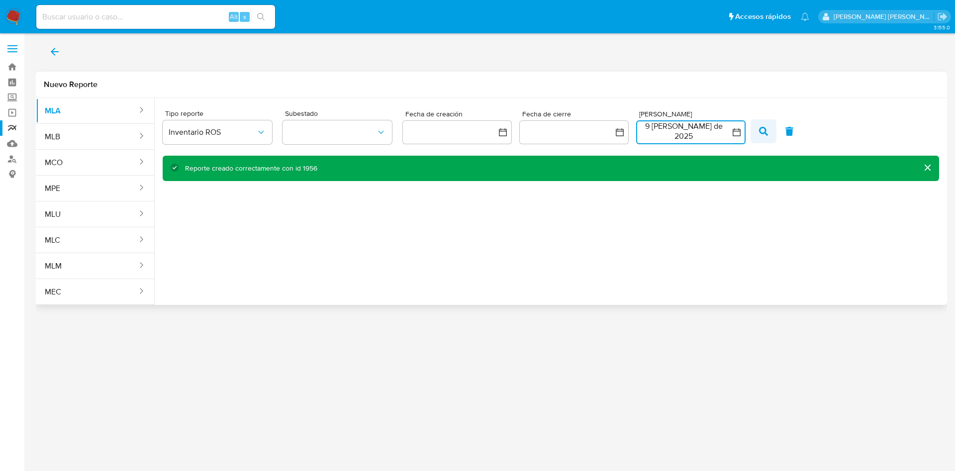
click at [768, 126] on button "button" at bounding box center [763, 131] width 26 height 24
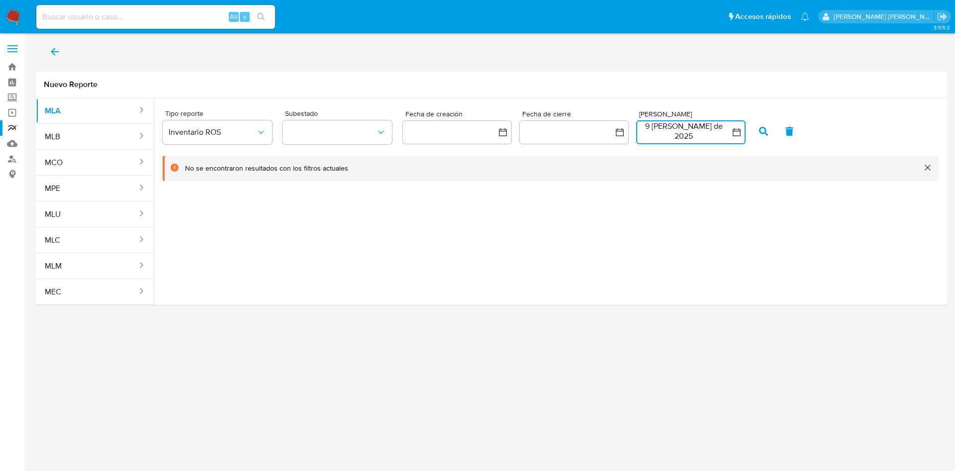
click at [721, 135] on button "9 de agosto de 2025" at bounding box center [690, 132] width 109 height 24
click at [745, 223] on button "10" at bounding box center [751, 225] width 16 height 16
click at [748, 228] on button "10" at bounding box center [751, 225] width 16 height 16
click at [757, 136] on button "button" at bounding box center [763, 131] width 26 height 24
click at [714, 140] on button "10 de agosto de 2025" at bounding box center [690, 132] width 109 height 24
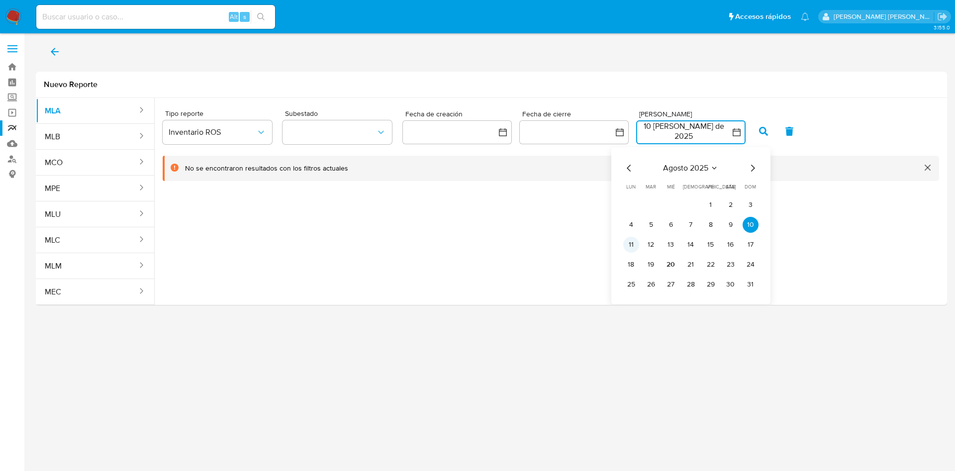
click at [631, 246] on button "11" at bounding box center [631, 245] width 16 height 16
click at [651, 248] on button "12" at bounding box center [651, 245] width 16 height 16
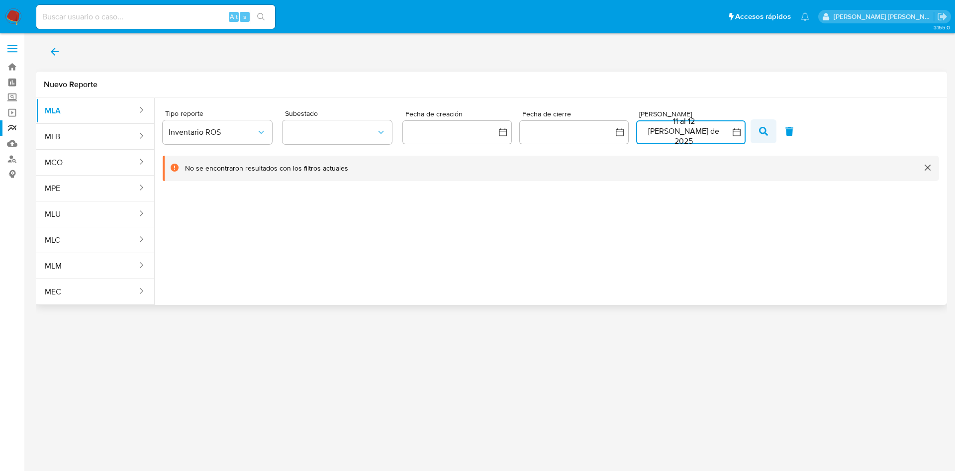
click at [761, 130] on icon "button" at bounding box center [763, 131] width 9 height 9
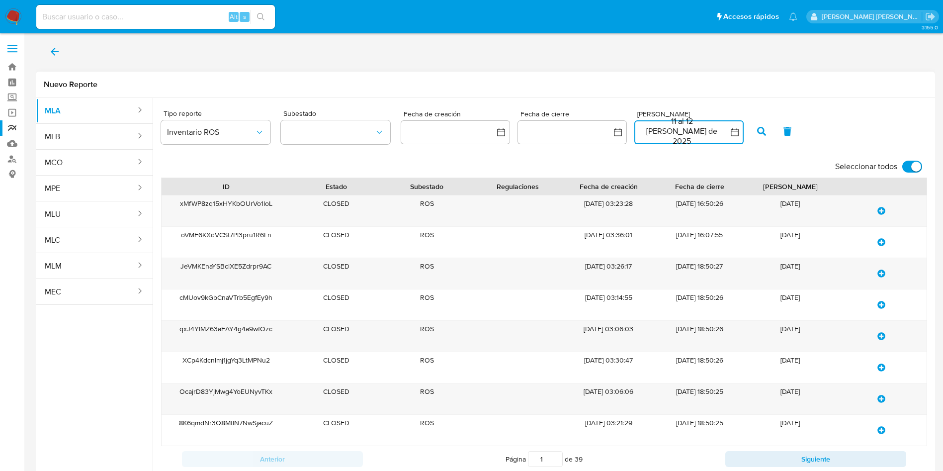
click at [905, 165] on input "Seleccionar todos" at bounding box center [913, 167] width 20 height 12
click at [917, 165] on input "Seleccionar todos" at bounding box center [913, 167] width 20 height 12
checkbox input "true"
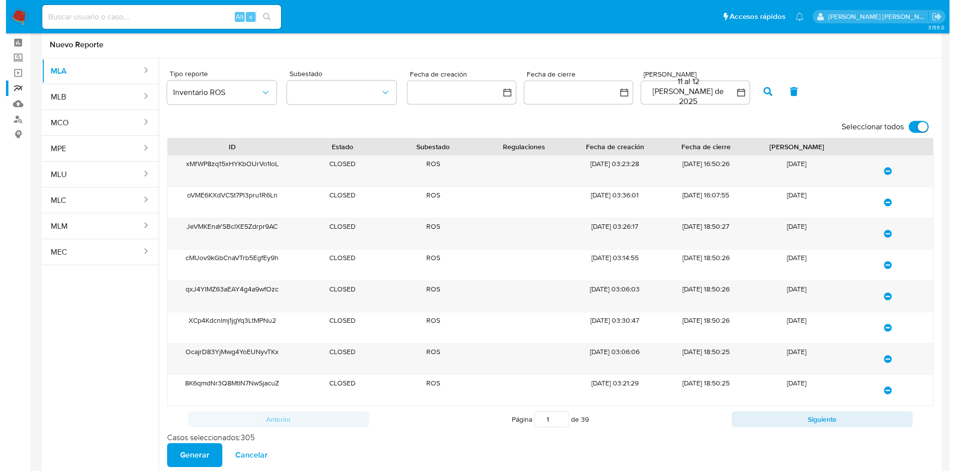
scroll to position [61, 0]
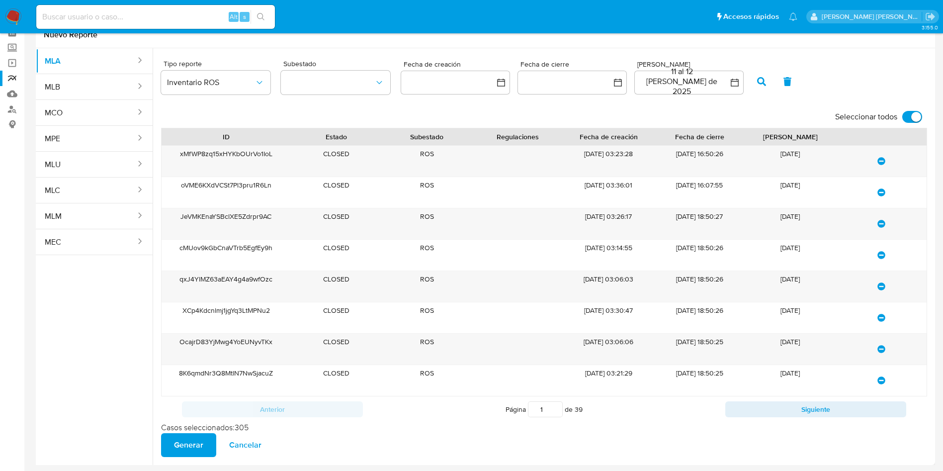
click at [192, 448] on span "Generar" at bounding box center [188, 445] width 29 height 22
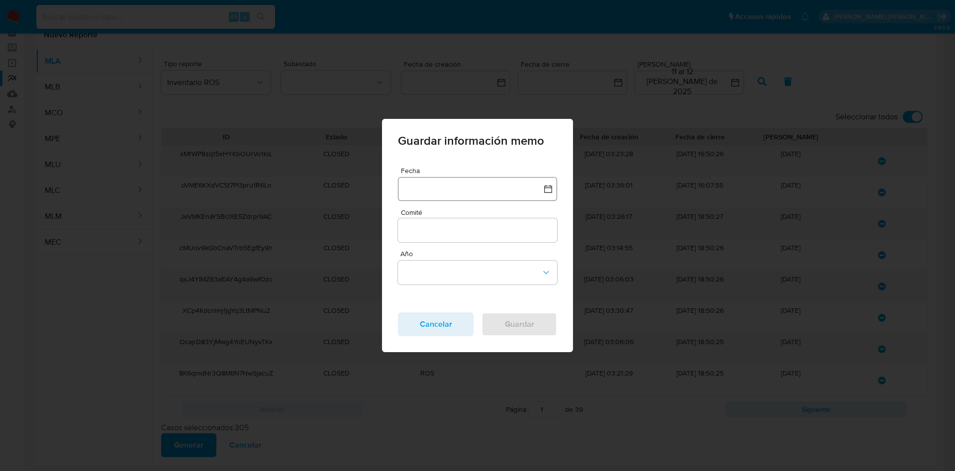
click at [472, 192] on button "button" at bounding box center [477, 189] width 159 height 24
click at [412, 312] on button "11" at bounding box center [418, 309] width 16 height 16
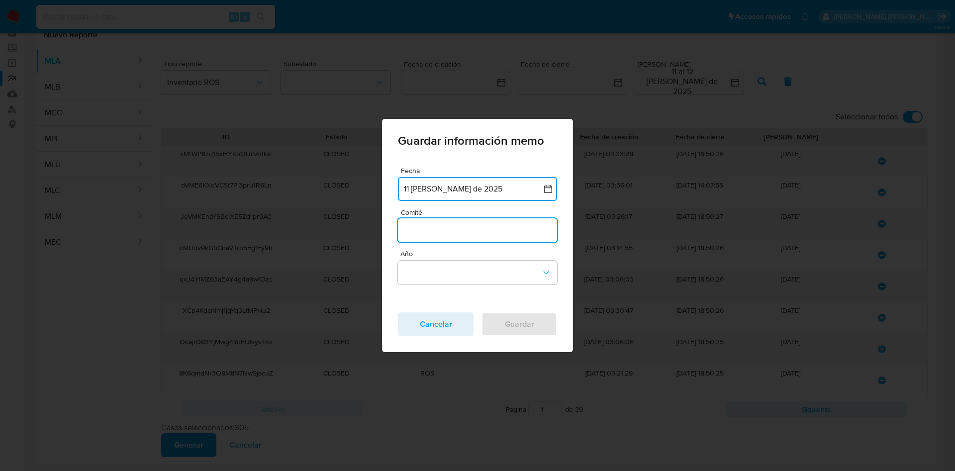
click at [448, 232] on input "Comité" at bounding box center [477, 230] width 159 height 13
type input "Agosto"
click at [453, 271] on button "Año" at bounding box center [477, 273] width 159 height 24
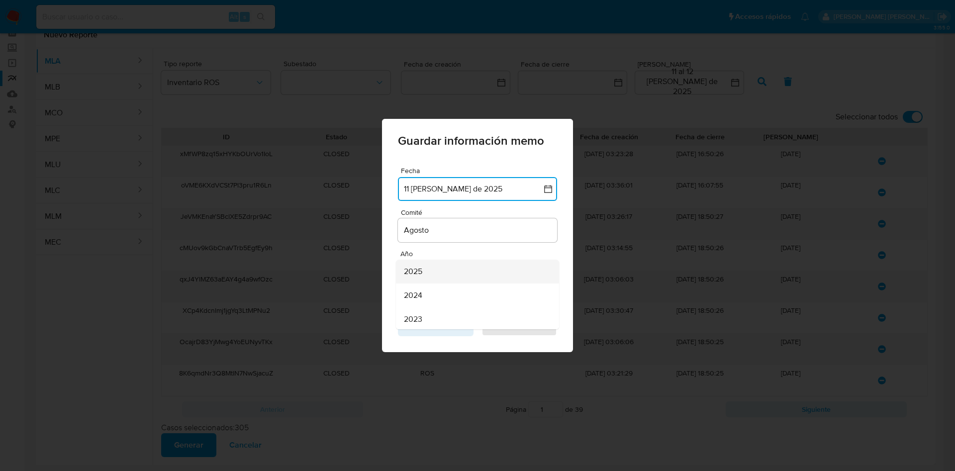
click at [448, 268] on div "2025" at bounding box center [474, 272] width 141 height 24
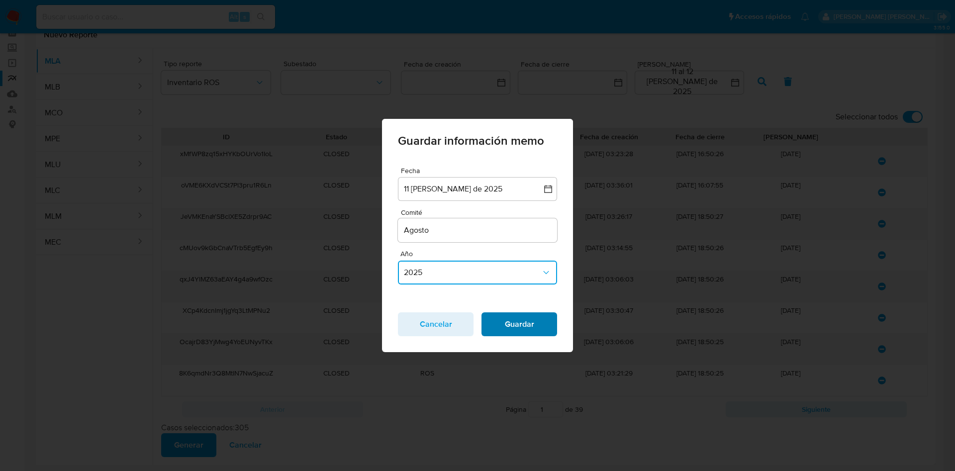
click at [552, 321] on button "Guardar" at bounding box center [519, 324] width 76 height 24
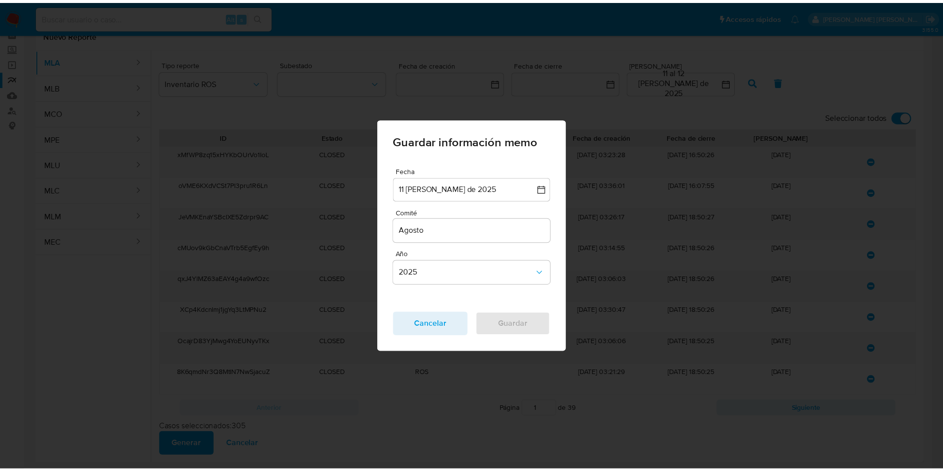
scroll to position [0, 0]
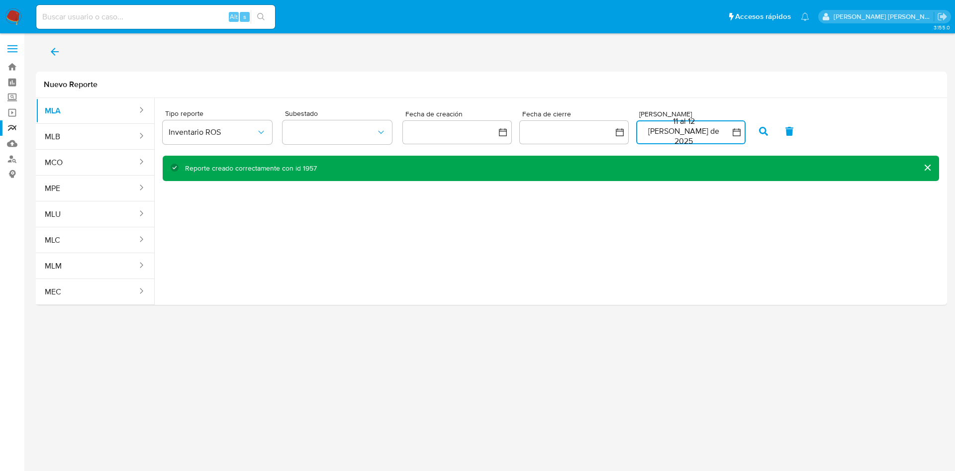
click at [666, 133] on button "11 al 12 de agosto de 2025" at bounding box center [690, 132] width 109 height 24
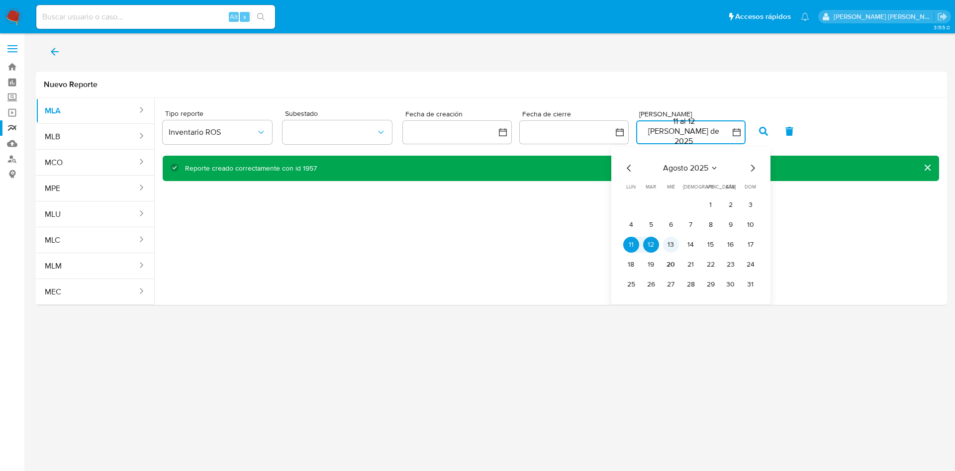
click at [672, 245] on button "13" at bounding box center [671, 245] width 16 height 16
click at [670, 247] on button "13" at bounding box center [671, 245] width 16 height 16
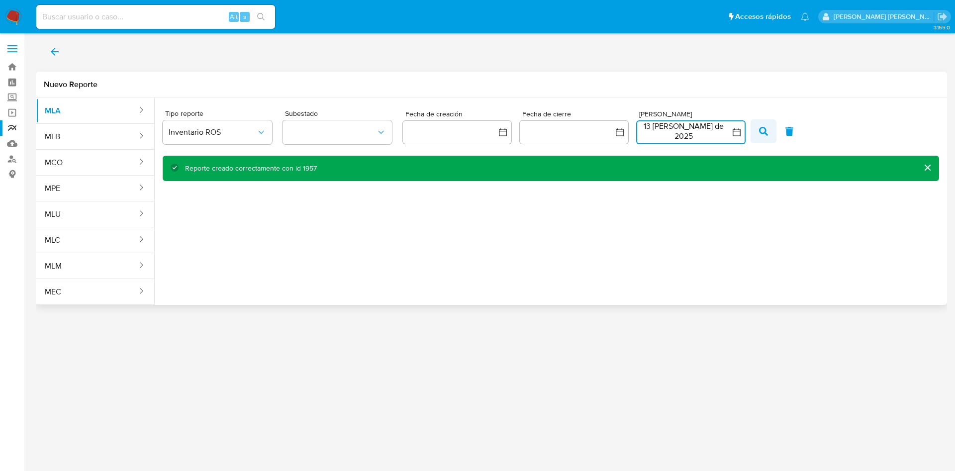
click at [759, 138] on span "button" at bounding box center [763, 131] width 9 height 17
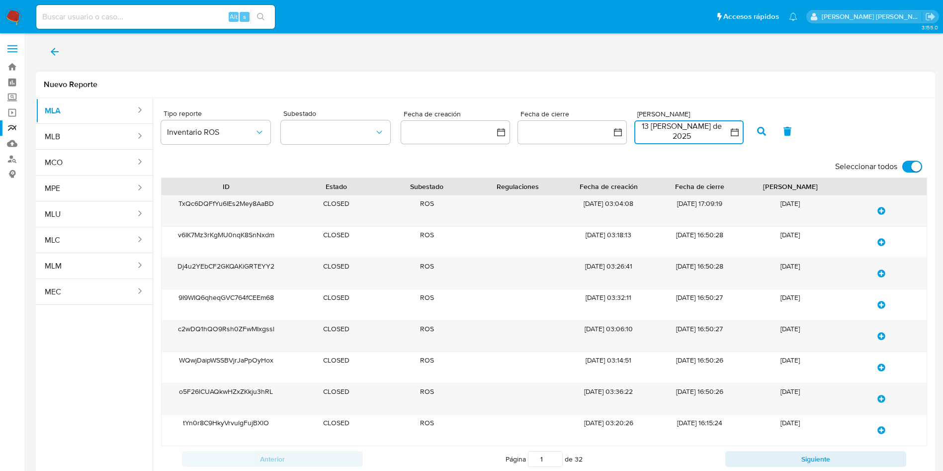
click at [905, 169] on input "Seleccionar todos" at bounding box center [913, 167] width 20 height 12
click at [920, 164] on input "Seleccionar todos" at bounding box center [913, 167] width 20 height 12
checkbox input "true"
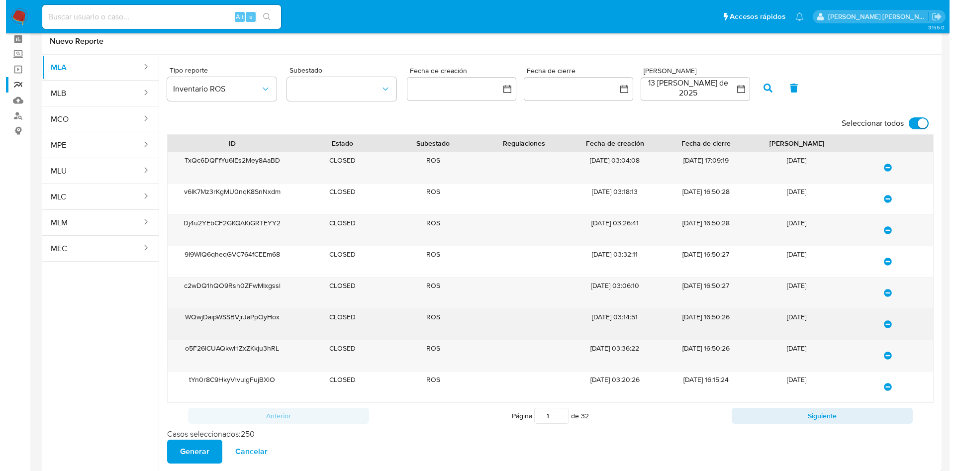
scroll to position [61, 0]
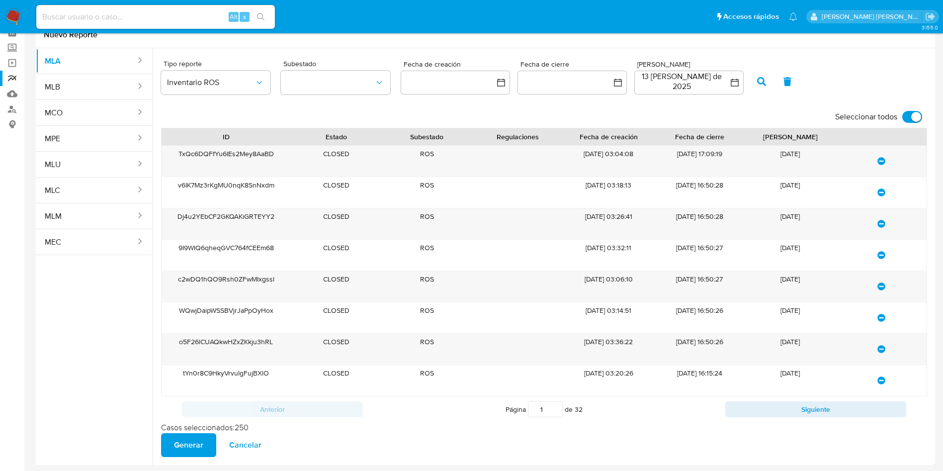
click at [195, 445] on span "Generar" at bounding box center [188, 445] width 29 height 22
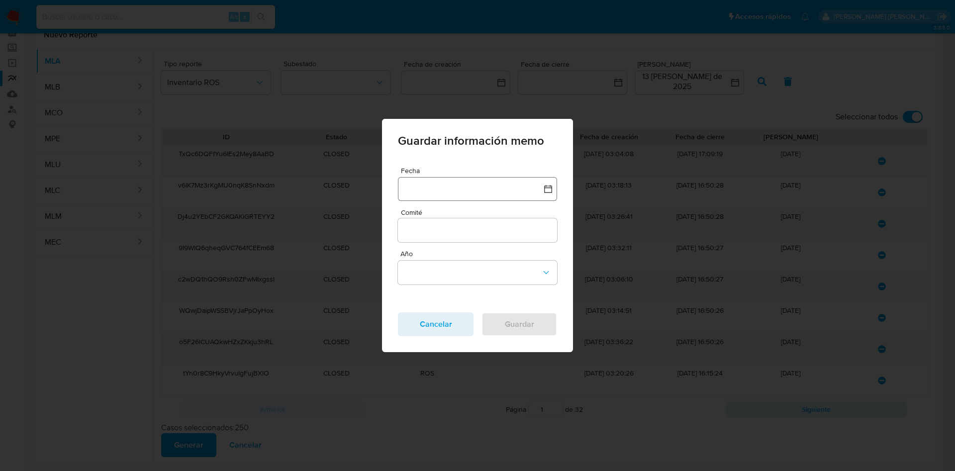
click at [477, 192] on button "button" at bounding box center [477, 189] width 159 height 24
drag, startPoint x: 432, startPoint y: 312, endPoint x: 443, endPoint y: 294, distance: 20.7
click at [432, 312] on button "12" at bounding box center [438, 309] width 16 height 16
click at [449, 239] on div at bounding box center [477, 230] width 159 height 24
click at [453, 225] on input "Comité" at bounding box center [477, 230] width 159 height 13
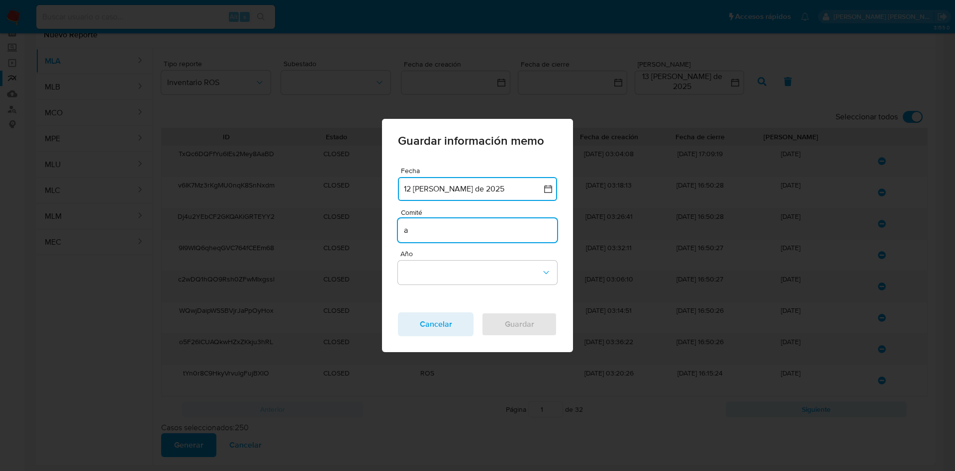
type input "Agosto"
click at [449, 277] on button "Año" at bounding box center [477, 273] width 159 height 24
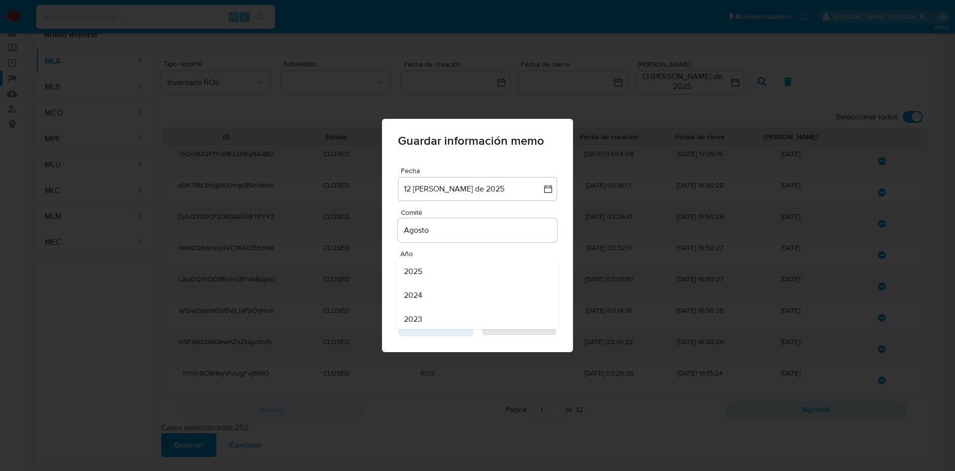
click at [440, 258] on div "Año 2025 2024 2023 2022 2021 2020 2019 2018 2017 2016 2015 2014 2013 2012 2011 …" at bounding box center [477, 267] width 159 height 34
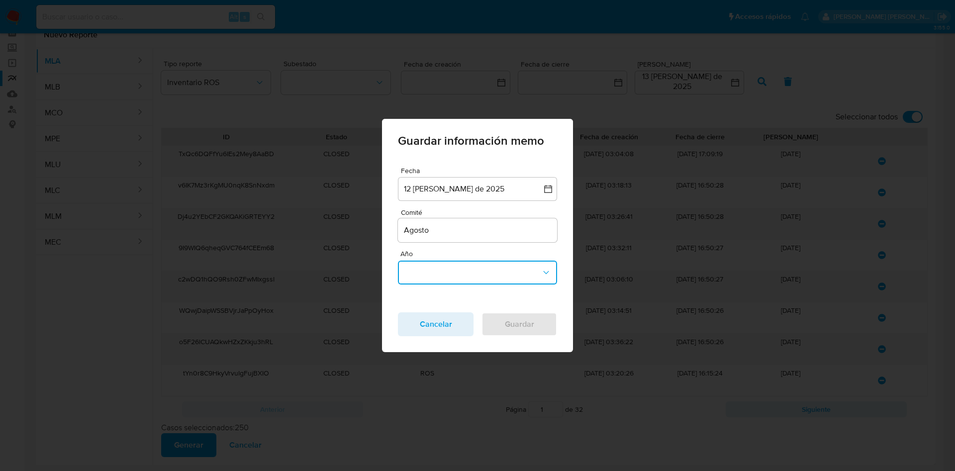
click at [438, 269] on button "Año" at bounding box center [477, 273] width 159 height 24
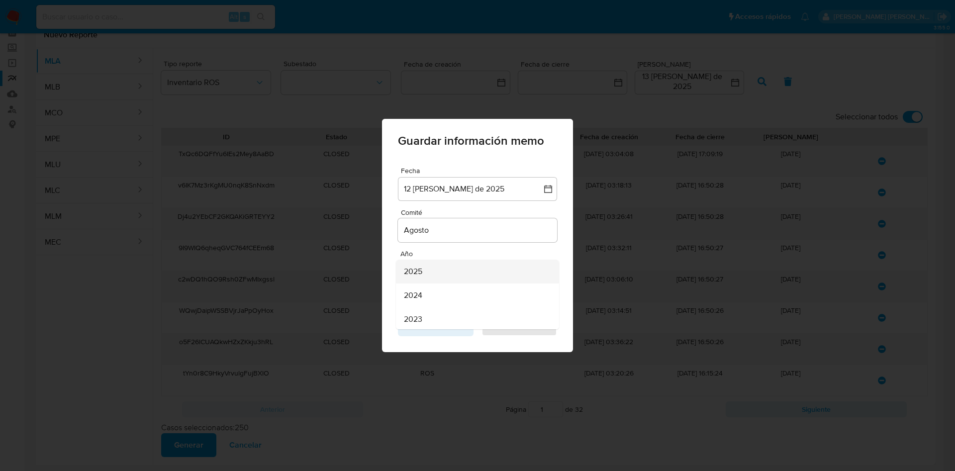
click at [425, 278] on div "2025" at bounding box center [474, 272] width 141 height 24
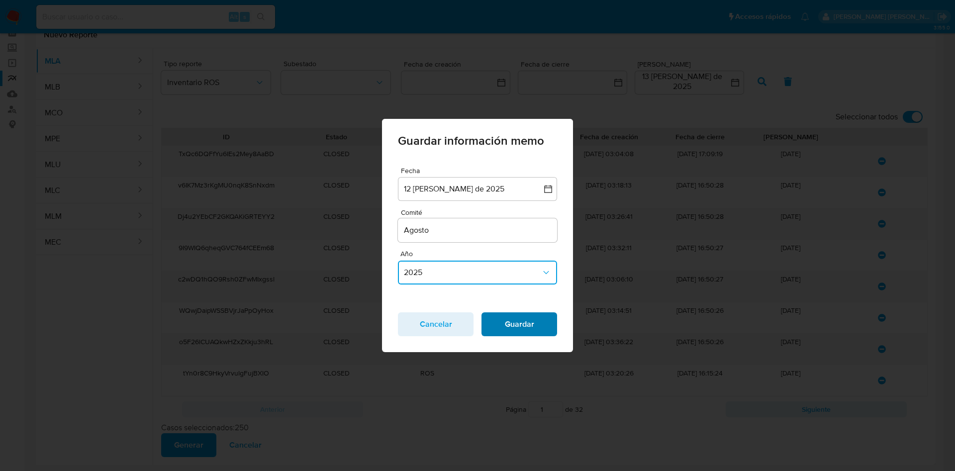
click at [527, 328] on span "Guardar" at bounding box center [519, 324] width 50 height 22
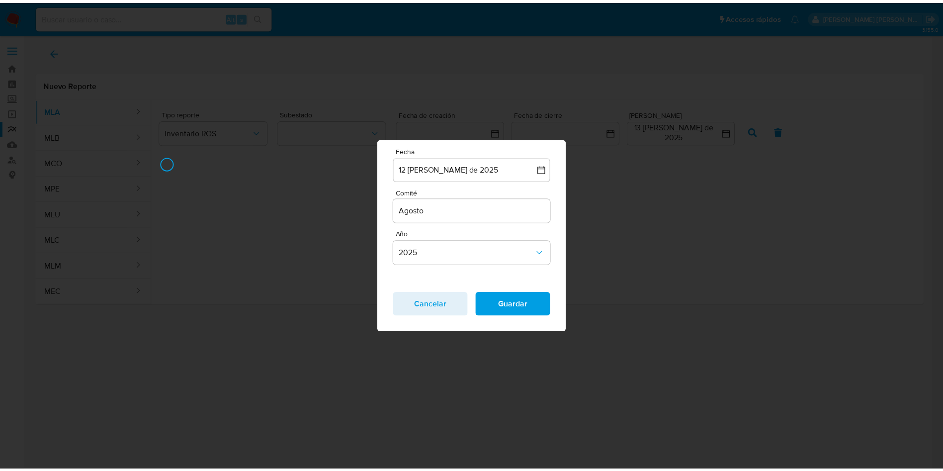
scroll to position [0, 0]
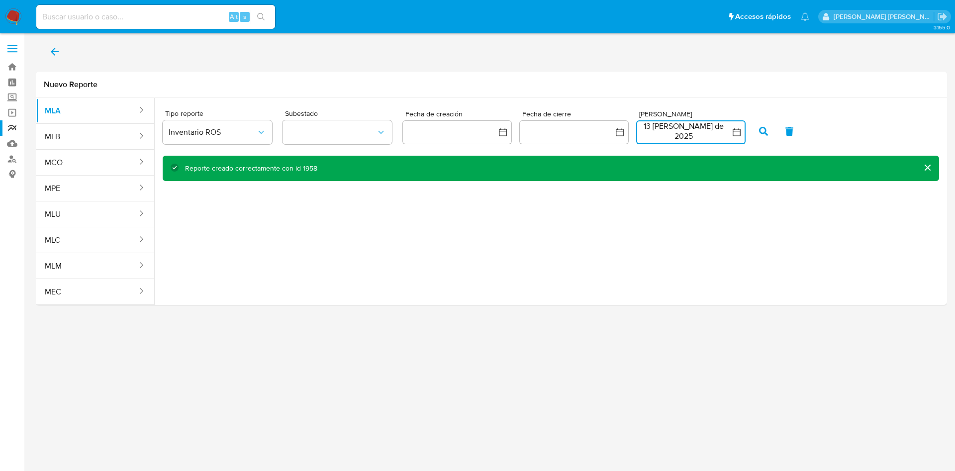
click at [673, 139] on button "13 de agosto de 2025" at bounding box center [690, 132] width 109 height 24
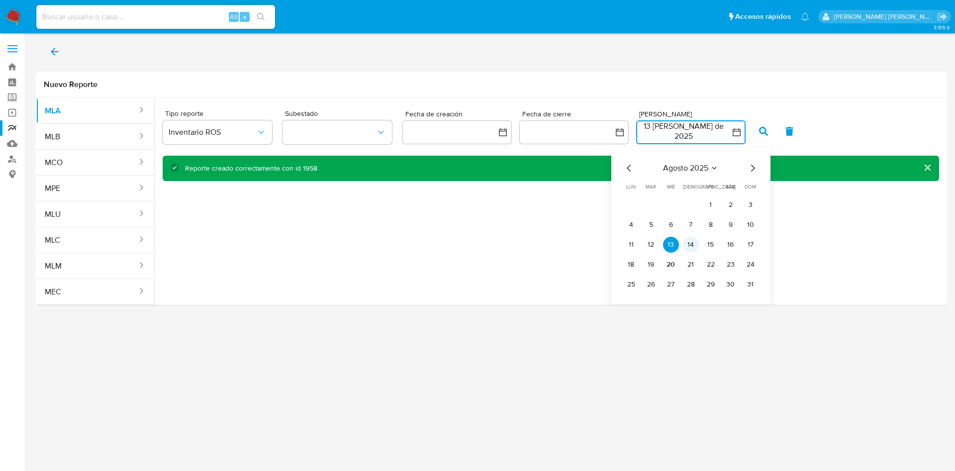
click at [690, 242] on button "14" at bounding box center [691, 245] width 16 height 16
click at [689, 244] on button "14" at bounding box center [691, 245] width 16 height 16
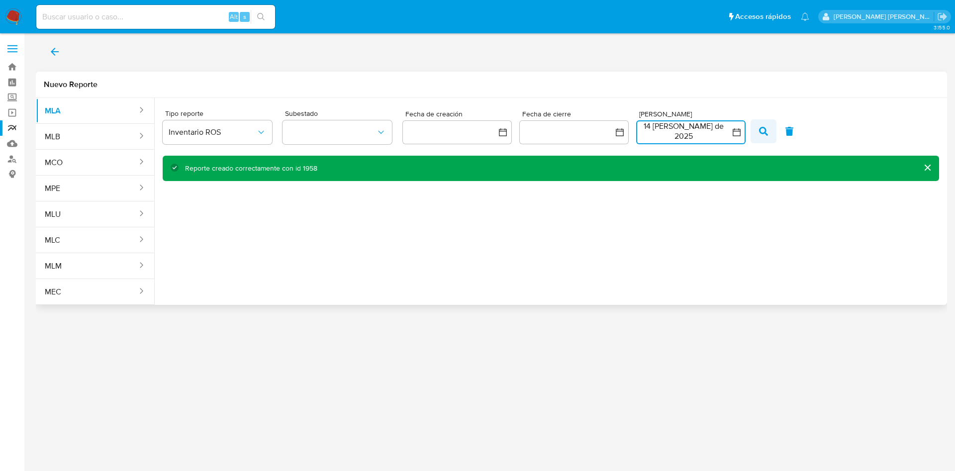
click at [763, 128] on icon "button" at bounding box center [763, 131] width 9 height 9
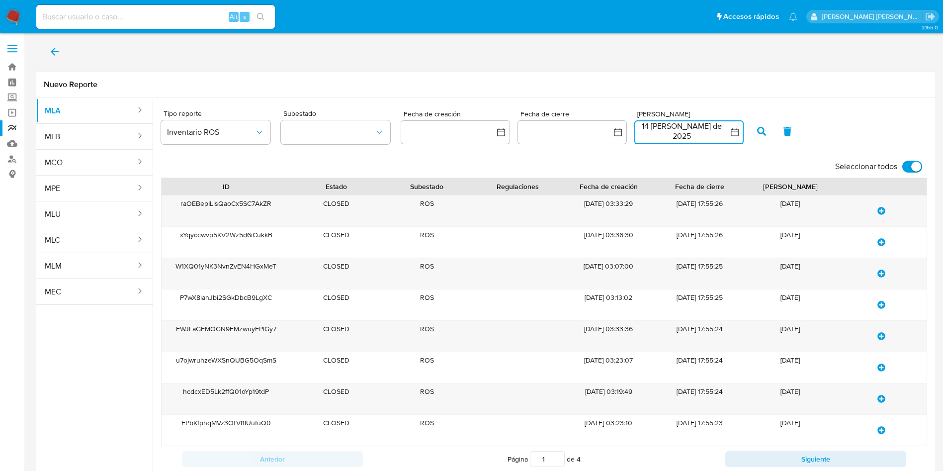
click at [907, 163] on input "Seleccionar todos" at bounding box center [913, 167] width 20 height 12
click at [920, 170] on input "Seleccionar todos" at bounding box center [913, 167] width 20 height 12
checkbox input "true"
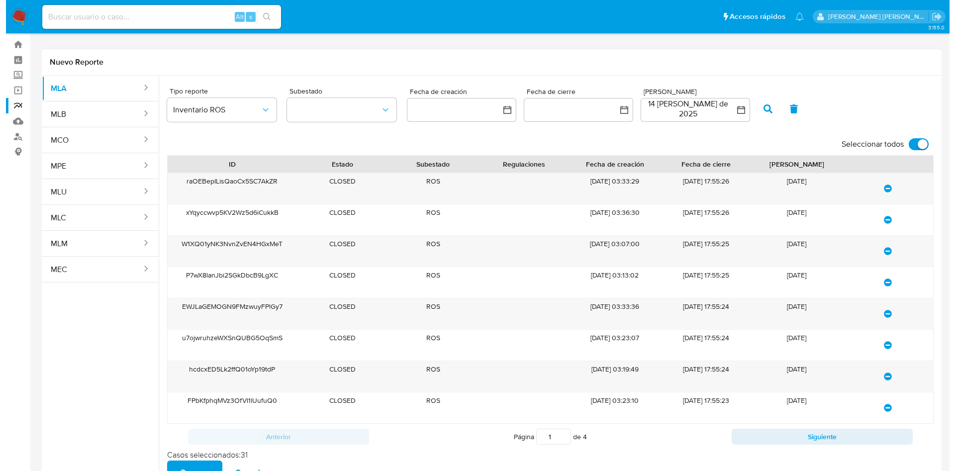
scroll to position [61, 0]
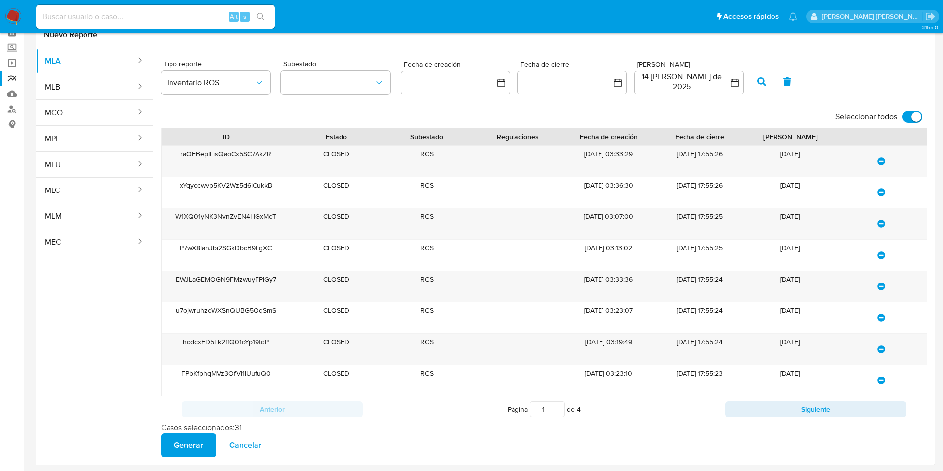
click at [180, 439] on span "Generar" at bounding box center [188, 445] width 29 height 22
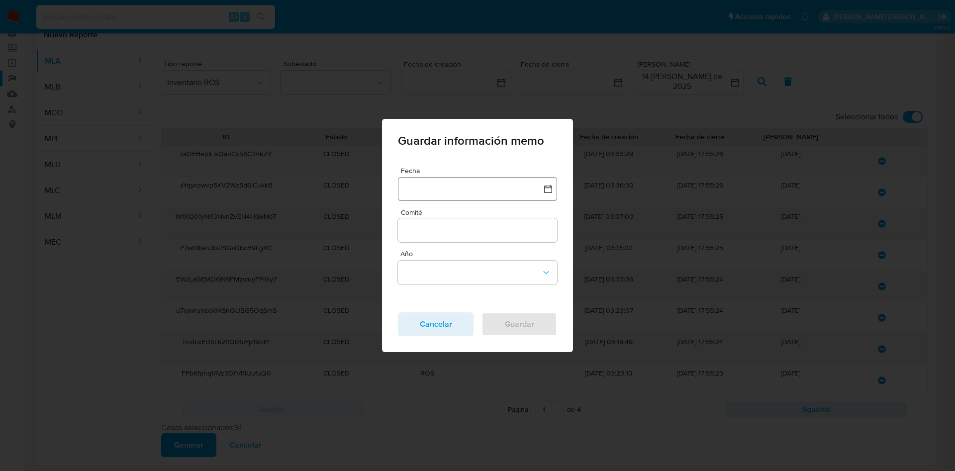
click at [462, 194] on button "button" at bounding box center [477, 189] width 159 height 24
click at [457, 308] on button "13" at bounding box center [458, 309] width 16 height 16
click at [449, 220] on div at bounding box center [477, 230] width 159 height 24
click at [448, 235] on input "Comité" at bounding box center [477, 230] width 159 height 13
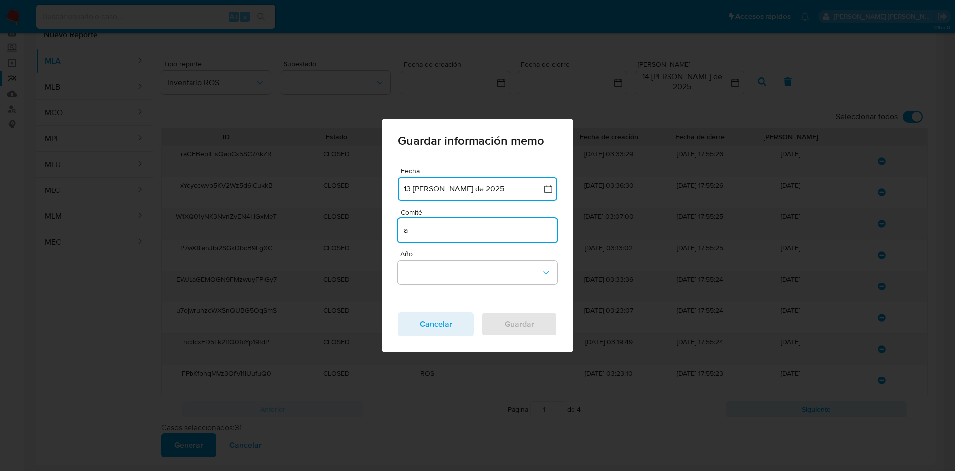
type input "Agosto"
click at [451, 270] on button "Año" at bounding box center [477, 273] width 159 height 24
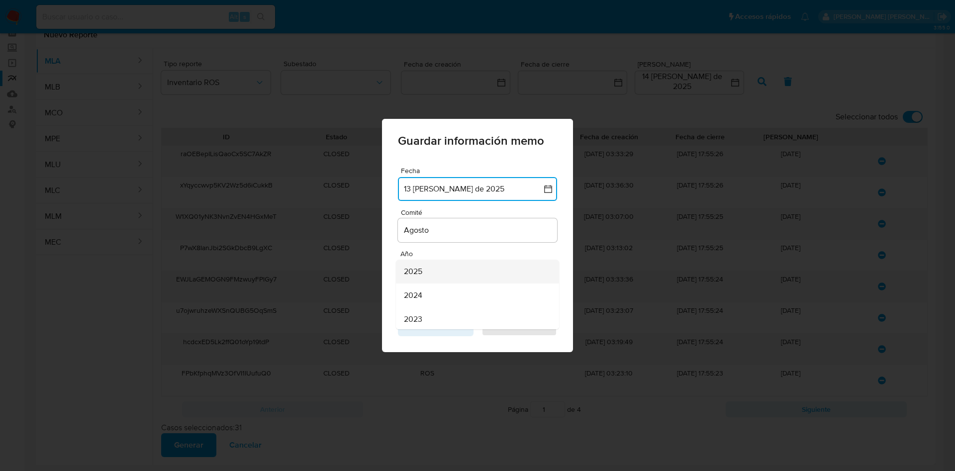
click at [428, 270] on div "2025" at bounding box center [474, 272] width 141 height 24
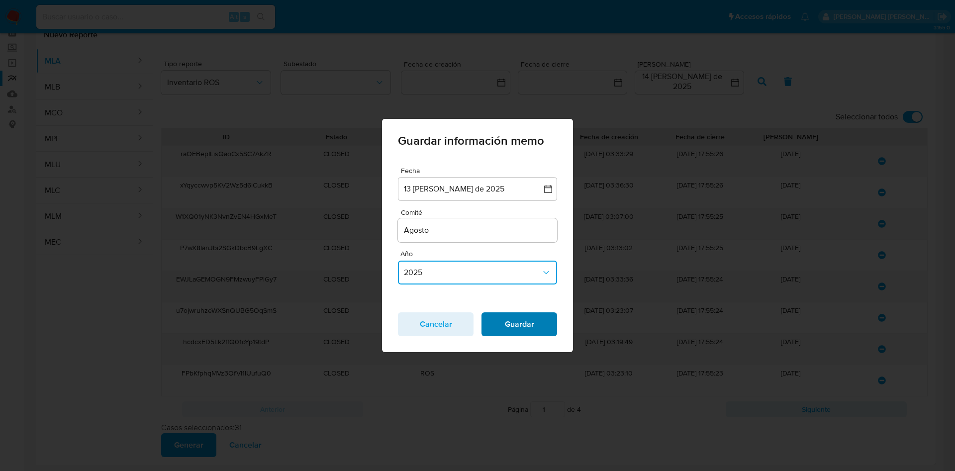
click at [495, 321] on span "Guardar" at bounding box center [519, 324] width 50 height 22
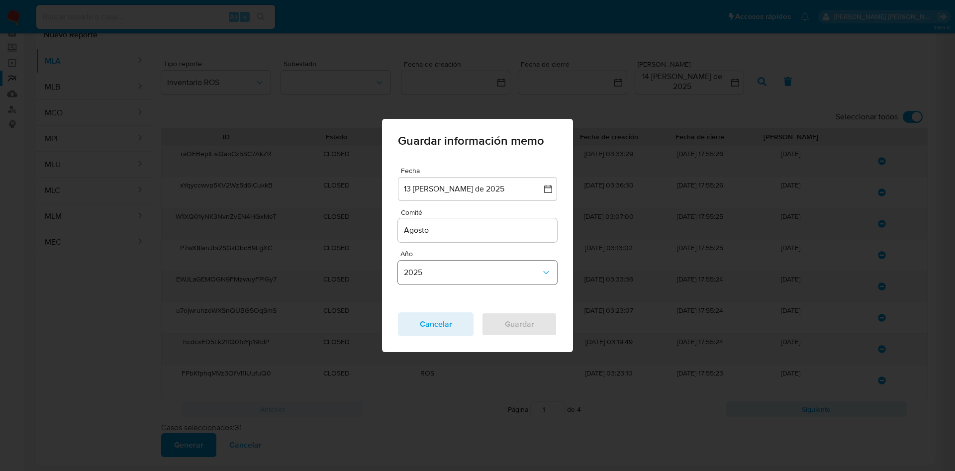
scroll to position [0, 0]
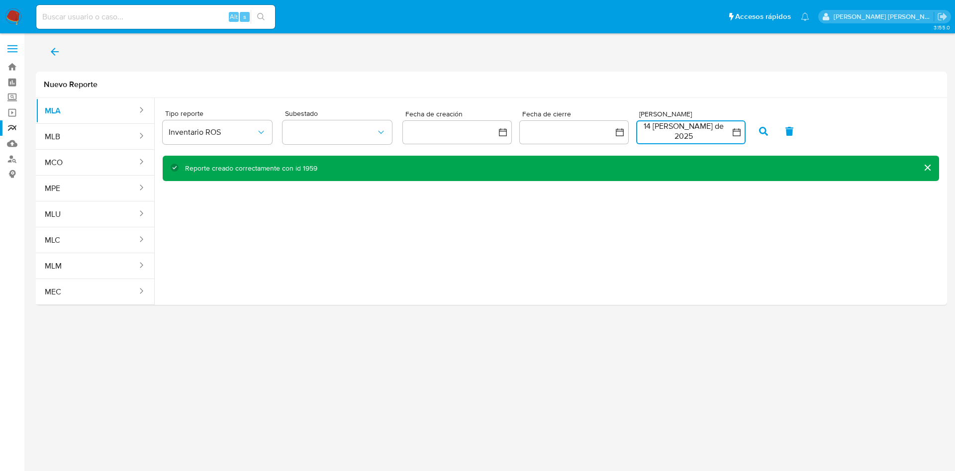
click at [679, 128] on button "14 de agosto de 2025" at bounding box center [690, 132] width 109 height 24
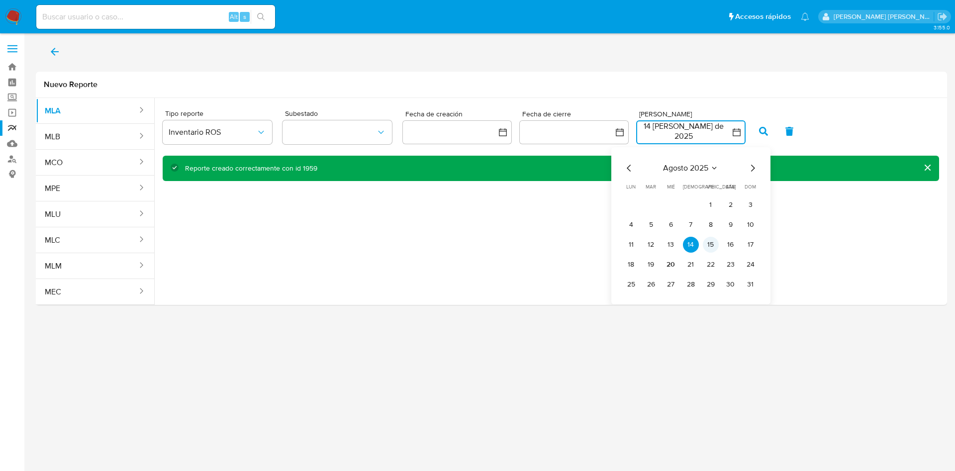
click at [708, 246] on button "15" at bounding box center [711, 245] width 16 height 16
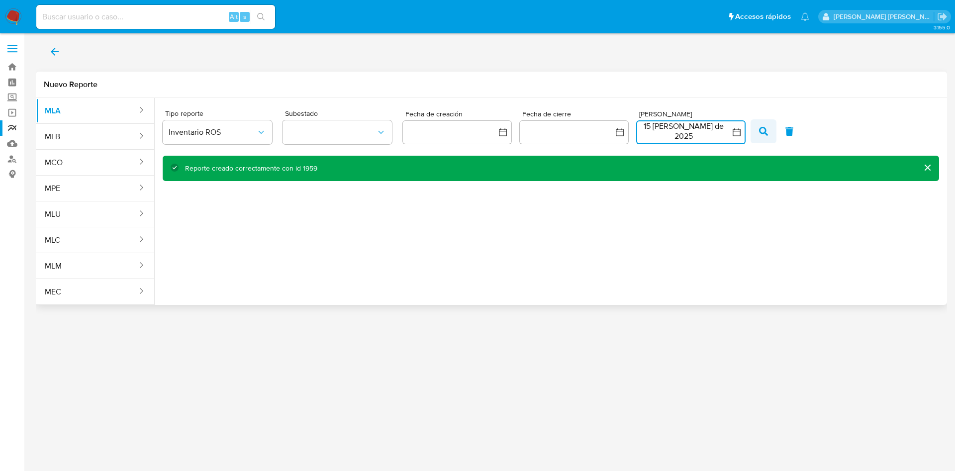
click at [762, 127] on icon "button" at bounding box center [763, 131] width 9 height 9
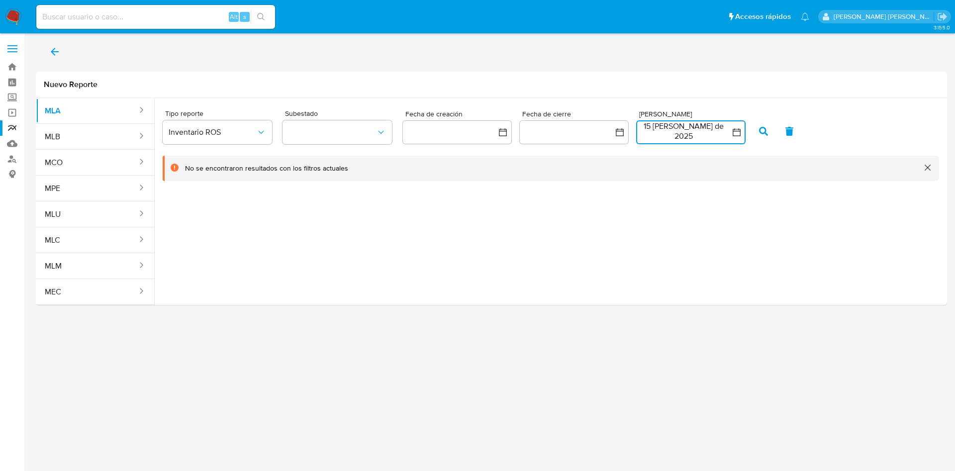
click at [699, 134] on button "15 de agosto de 2025" at bounding box center [690, 132] width 109 height 24
click at [734, 246] on button "16" at bounding box center [731, 245] width 16 height 16
click at [759, 134] on icon "button" at bounding box center [763, 131] width 9 height 9
drag, startPoint x: 704, startPoint y: 131, endPoint x: 719, endPoint y: 141, distance: 17.7
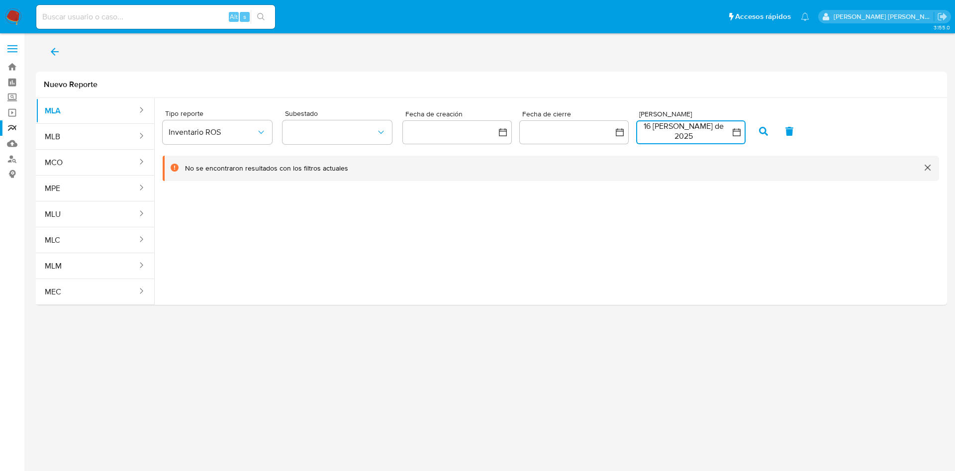
click at [708, 131] on button "16 de agosto de 2025" at bounding box center [690, 132] width 109 height 24
click at [749, 249] on button "17" at bounding box center [751, 245] width 16 height 16
click at [763, 129] on icon "button" at bounding box center [763, 131] width 9 height 9
